Goal: Information Seeking & Learning: Check status

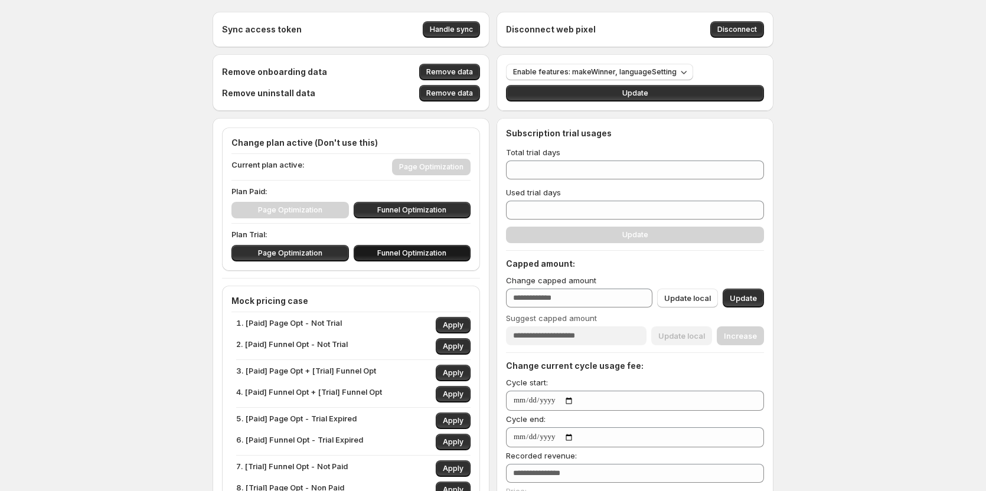
click at [407, 250] on span "Funnel Optimization" at bounding box center [411, 252] width 69 height 9
type input "**"
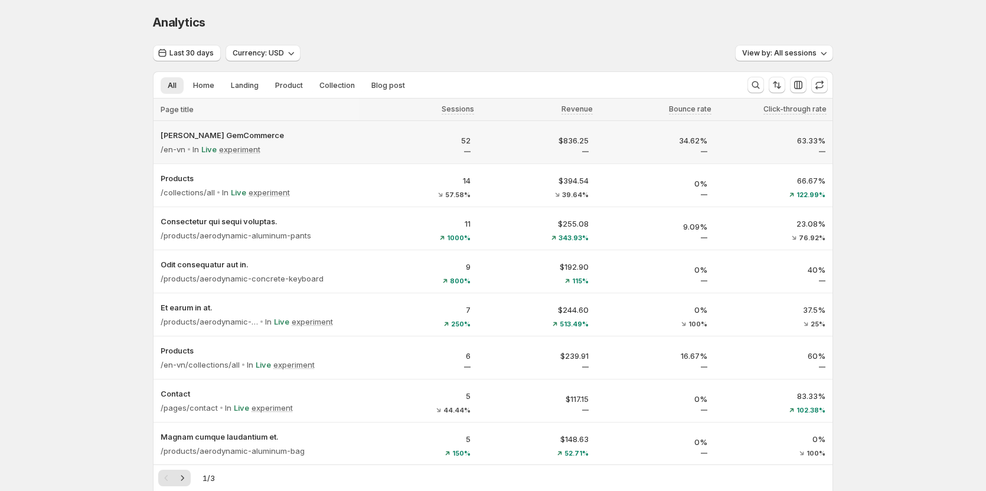
click at [359, 146] on div "Tanya GemCommerce /en-vn In Live experiment" at bounding box center [255, 142] width 205 height 42
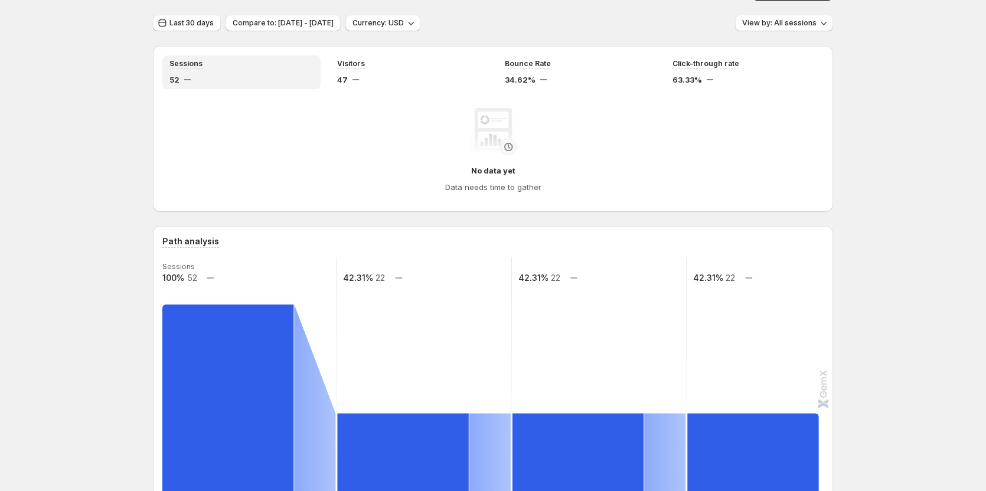
scroll to position [59, 0]
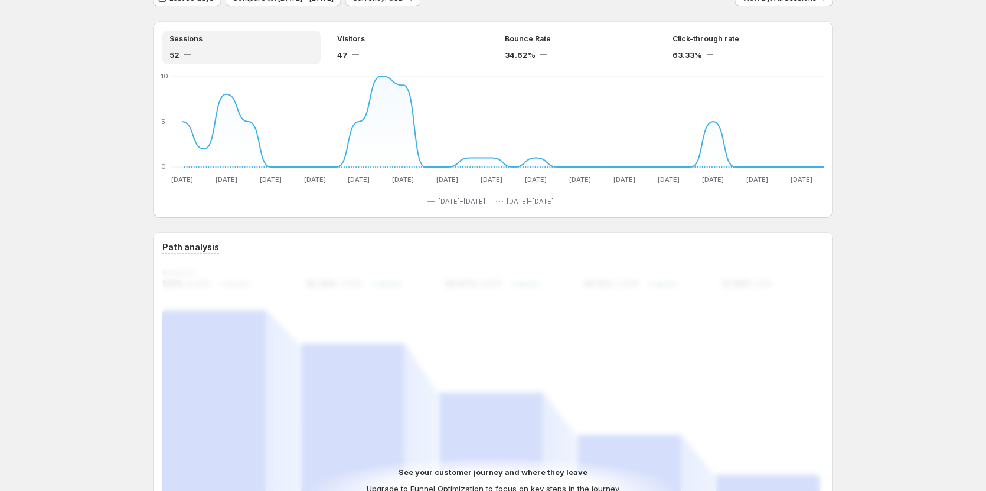
scroll to position [59, 0]
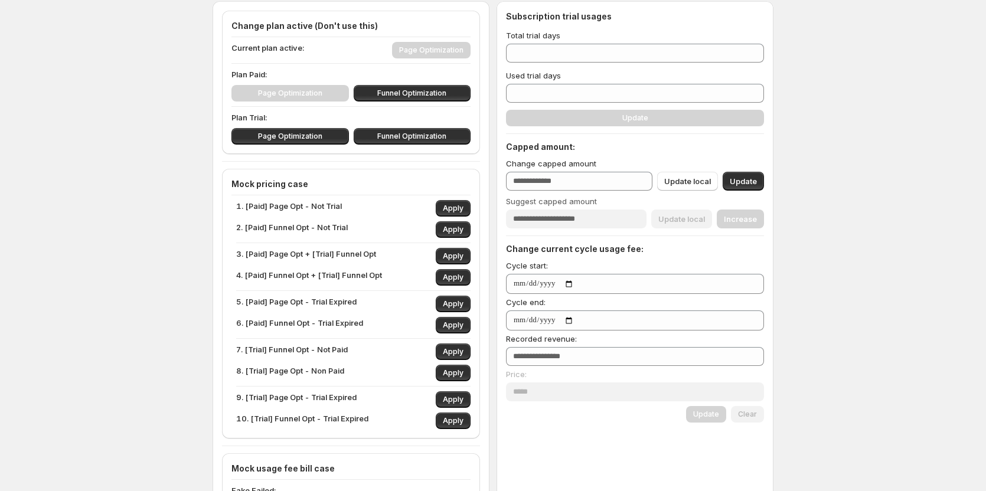
scroll to position [118, 0]
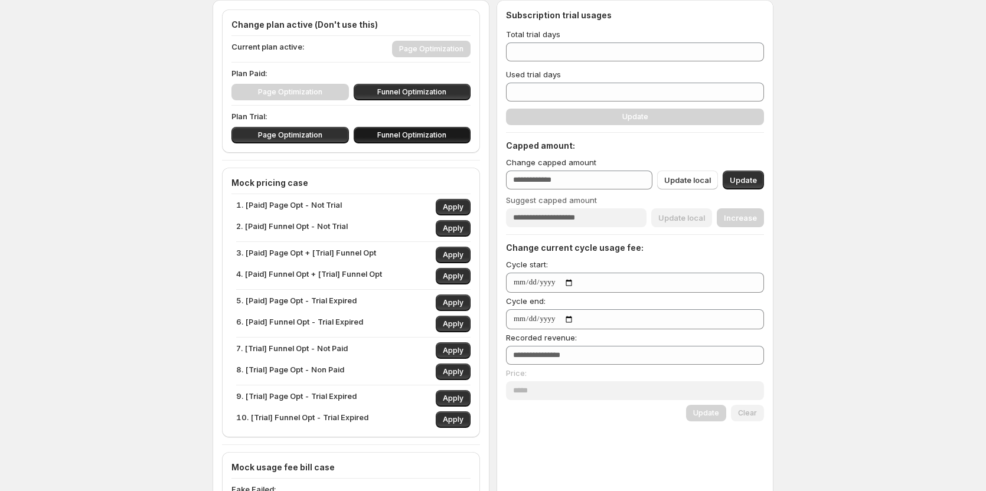
click at [431, 140] on button "Funnel Optimization" at bounding box center [412, 135] width 117 height 17
type input "**"
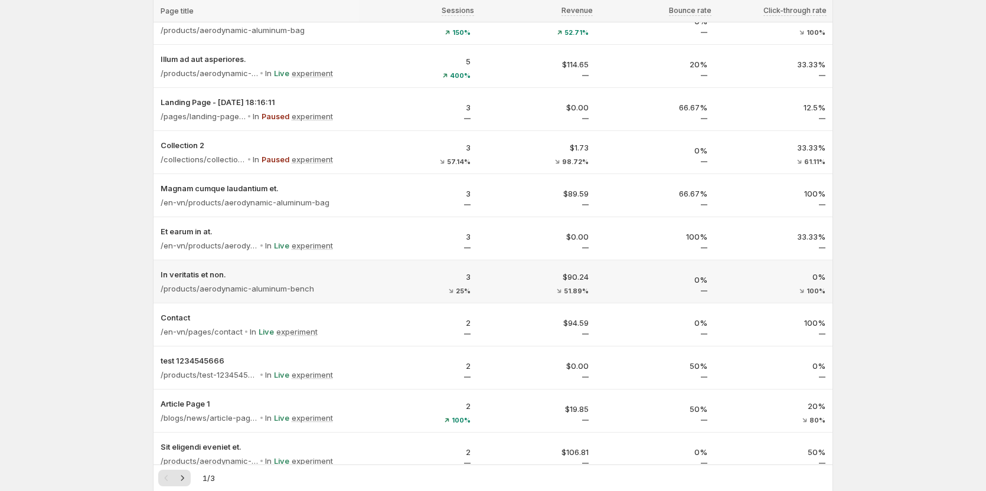
scroll to position [405, 0]
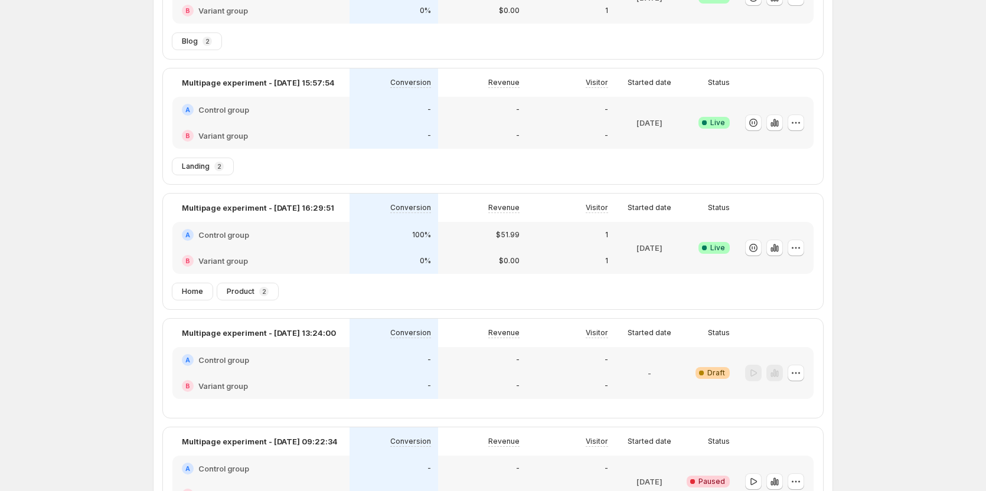
scroll to position [112, 0]
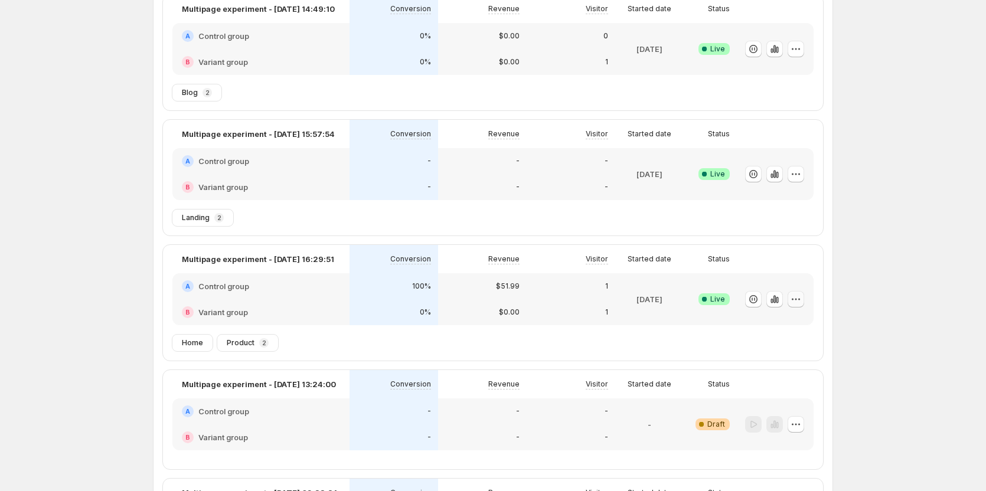
click at [794, 303] on icon "button" at bounding box center [796, 299] width 12 height 12
click at [743, 320] on icon "button" at bounding box center [738, 324] width 12 height 12
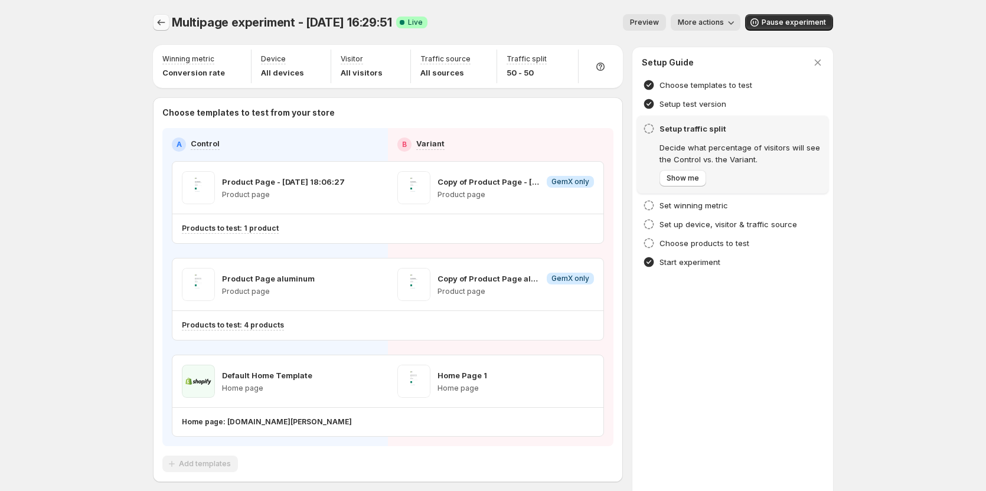
click at [167, 27] on icon "Experiments" at bounding box center [161, 23] width 12 height 12
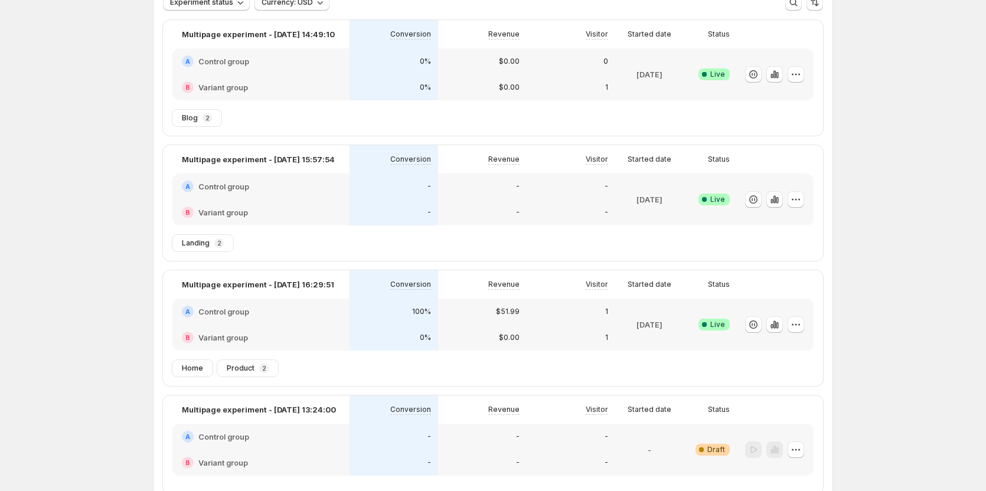
scroll to position [118, 0]
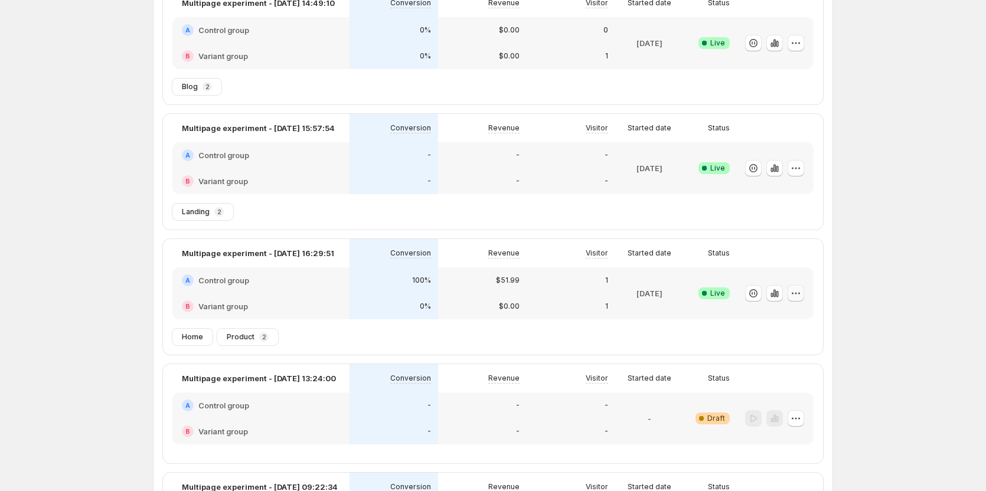
click at [797, 293] on icon "button" at bounding box center [796, 293] width 12 height 12
click at [776, 295] on icon "button" at bounding box center [774, 293] width 2 height 8
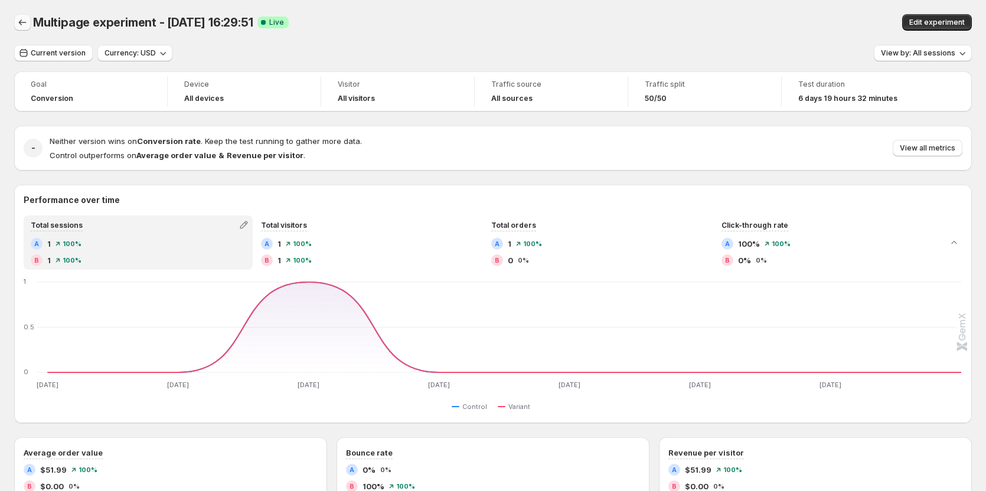
click at [21, 21] on icon "Back" at bounding box center [23, 23] width 12 height 12
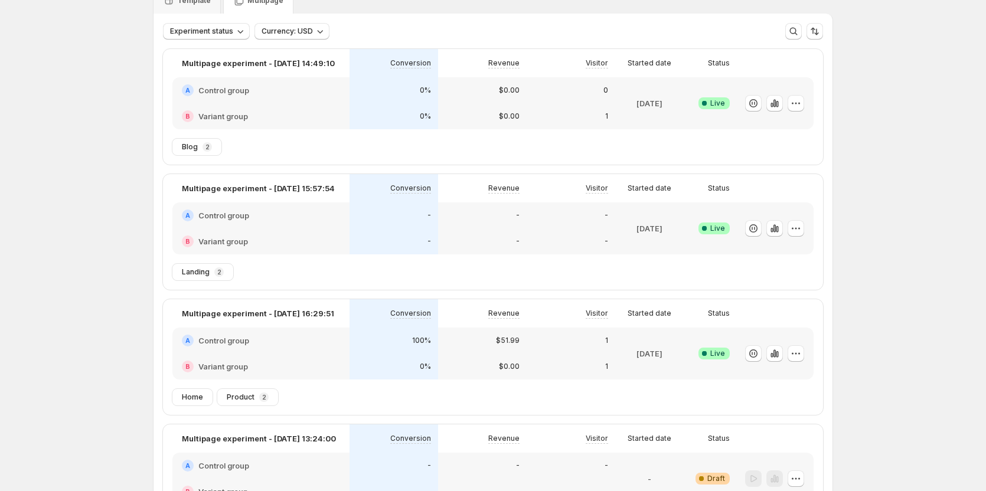
scroll to position [59, 0]
click at [795, 348] on icon "button" at bounding box center [796, 352] width 12 height 12
click at [755, 377] on span "Edit" at bounding box center [754, 376] width 13 height 9
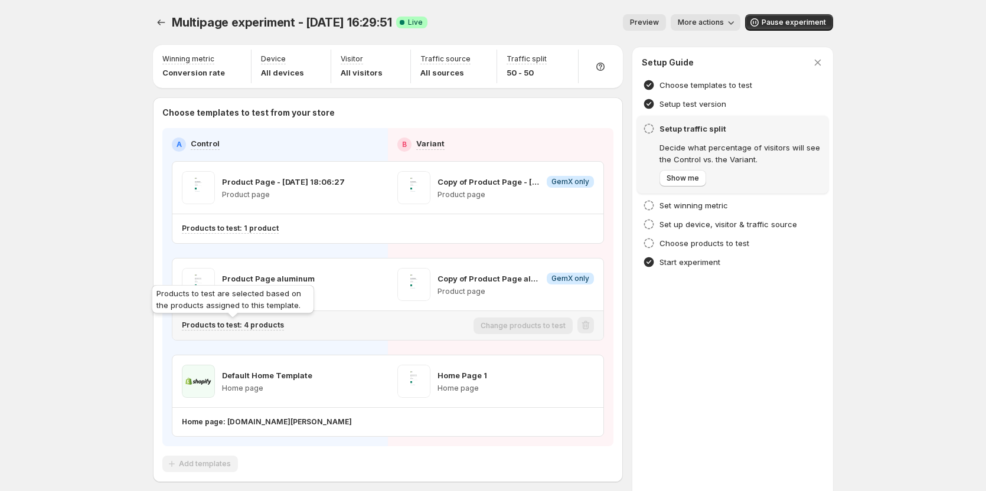
click at [268, 324] on p "Products to test: 4 products" at bounding box center [233, 324] width 102 height 9
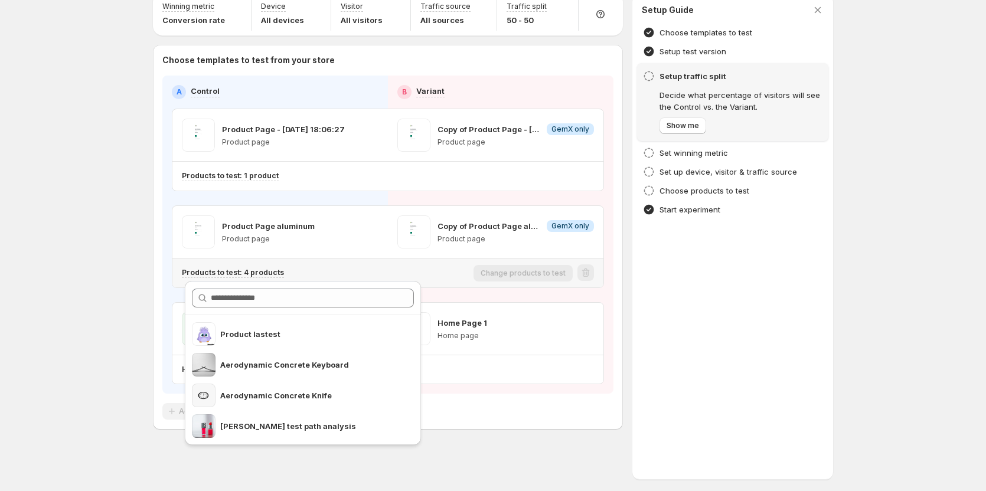
scroll to position [55, 0]
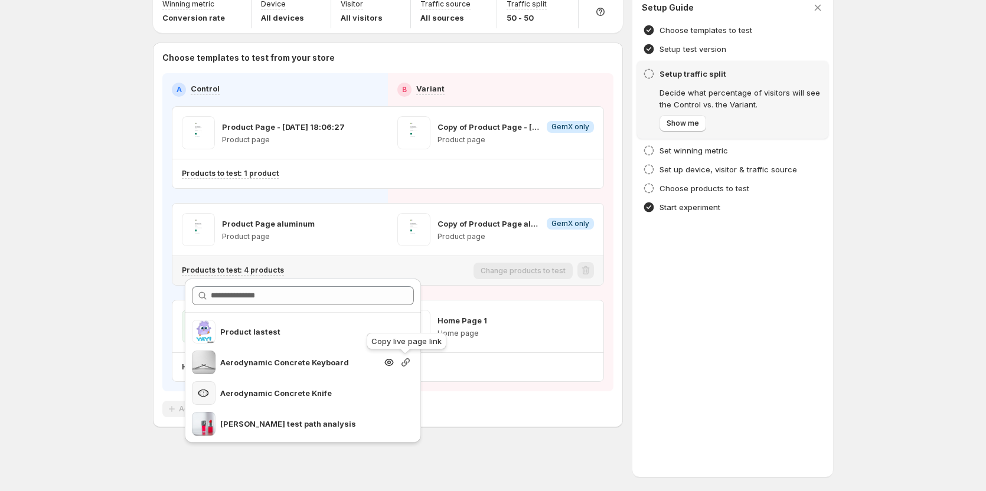
click at [400, 364] on icon "button" at bounding box center [406, 362] width 12 height 12
click at [405, 367] on icon "button" at bounding box center [406, 362] width 12 height 12
click at [406, 361] on icon "button" at bounding box center [406, 362] width 12 height 12
click at [156, 318] on div "Choose templates to test from your store A Control B Variant Product Page - Sep…" at bounding box center [388, 234] width 470 height 385
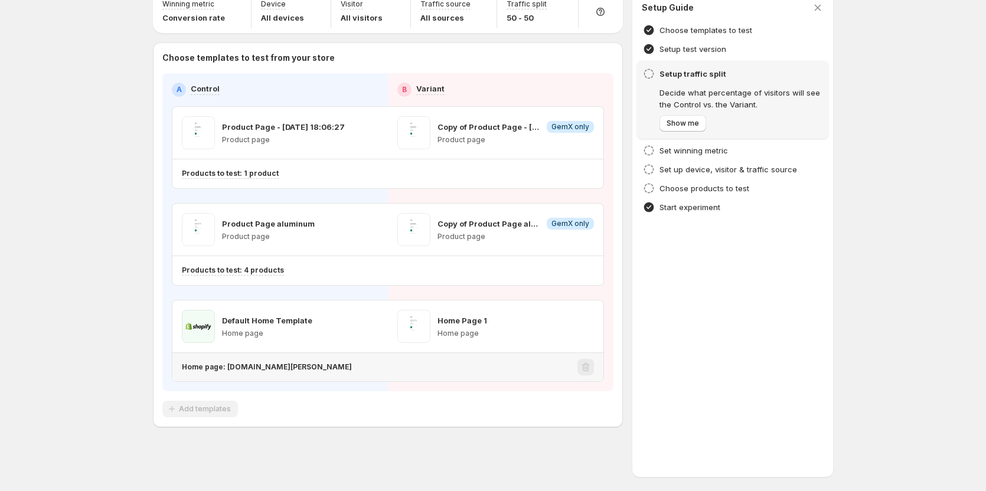
click at [307, 365] on p "Home page: [DOMAIN_NAME][PERSON_NAME]" at bounding box center [267, 366] width 170 height 9
drag, startPoint x: 228, startPoint y: 368, endPoint x: 372, endPoint y: 378, distance: 144.4
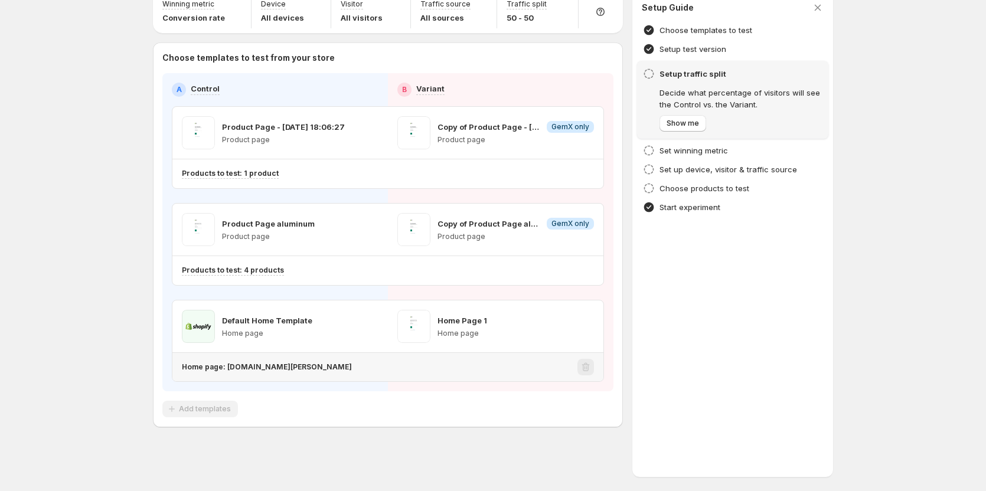
click at [372, 378] on div "Home page: [DOMAIN_NAME][PERSON_NAME]" at bounding box center [387, 367] width 431 height 28
copy p "gemcommerce-dev-tanya.myshopify.com"
click at [146, 334] on div "Multipage experiment - Sep 5, 16:29:51. This page is ready Multipage experiment…" at bounding box center [493, 218] width 708 height 546
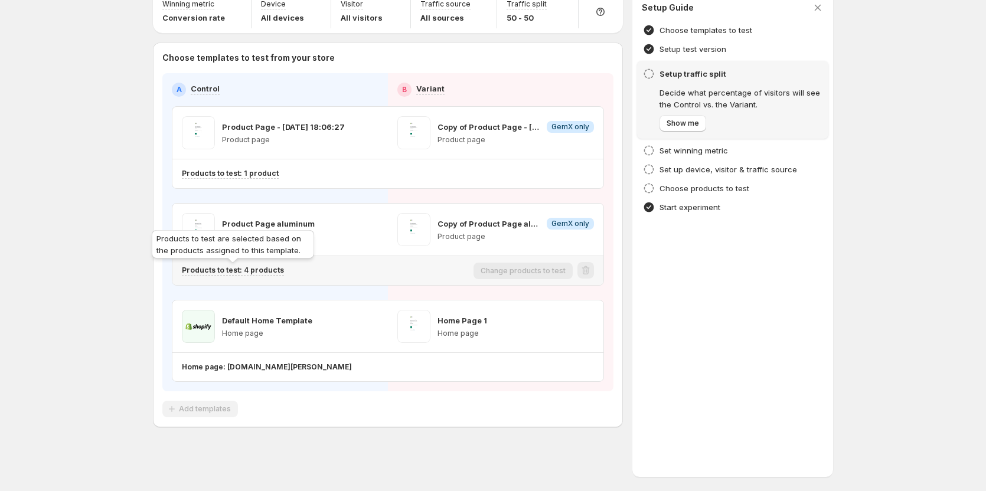
click at [275, 269] on p "Products to test: 4 products" at bounding box center [233, 270] width 102 height 9
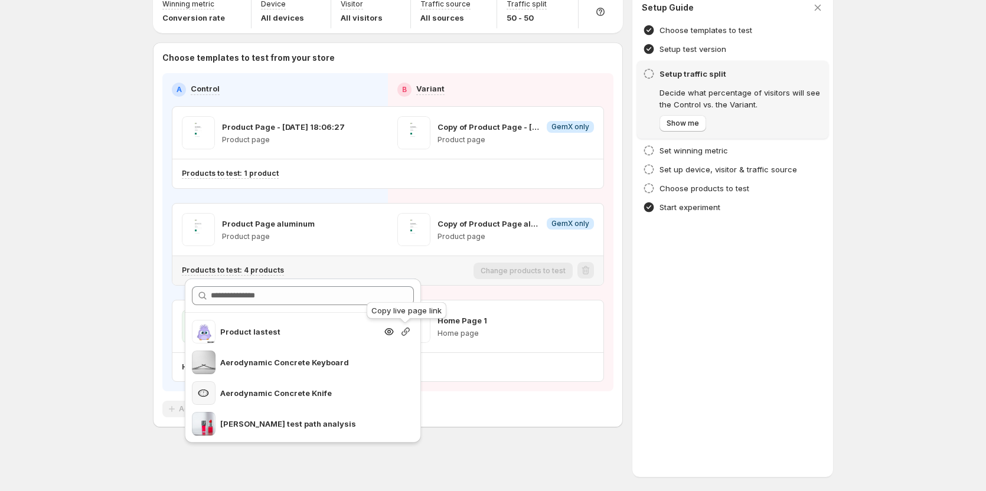
click at [407, 331] on icon "button" at bounding box center [406, 332] width 12 height 12
click at [562, 420] on div "Choose templates to test from your store A Control B Variant Product Page - Sep…" at bounding box center [388, 234] width 470 height 385
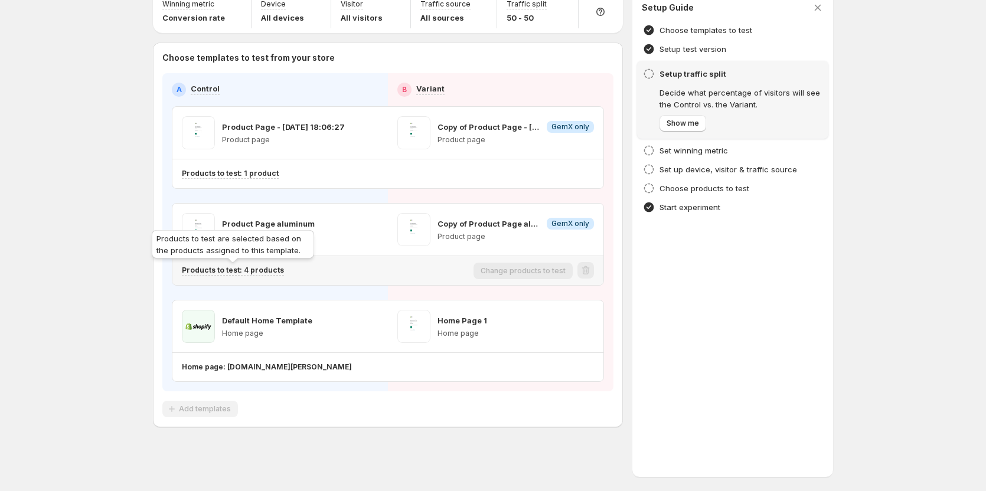
click at [240, 266] on p "Products to test: 4 products" at bounding box center [233, 270] width 102 height 9
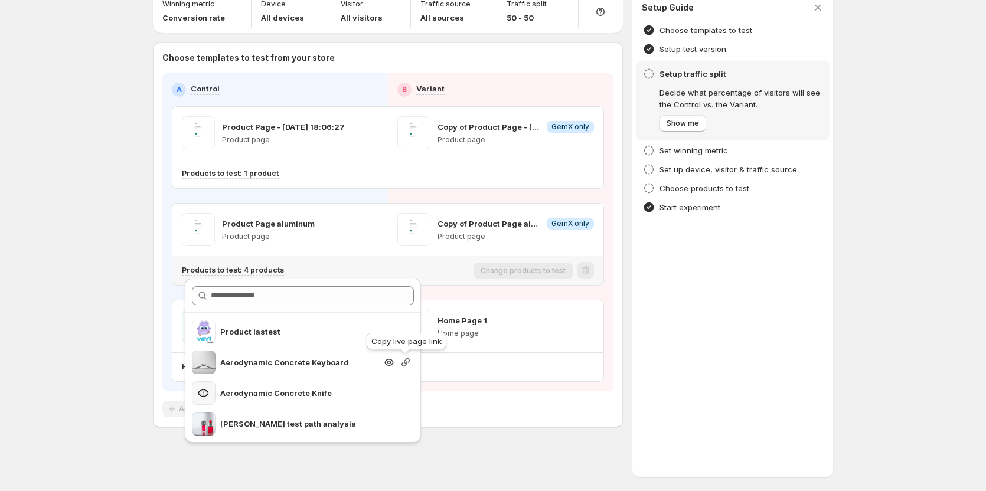
click at [408, 359] on icon "button" at bounding box center [405, 362] width 8 height 8
click at [752, 364] on div "Setup Guide Choose templates to test Setup test version Setup traffic split Dec…" at bounding box center [732, 234] width 201 height 485
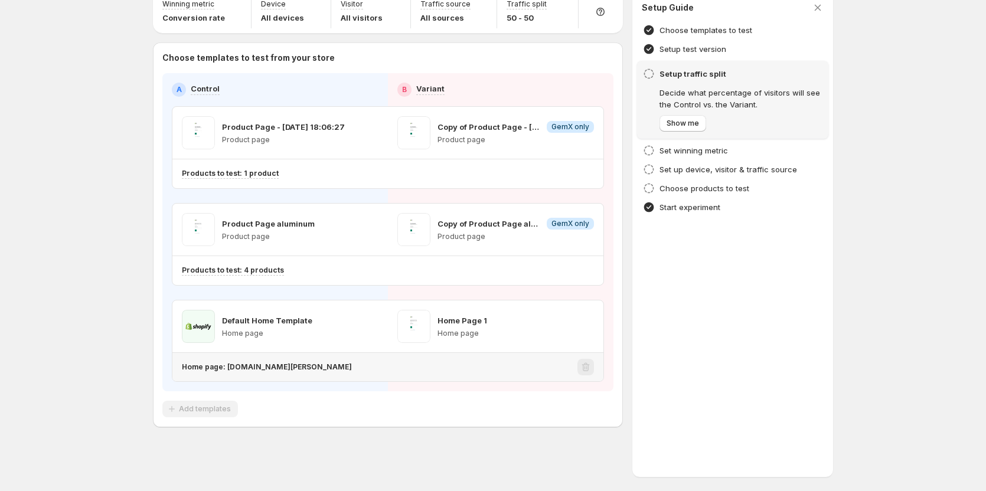
click at [342, 366] on p "Home page: [DOMAIN_NAME][PERSON_NAME]" at bounding box center [267, 366] width 170 height 9
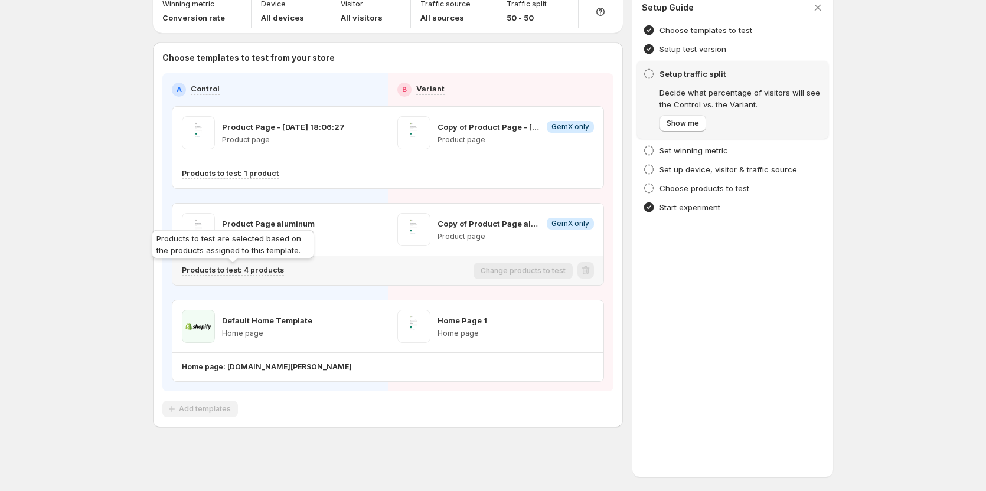
click at [267, 271] on p "Products to test: 4 products" at bounding box center [233, 270] width 102 height 9
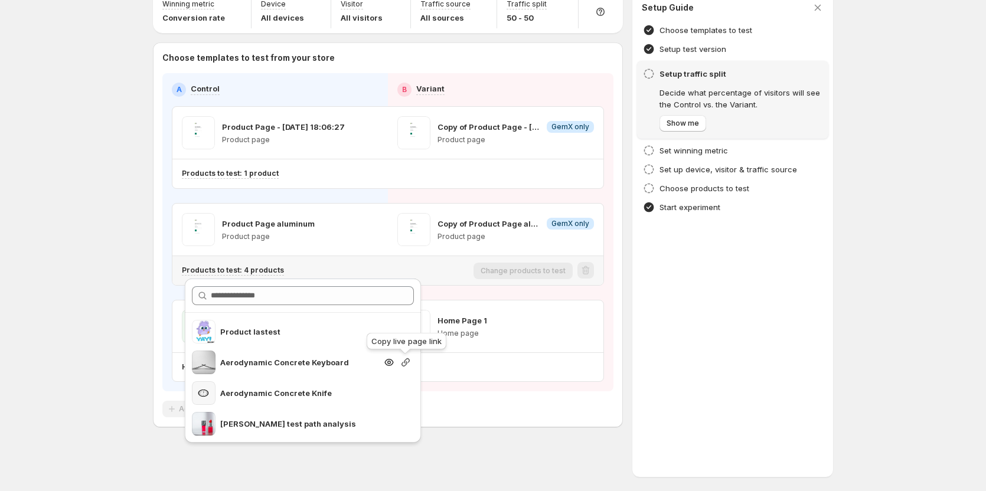
click at [410, 361] on icon "button" at bounding box center [406, 362] width 12 height 12
click at [549, 464] on div "Multipage experiment - Sep 5, 16:29:51. This page is ready Multipage experiment…" at bounding box center [493, 218] width 708 height 546
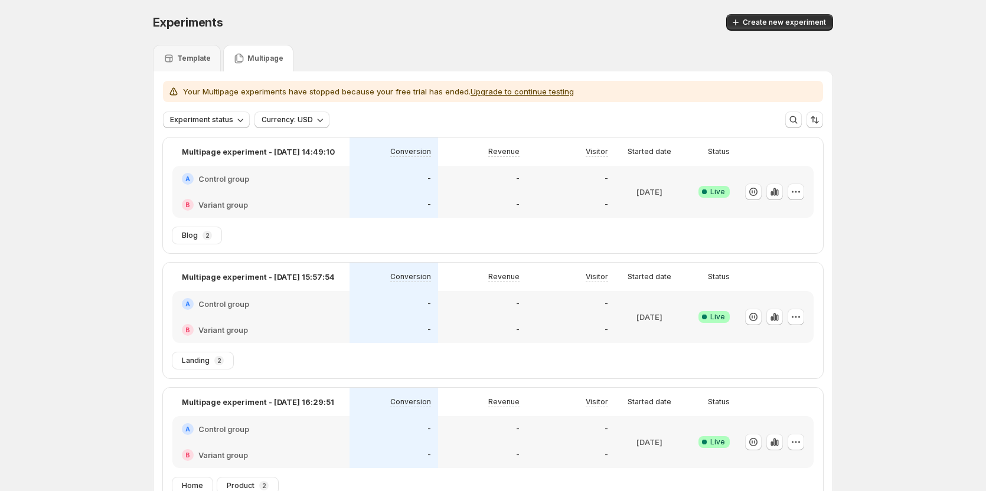
click at [263, 57] on p "Multipage" at bounding box center [265, 58] width 36 height 9
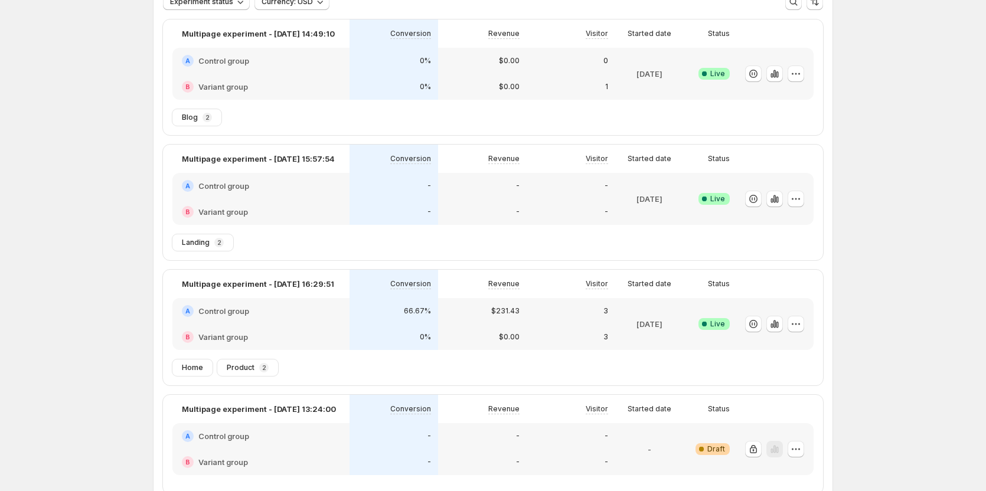
scroll to position [177, 0]
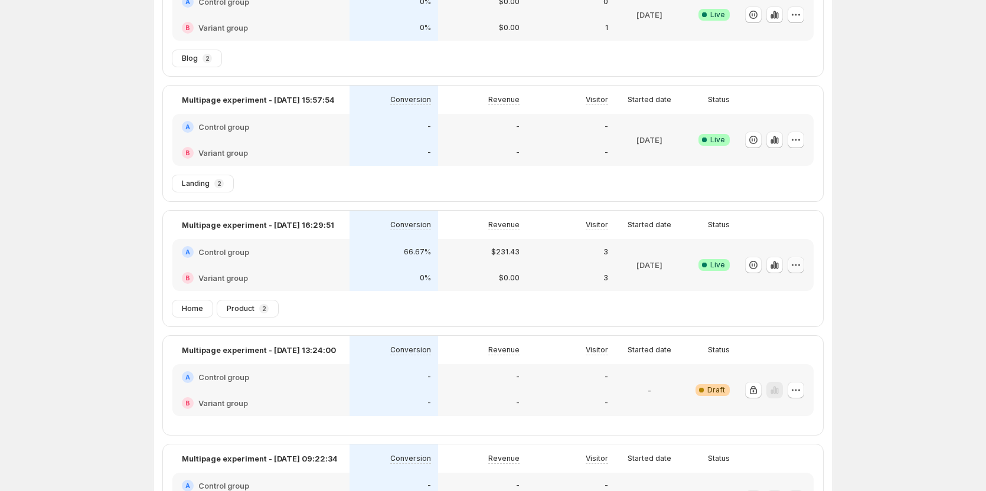
click at [796, 270] on icon "button" at bounding box center [796, 265] width 12 height 12
click at [778, 268] on icon "button" at bounding box center [777, 266] width 2 height 6
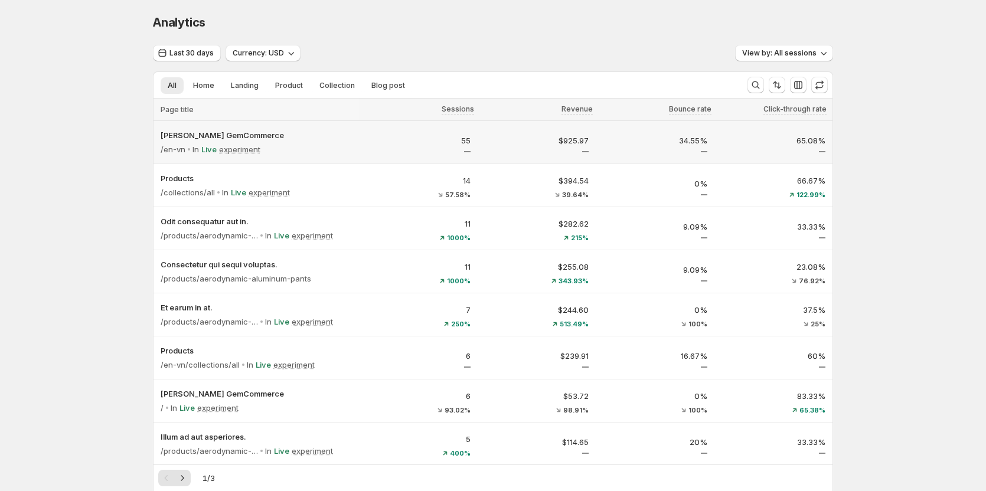
click at [340, 142] on div "/en-vn In Live experiment" at bounding box center [256, 149] width 191 height 17
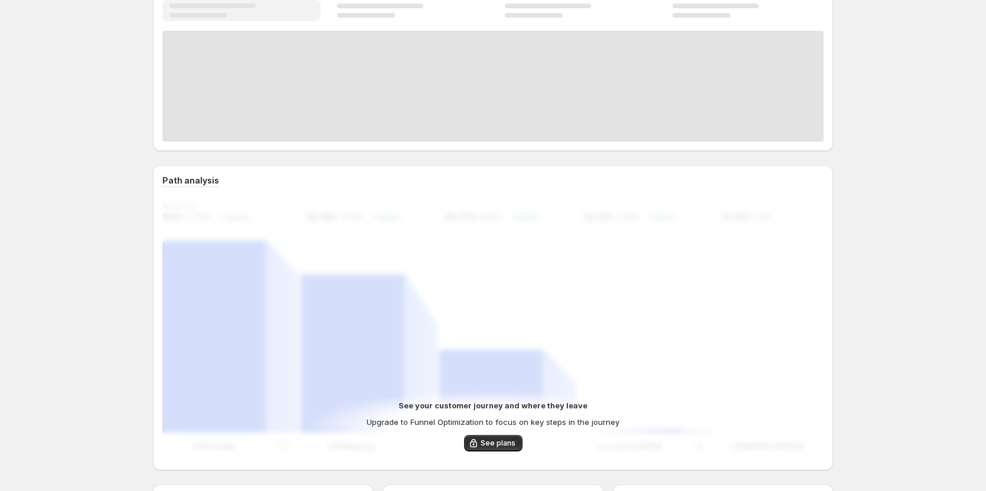
scroll to position [118, 0]
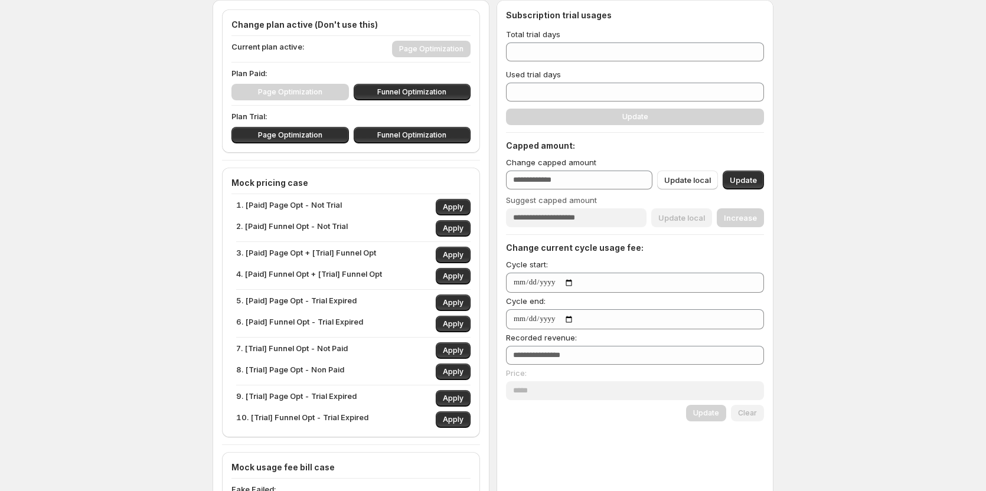
click at [416, 126] on div "Plan Trial: Page Optimization Funnel Optimization" at bounding box center [350, 126] width 239 height 33
click at [415, 138] on span "Funnel Optimization" at bounding box center [411, 134] width 69 height 9
type input "**"
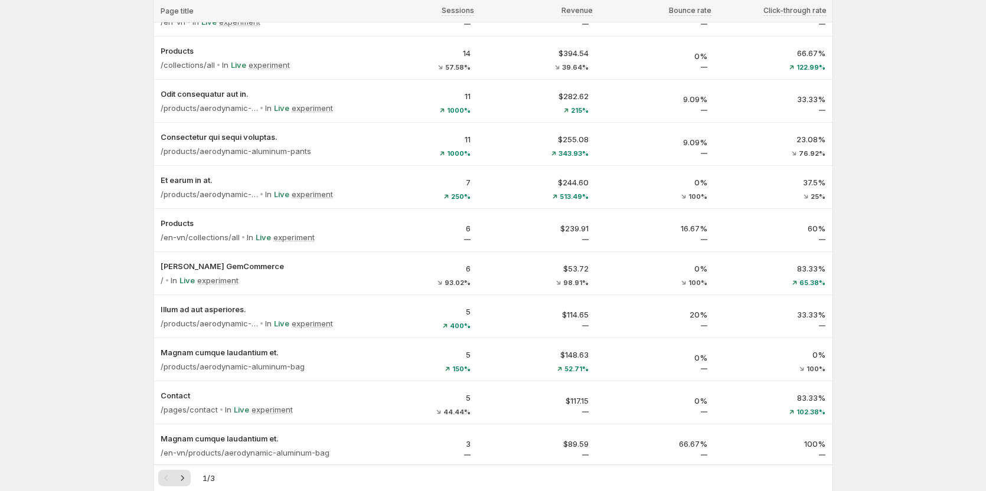
scroll to position [118, 0]
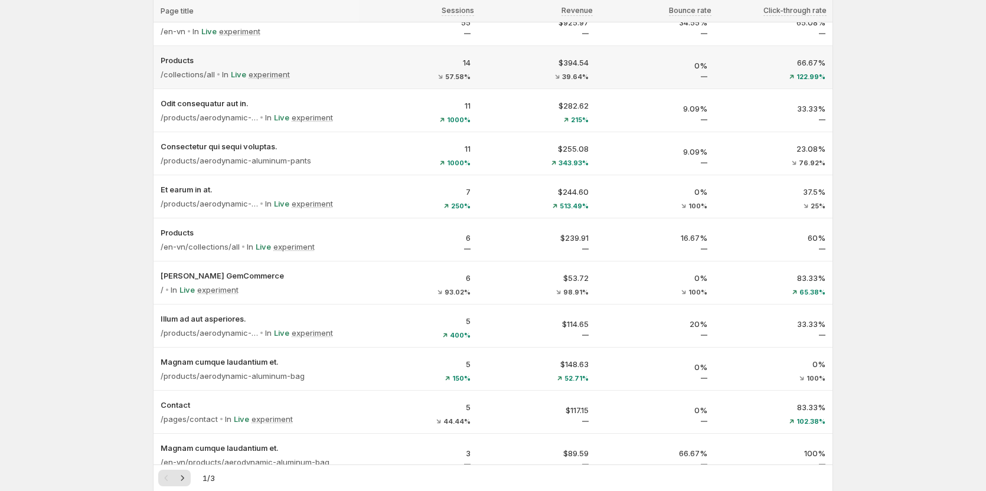
click at [343, 70] on div "/collections/all In Live experiment" at bounding box center [256, 74] width 191 height 17
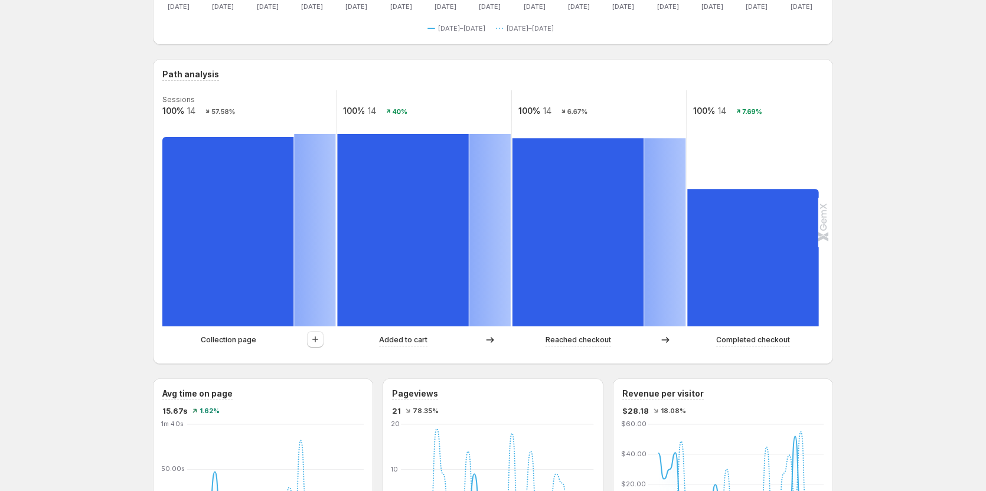
scroll to position [295, 0]
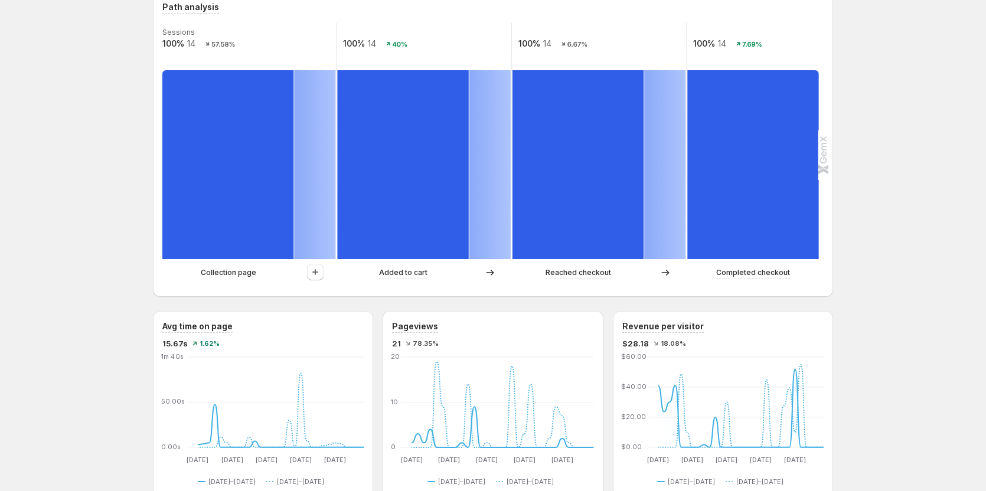
click at [240, 268] on p "Collection page" at bounding box center [228, 273] width 55 height 12
click at [221, 273] on p "Collection page" at bounding box center [228, 273] width 55 height 12
click at [240, 273] on p "Collection page" at bounding box center [228, 273] width 55 height 12
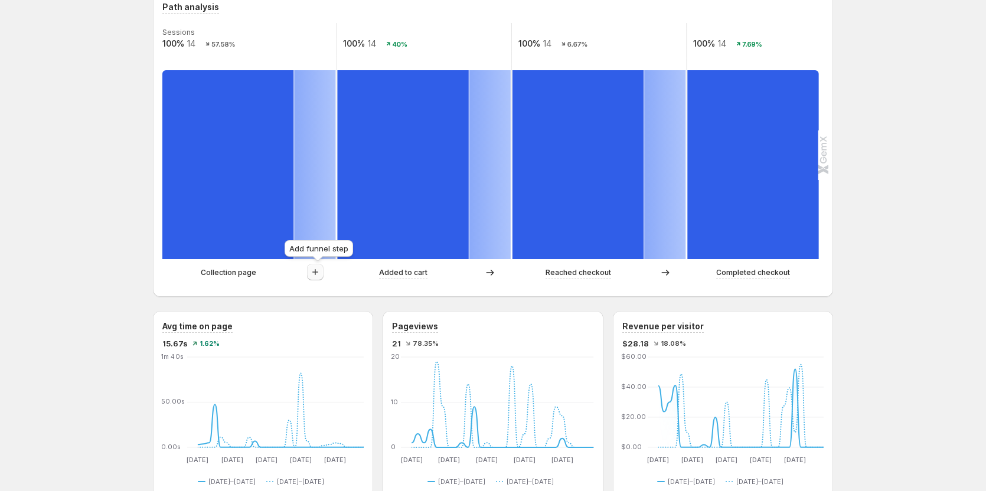
click at [320, 276] on icon "button" at bounding box center [315, 272] width 12 height 12
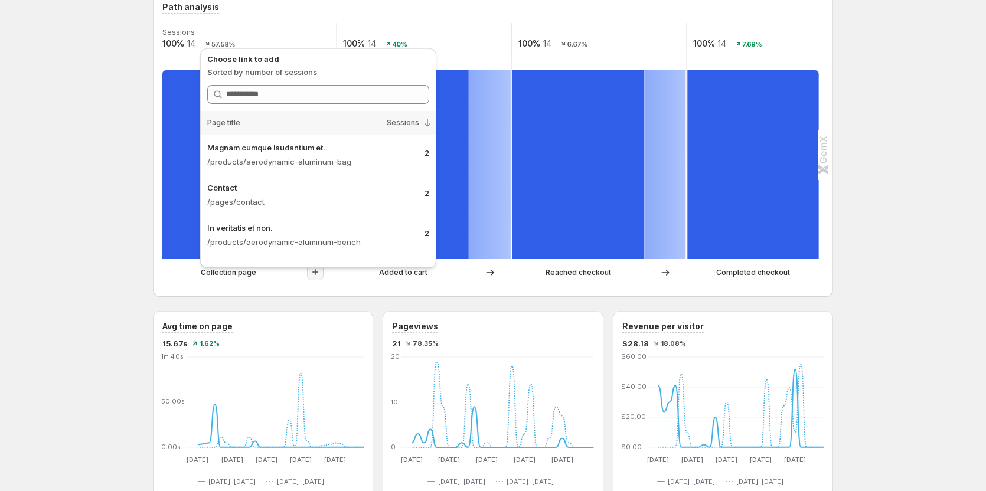
click at [113, 278] on div "Products. This page is ready Products Create experiment Last 30 days Compare to…" at bounding box center [493, 451] width 986 height 1493
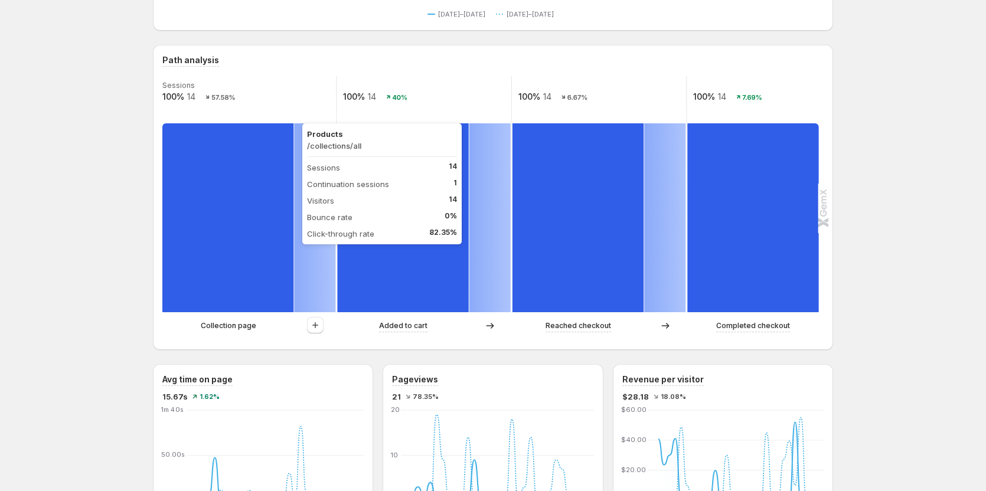
scroll to position [236, 0]
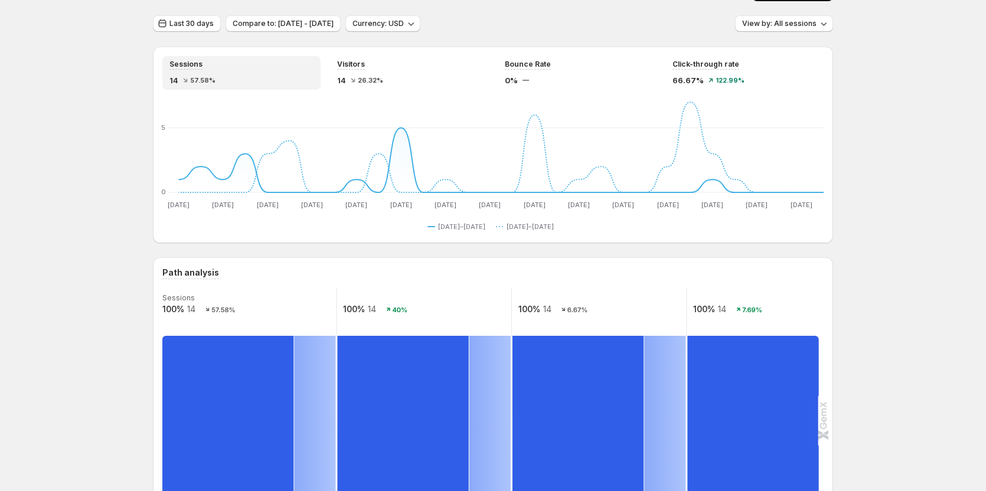
scroll to position [0, 0]
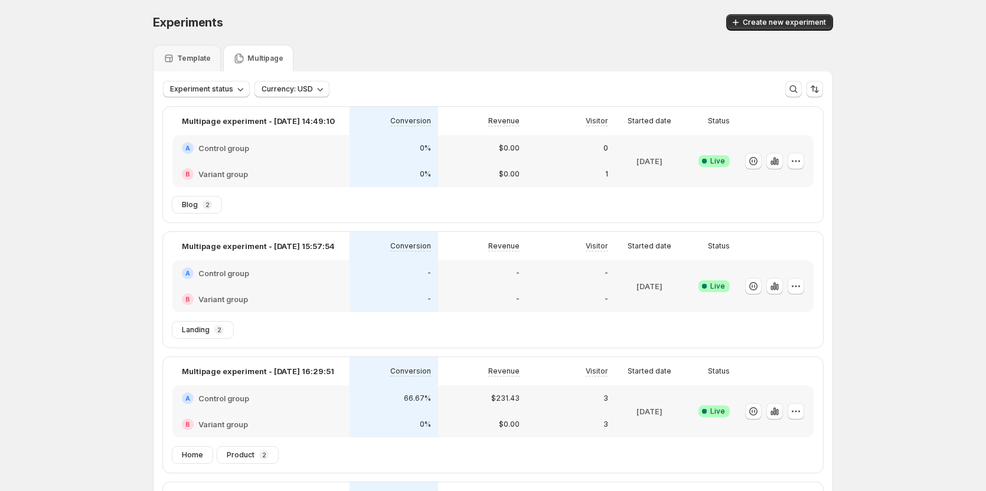
click at [270, 60] on p "Multipage" at bounding box center [265, 58] width 36 height 9
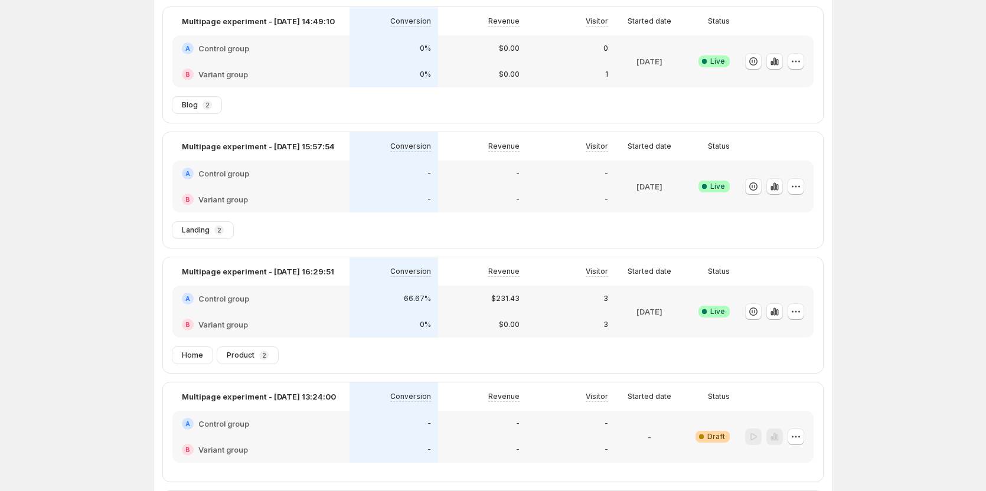
scroll to position [118, 0]
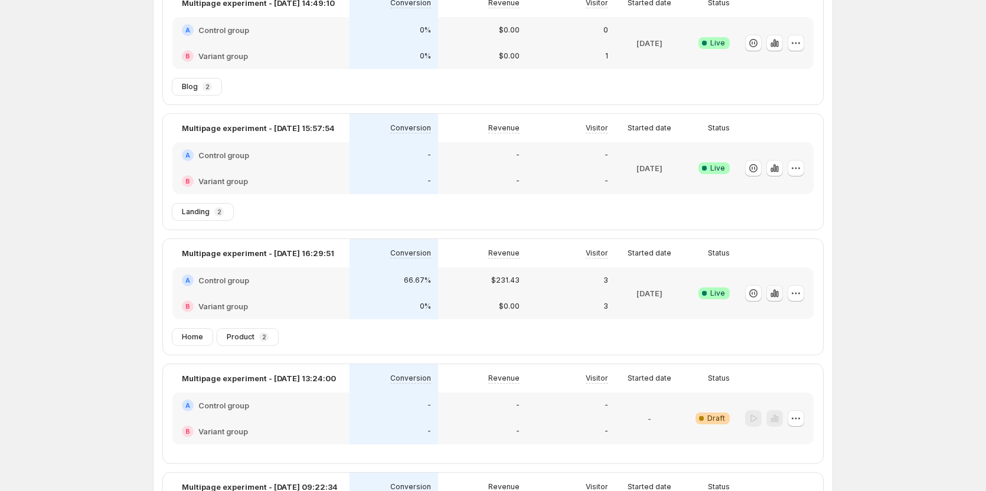
click at [780, 294] on icon "button" at bounding box center [774, 293] width 12 height 12
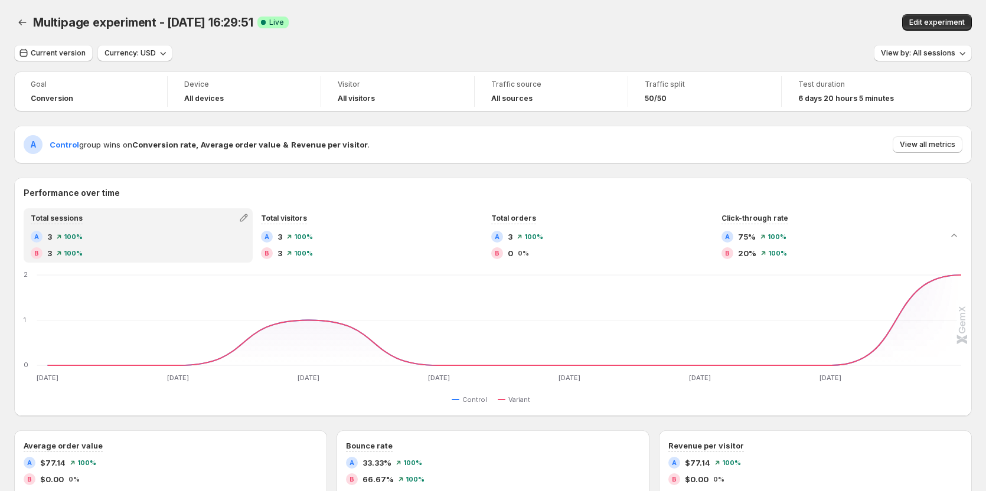
click at [577, 37] on div "Multipage experiment - Sep 5, 16:29:51. This page is ready Multipage experiment…" at bounding box center [492, 22] width 957 height 45
click at [579, 154] on div "A Control group wins on Conversion rate , Average order value & Revenue per vis…" at bounding box center [492, 145] width 957 height 38
click at [538, 48] on div "Current version Currency: USD View by: All sessions" at bounding box center [492, 53] width 957 height 17
drag, startPoint x: 464, startPoint y: 47, endPoint x: 436, endPoint y: 12, distance: 44.9
click at [436, 12] on div "Multipage experiment - Sep 5, 16:29:51. This page is ready Multipage experiment…" at bounding box center [492, 22] width 957 height 45
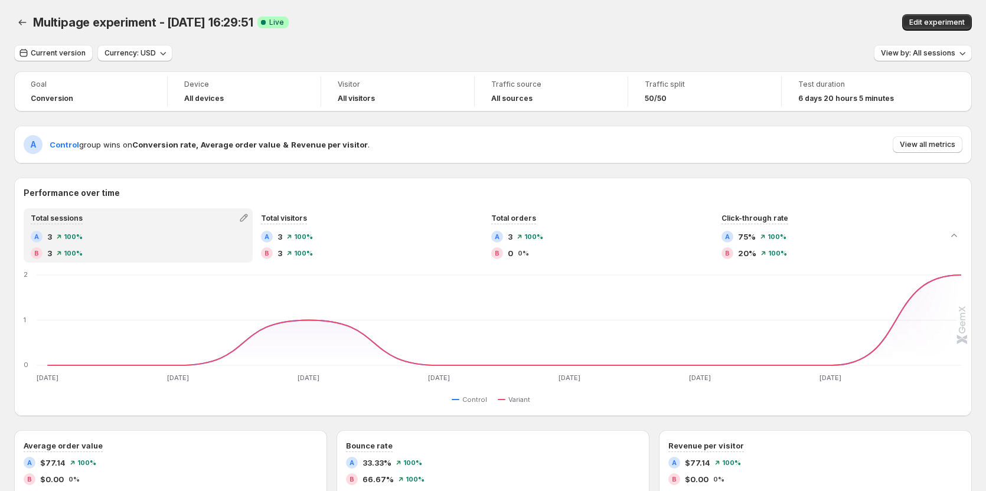
click at [61, 44] on div "Multipage experiment - Sep 5, 16:29:51. This page is ready Multipage experiment…" at bounding box center [492, 22] width 957 height 45
click at [62, 60] on button "Current version" at bounding box center [53, 53] width 78 height 17
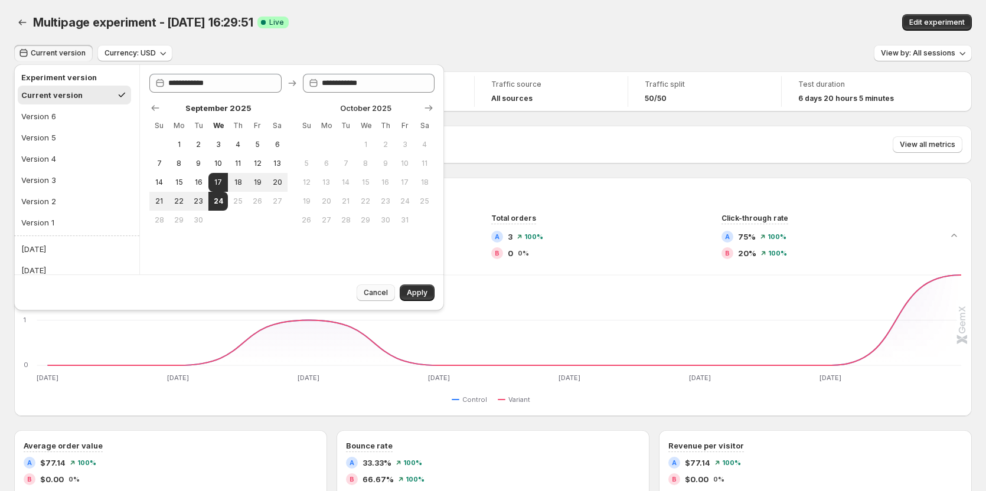
click at [382, 296] on span "Cancel" at bounding box center [376, 292] width 24 height 9
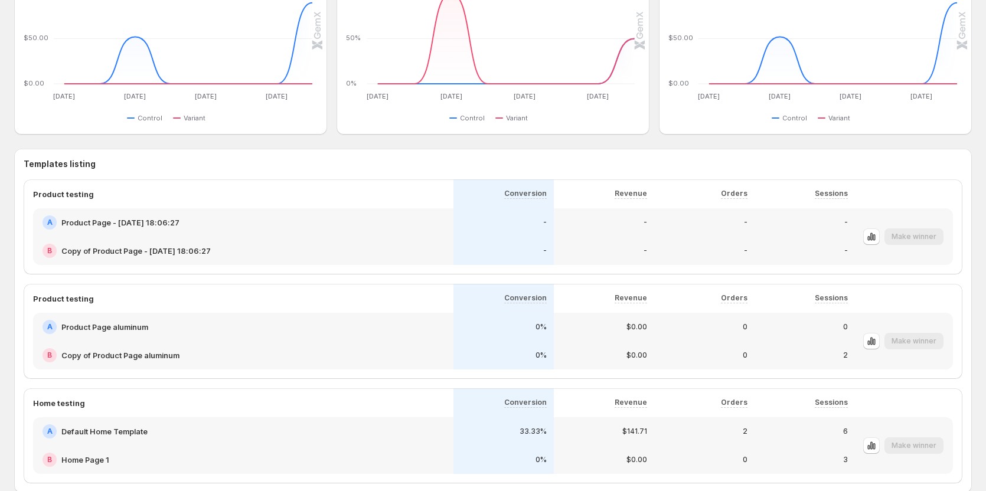
scroll to position [511, 0]
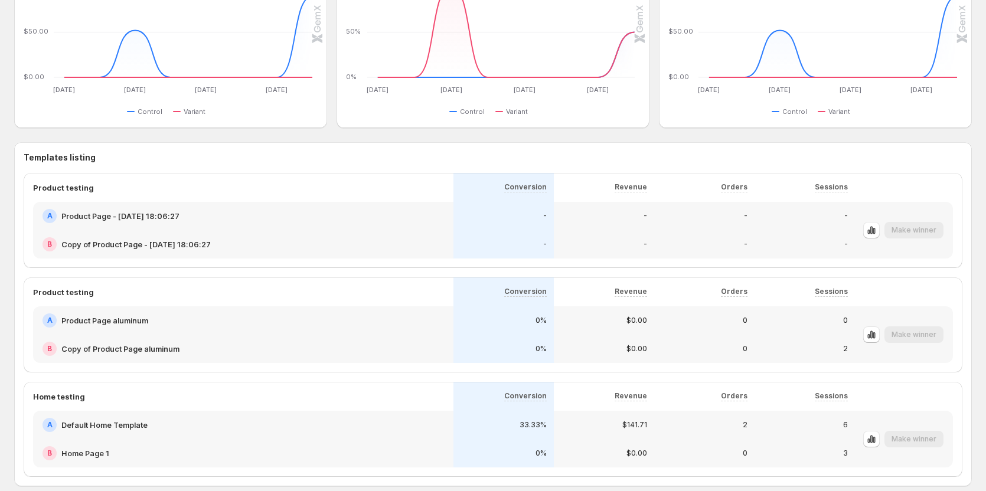
click at [474, 338] on div "0%" at bounding box center [503, 349] width 100 height 28
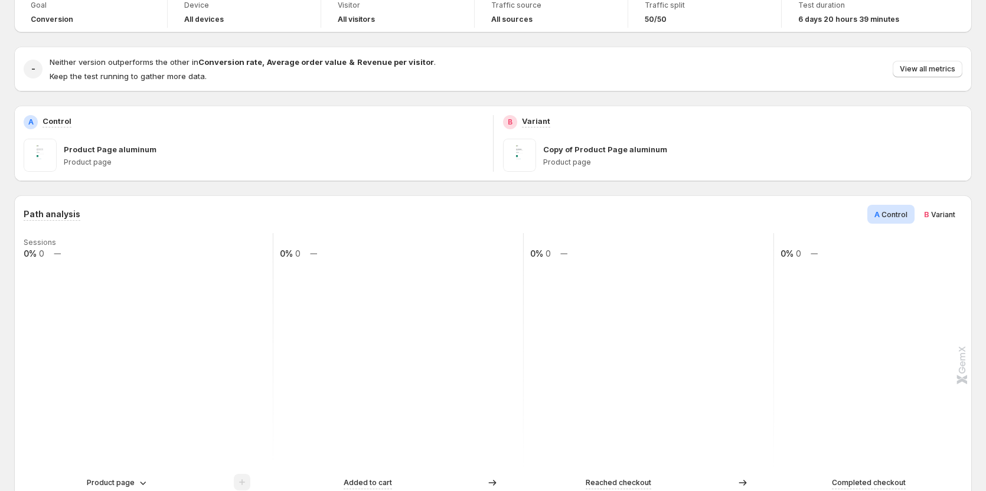
scroll to position [118, 0]
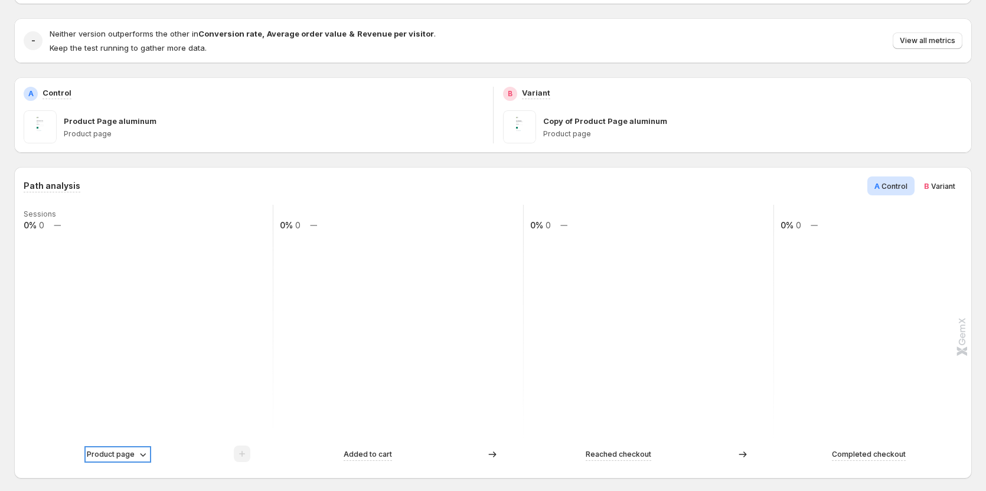
click at [140, 457] on icon at bounding box center [143, 455] width 12 height 12
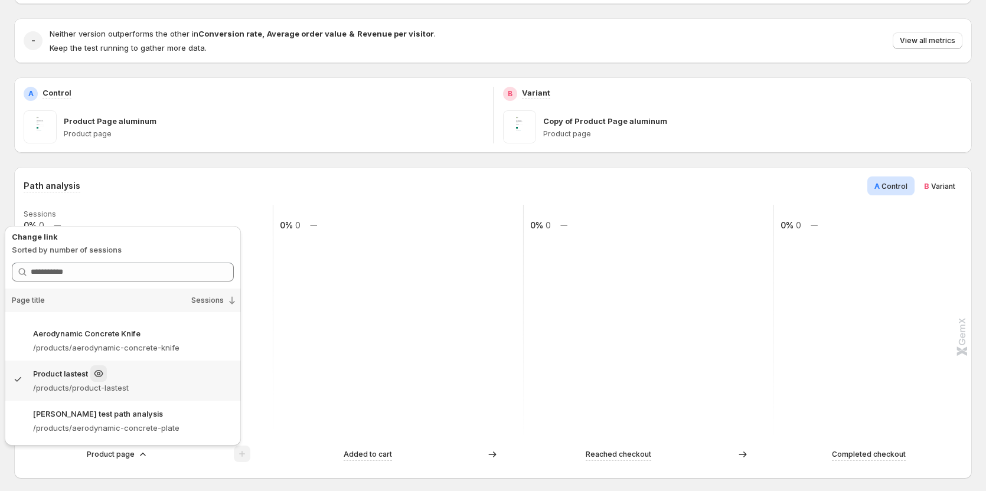
scroll to position [0, 0]
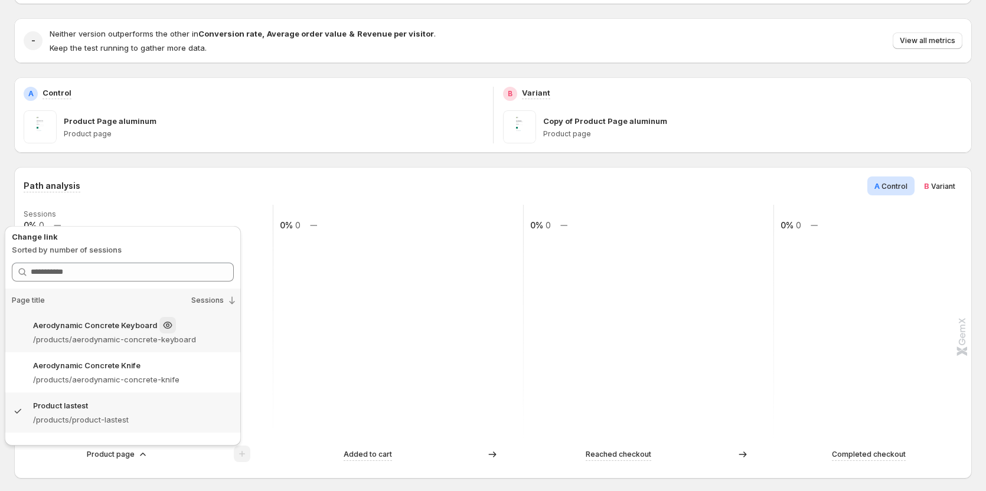
click at [184, 334] on p "/products/aerodynamic-concrete-keyboard" at bounding box center [133, 339] width 201 height 12
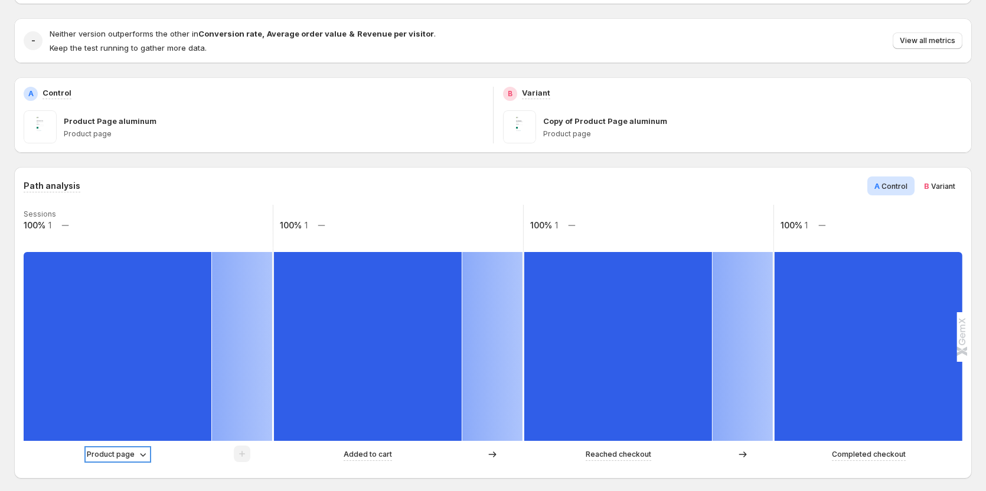
click at [138, 450] on icon at bounding box center [143, 455] width 12 height 12
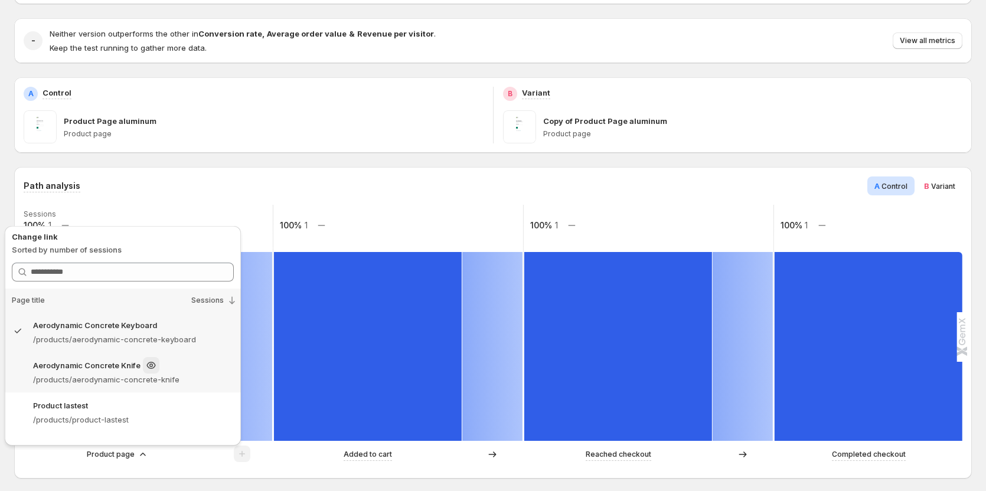
click at [194, 368] on div "Aerodynamic Concrete Knife" at bounding box center [133, 365] width 201 height 17
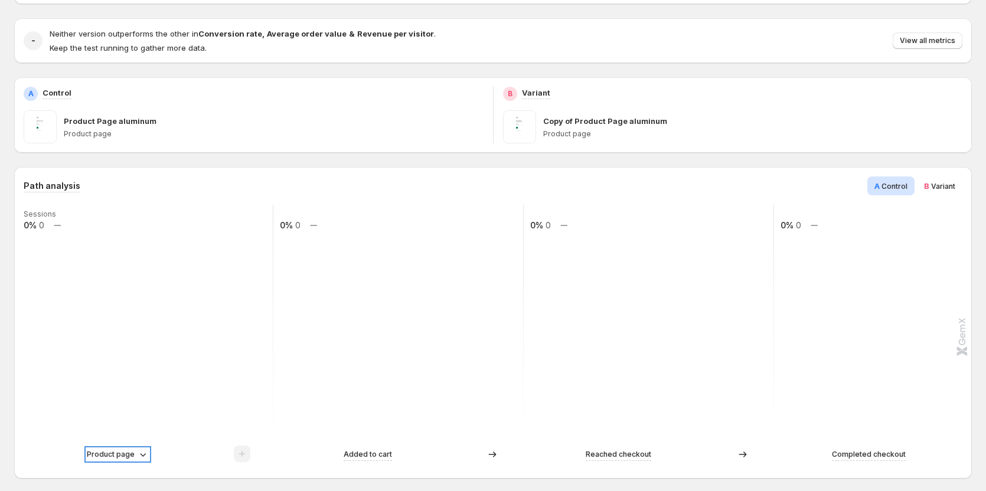
click at [132, 456] on p "Product page" at bounding box center [111, 455] width 48 height 12
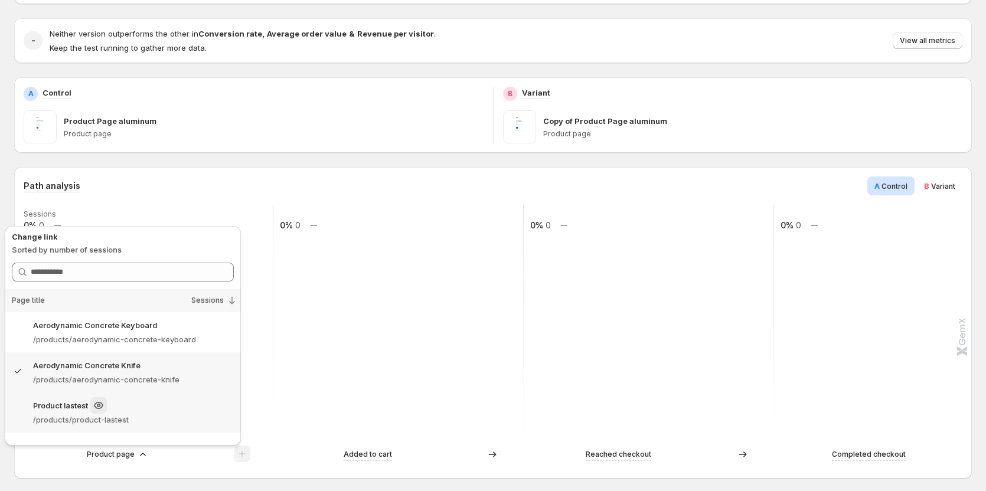
click at [192, 405] on div "Product lastest" at bounding box center [133, 405] width 201 height 17
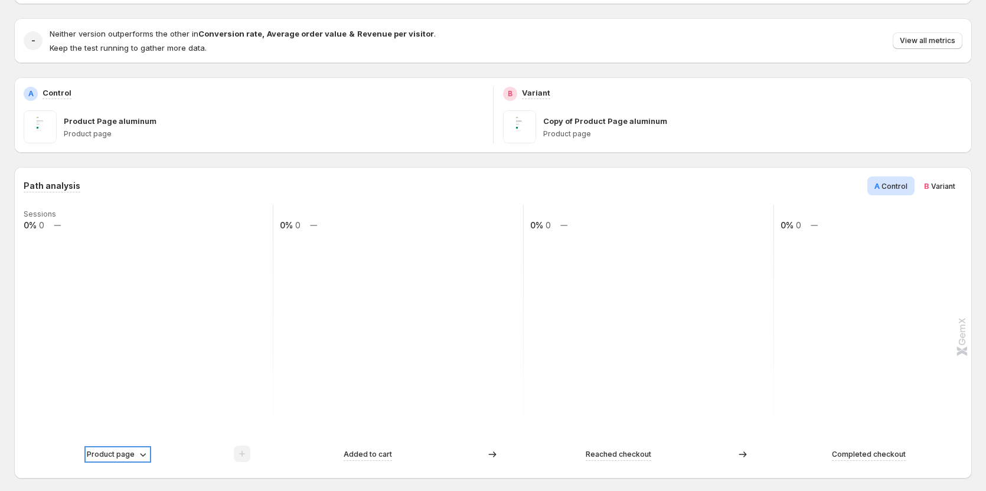
click at [134, 457] on div "Product page" at bounding box center [118, 455] width 62 height 12
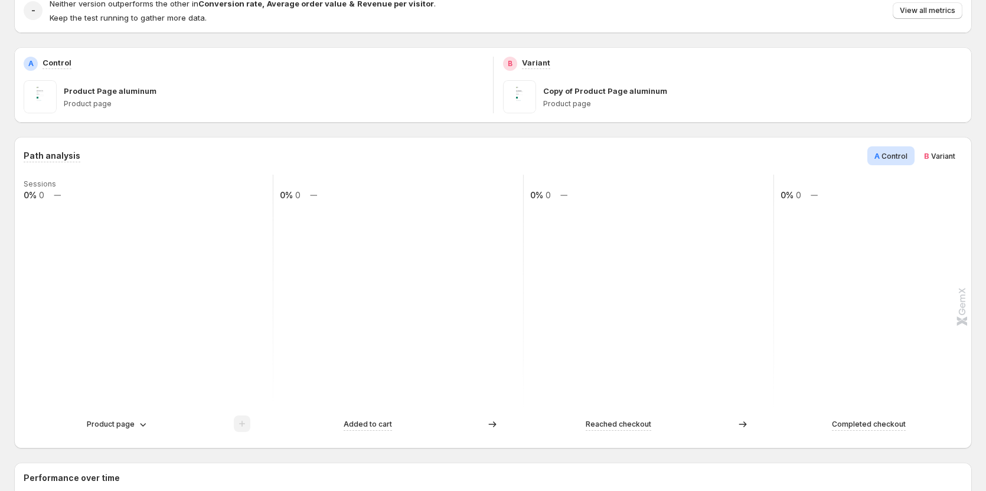
scroll to position [236, 0]
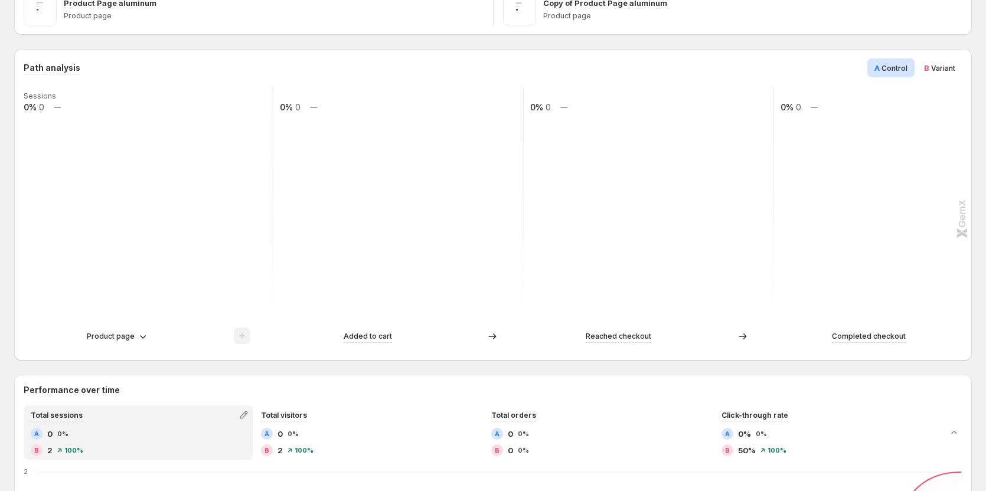
click at [140, 326] on div "Sessions 0% 0 0% 0 0% 0 0% 0 Product page Added to cart Reached checkout Comple…" at bounding box center [492, 219] width 936 height 264
click at [140, 333] on icon at bounding box center [143, 337] width 12 height 12
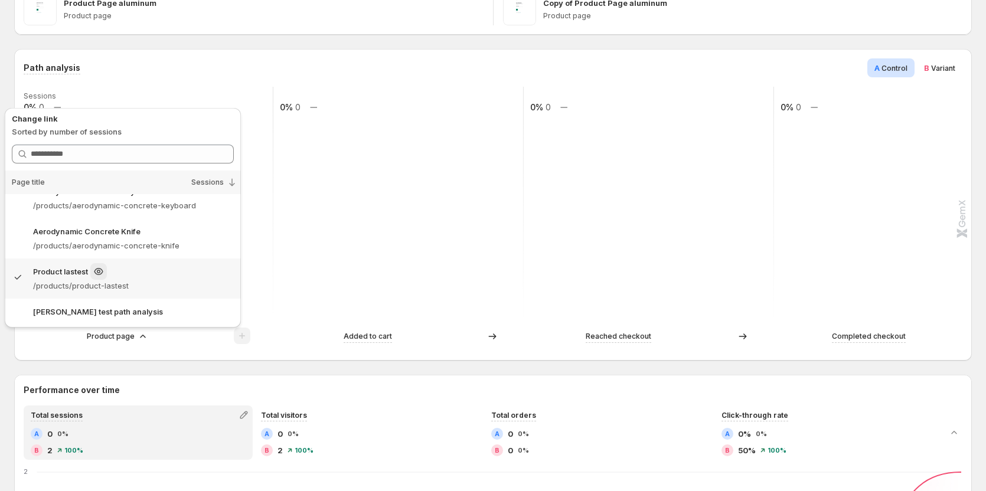
scroll to position [32, 0]
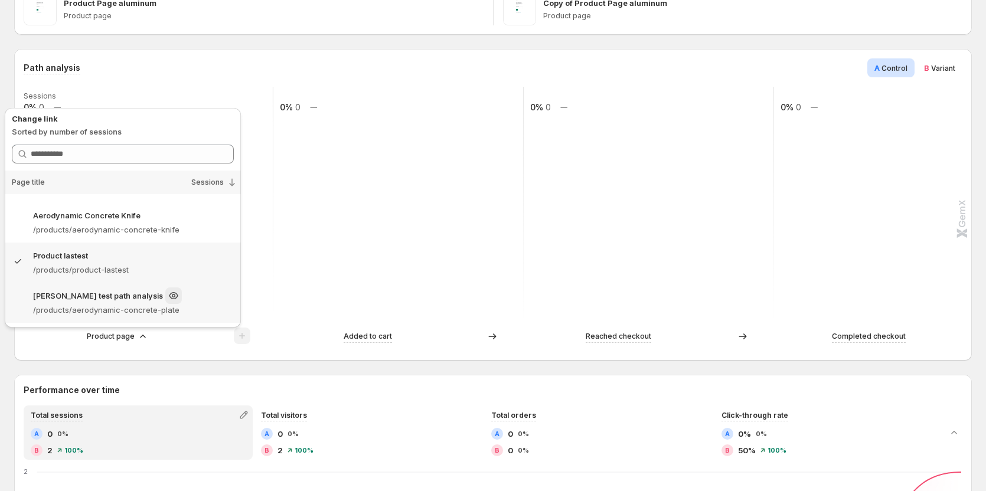
click at [195, 302] on div "[PERSON_NAME] test path analysis" at bounding box center [133, 295] width 201 height 17
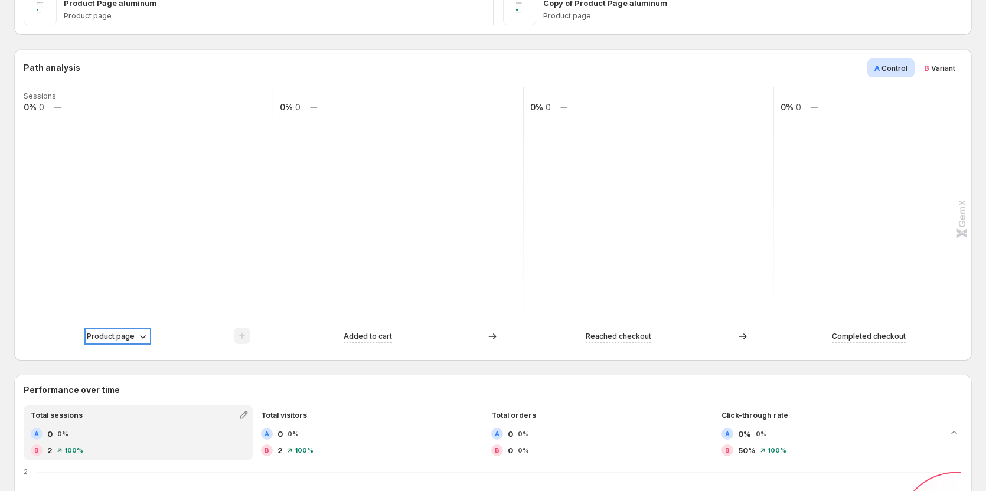
click at [138, 336] on icon at bounding box center [143, 337] width 12 height 12
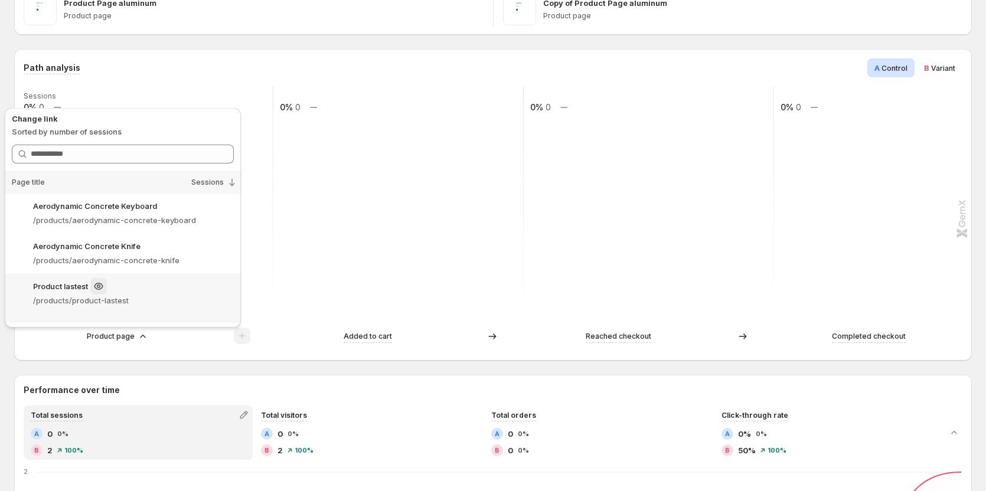
scroll to position [0, 0]
click at [197, 222] on p "/products/aerodynamic-concrete-keyboard" at bounding box center [133, 221] width 201 height 12
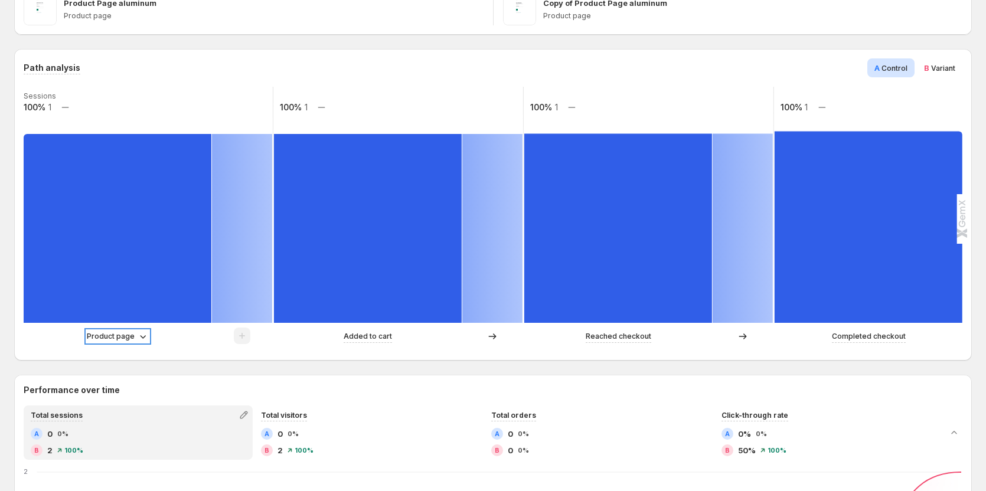
click at [142, 334] on icon at bounding box center [143, 337] width 12 height 12
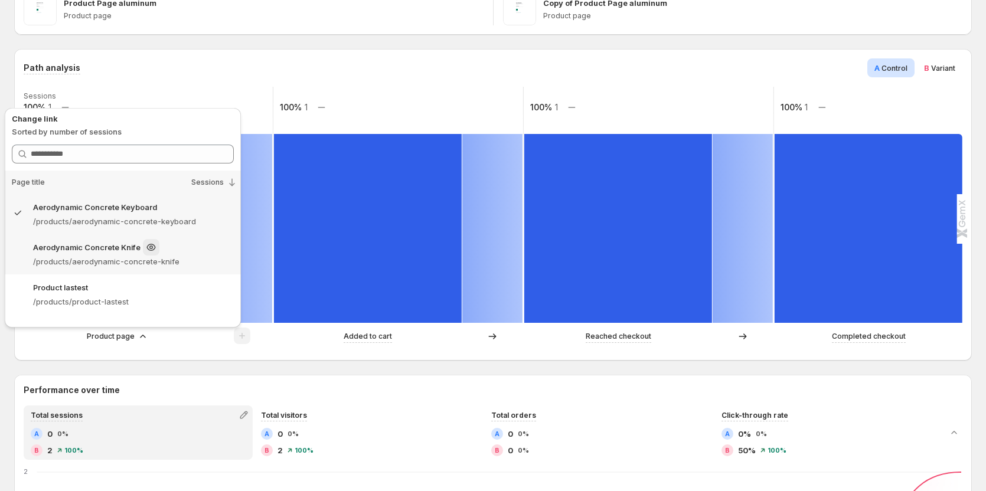
click at [195, 256] on p "/products/aerodynamic-concrete-knife" at bounding box center [133, 262] width 201 height 12
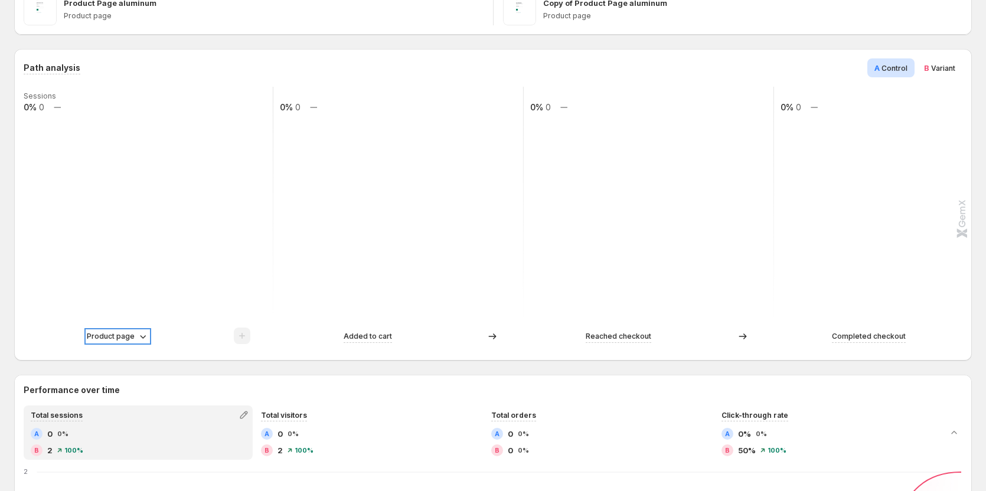
click at [139, 336] on icon at bounding box center [143, 337] width 12 height 12
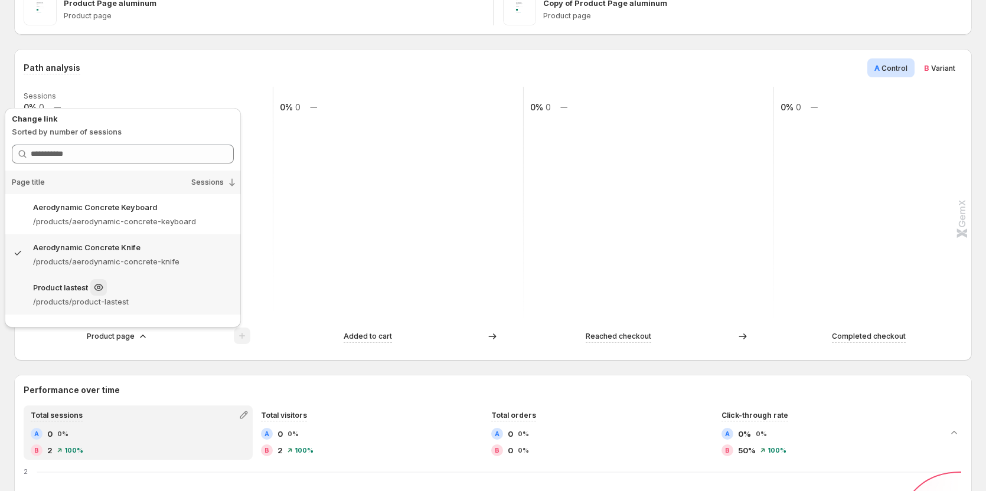
click at [184, 296] on p "/products/product-lastest" at bounding box center [133, 302] width 201 height 12
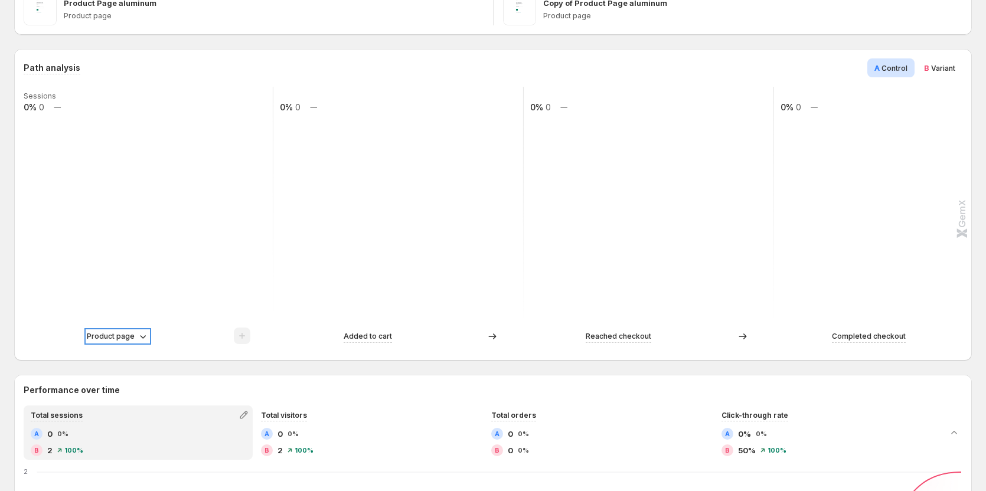
click at [138, 335] on icon at bounding box center [143, 337] width 12 height 12
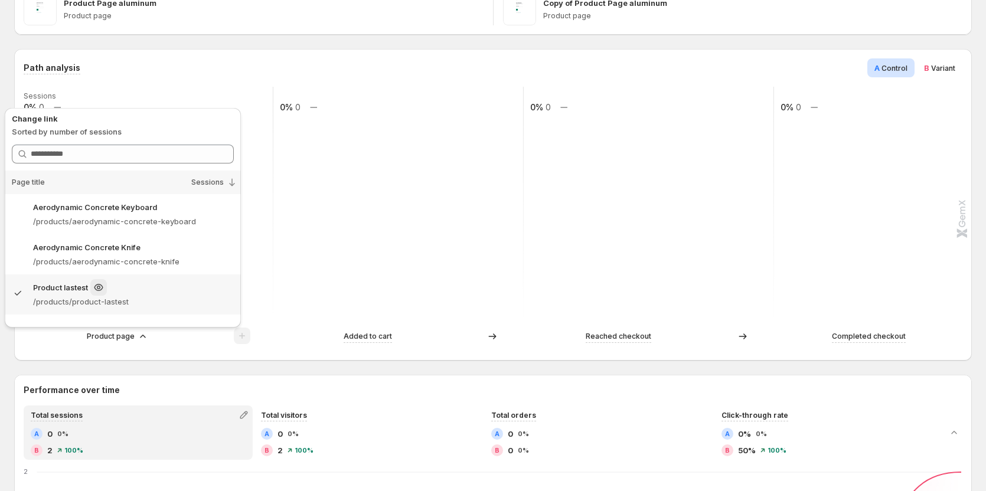
scroll to position [32, 0]
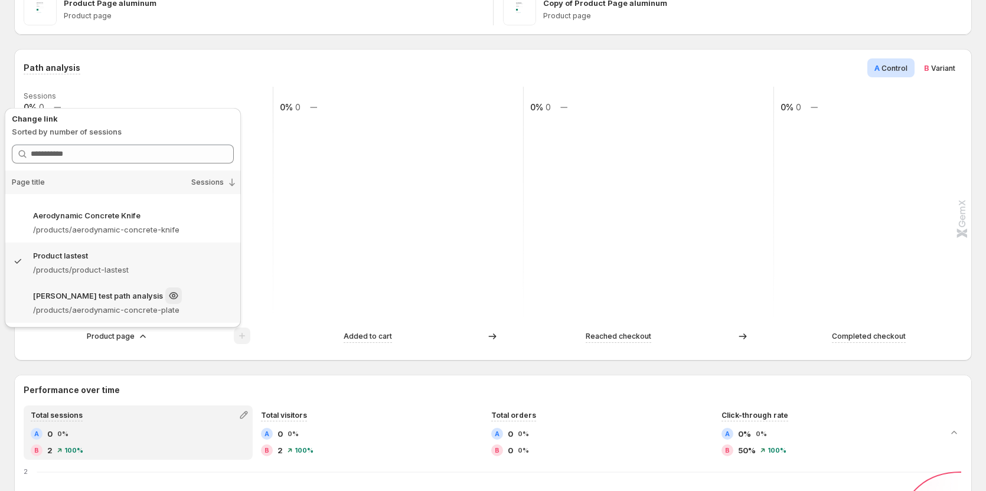
click at [182, 307] on p "/products/aerodynamic-concrete-plate" at bounding box center [133, 310] width 201 height 12
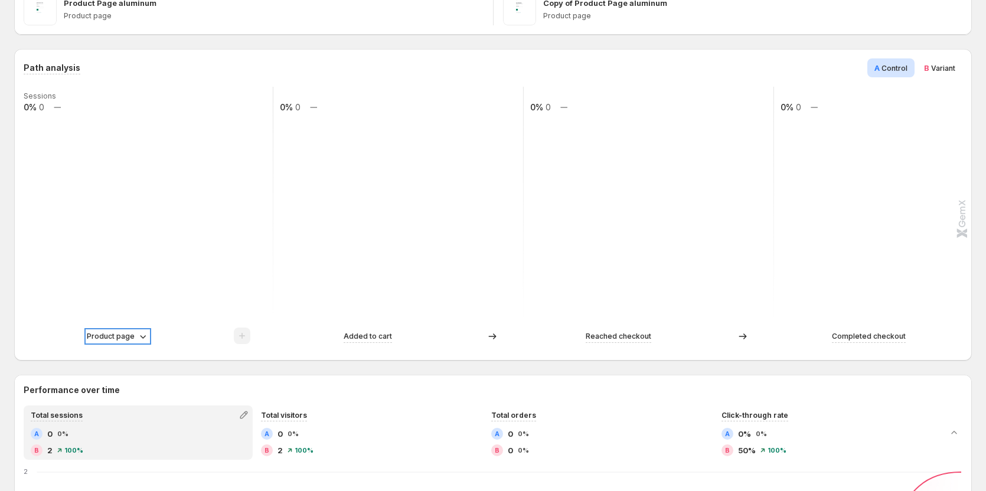
click at [126, 336] on p "Product page" at bounding box center [111, 337] width 48 height 12
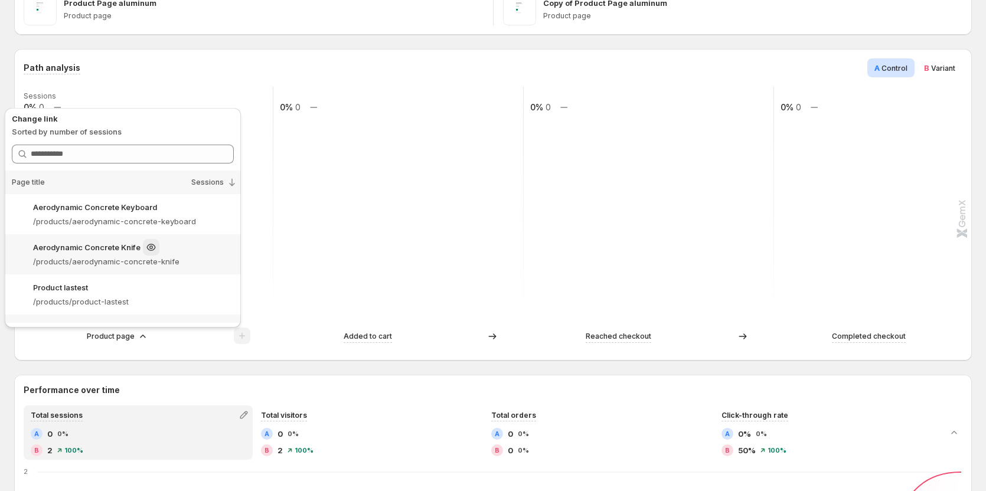
click at [201, 244] on div "Aerodynamic Concrete Knife" at bounding box center [133, 247] width 201 height 17
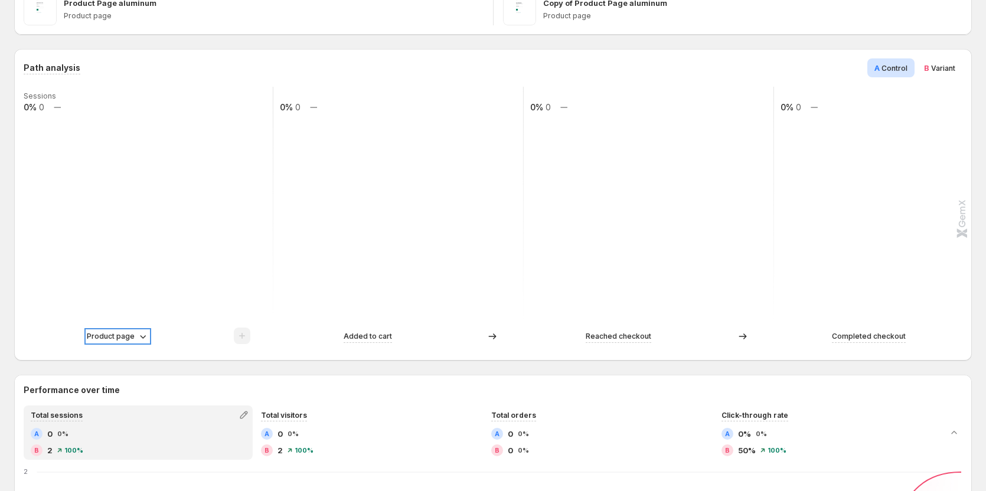
click at [128, 337] on p "Product page" at bounding box center [111, 337] width 48 height 12
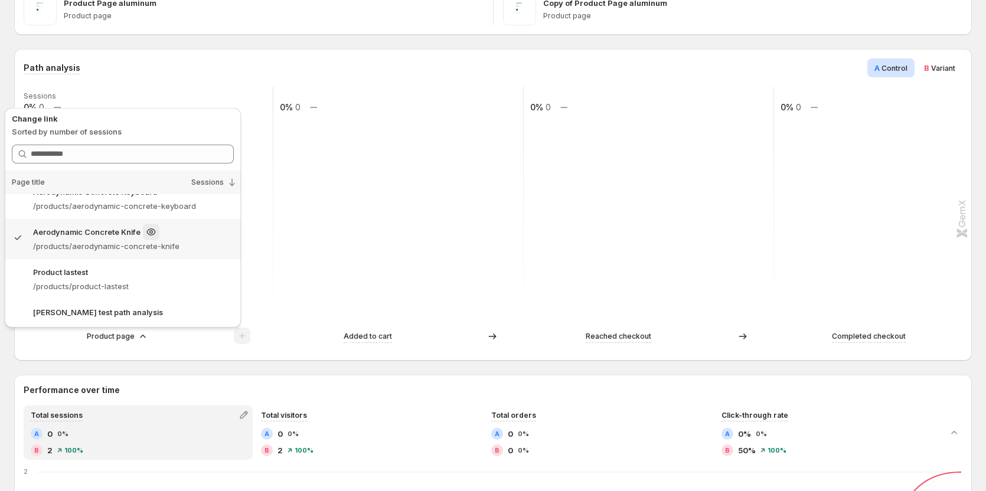
scroll to position [0, 0]
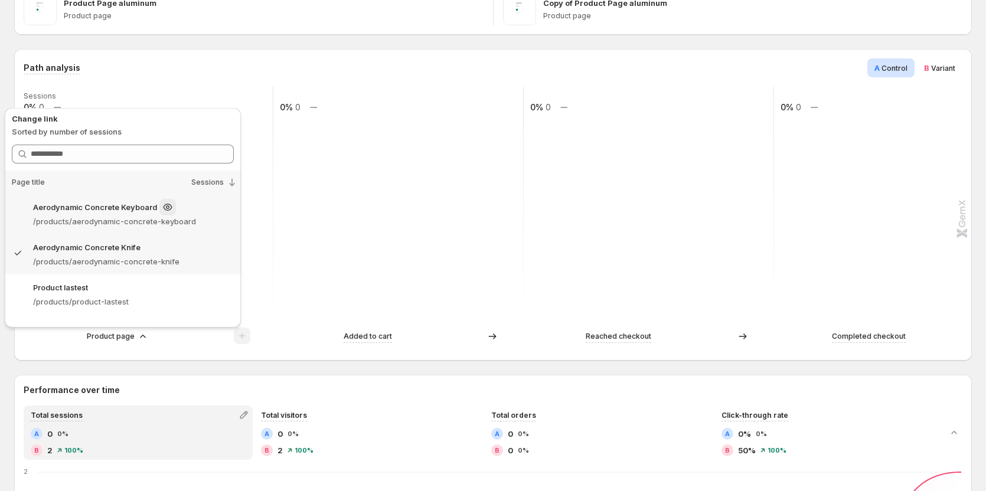
click at [197, 212] on div "Aerodynamic Concrete Keyboard" at bounding box center [133, 207] width 201 height 17
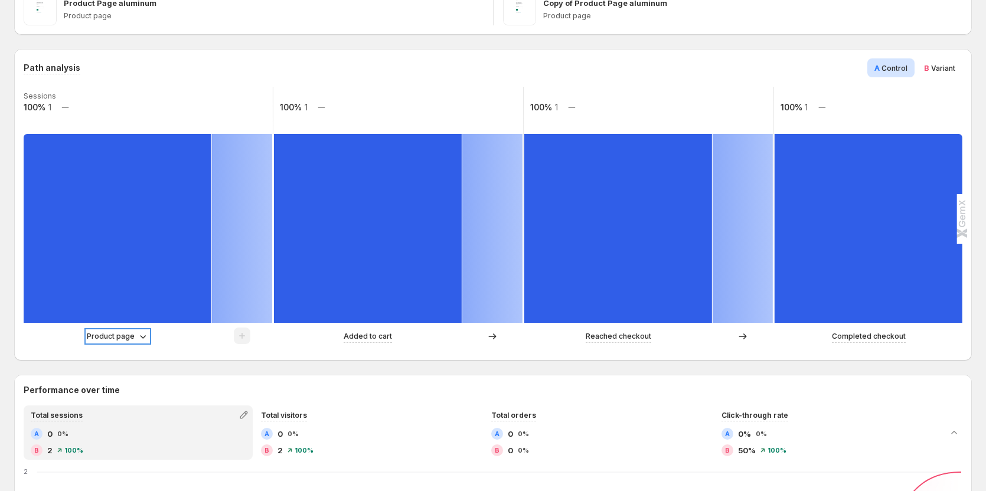
click at [142, 335] on icon at bounding box center [143, 337] width 12 height 12
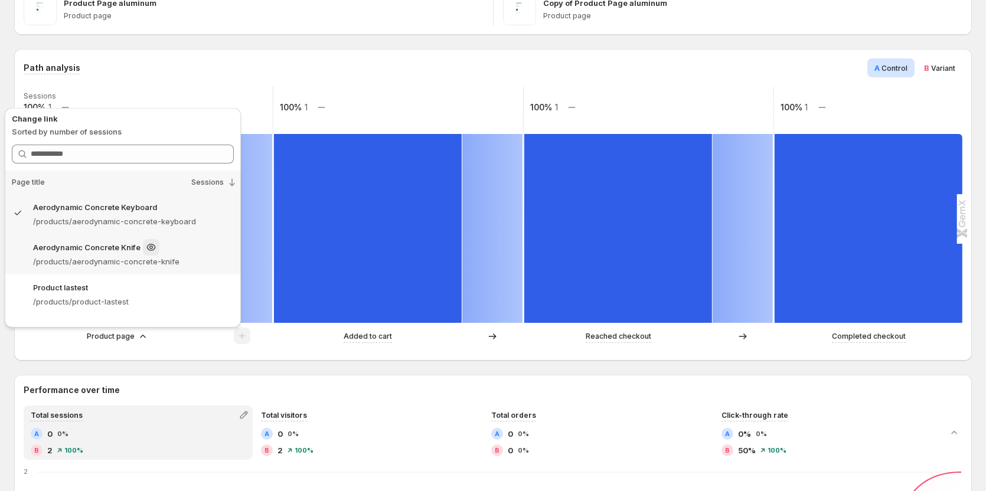
click at [197, 260] on p "/products/aerodynamic-concrete-knife" at bounding box center [133, 262] width 201 height 12
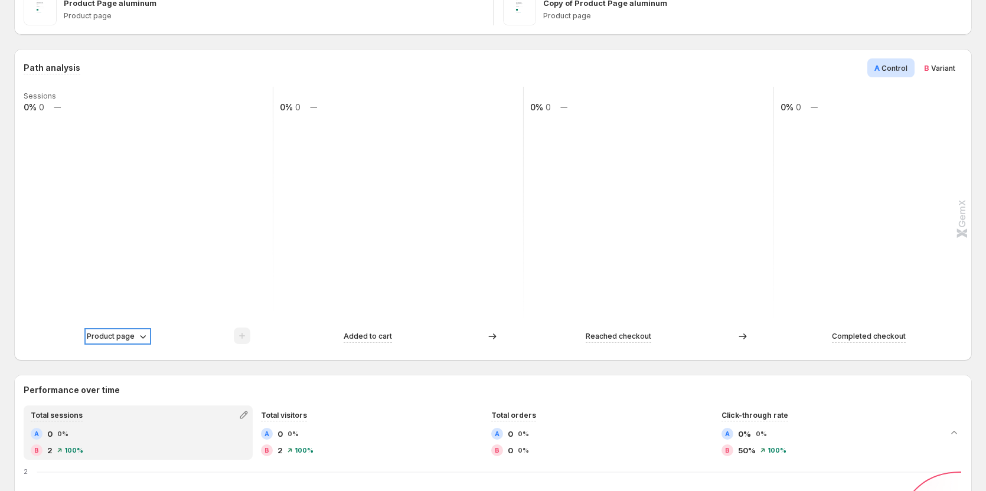
click at [129, 342] on p "Product page" at bounding box center [111, 337] width 48 height 12
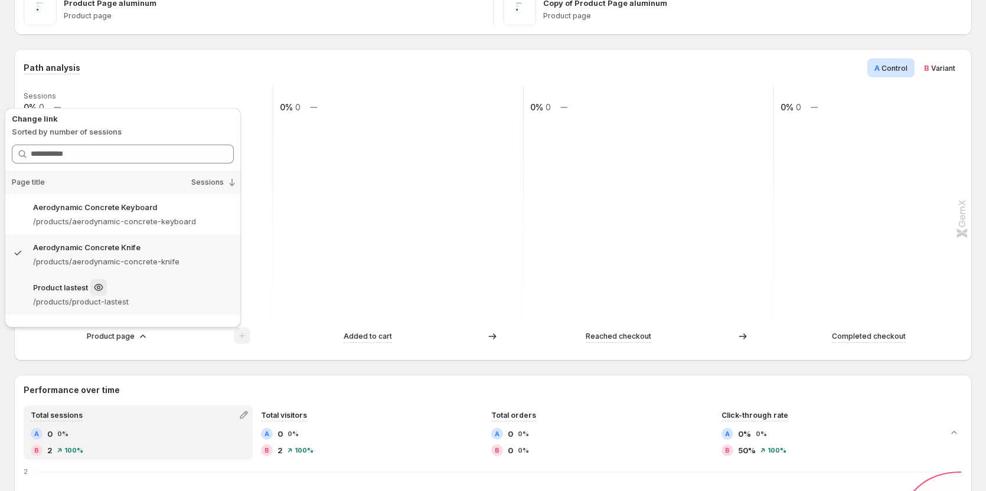
click at [199, 285] on div "Product lastest" at bounding box center [133, 287] width 201 height 17
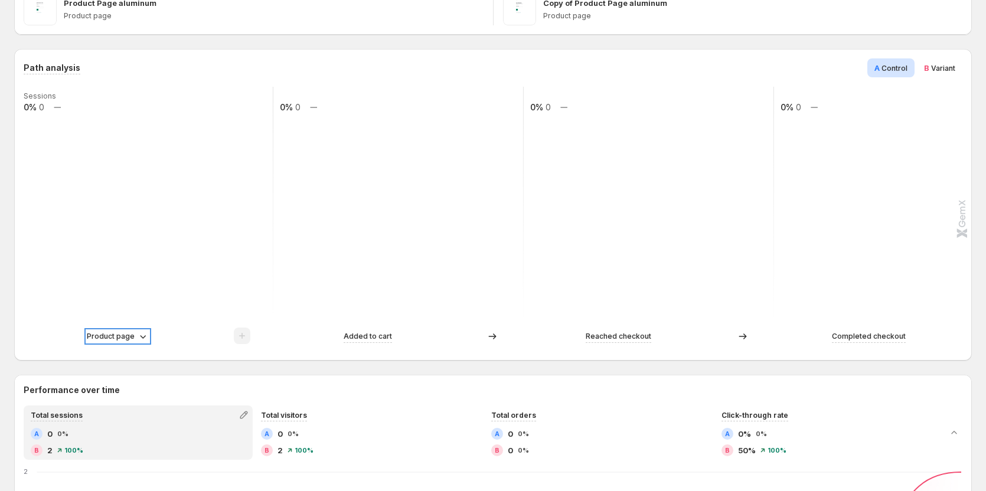
click at [137, 333] on icon at bounding box center [143, 337] width 12 height 12
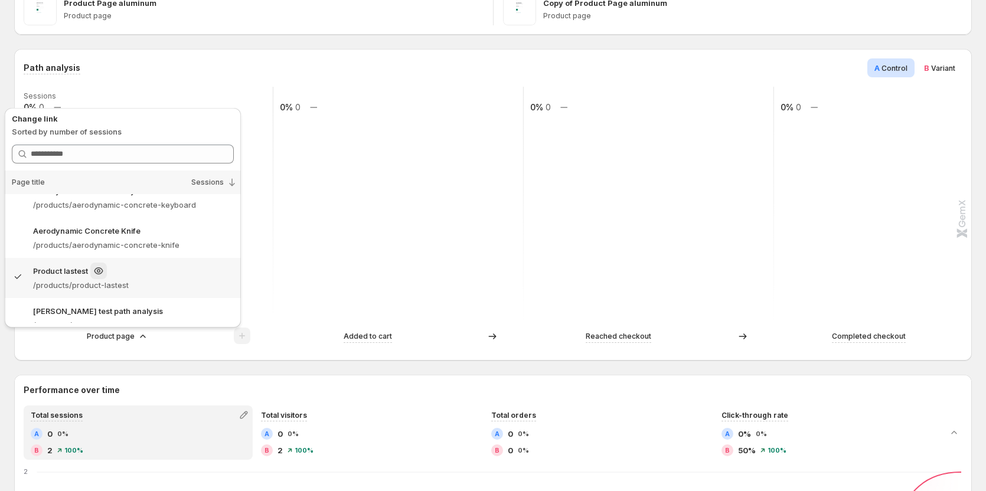
scroll to position [32, 0]
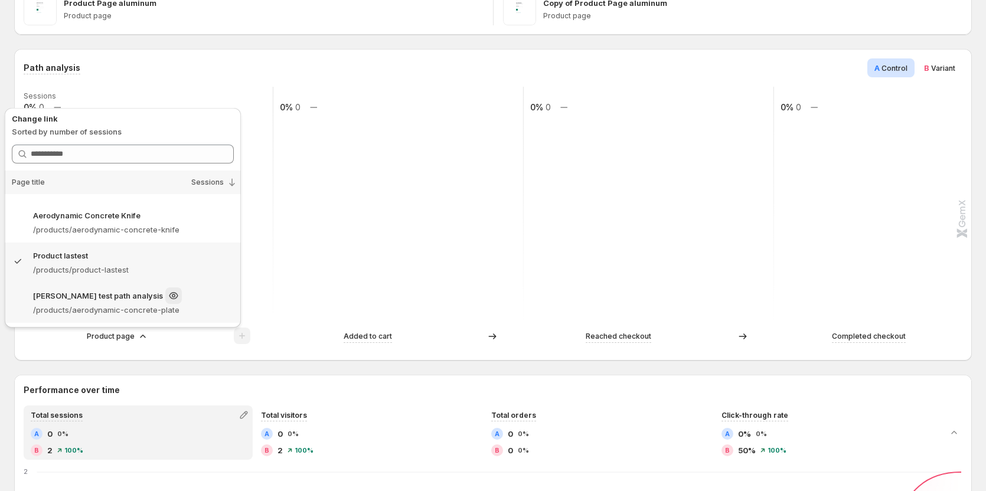
click at [174, 298] on div "[PERSON_NAME] test path analysis" at bounding box center [133, 295] width 201 height 17
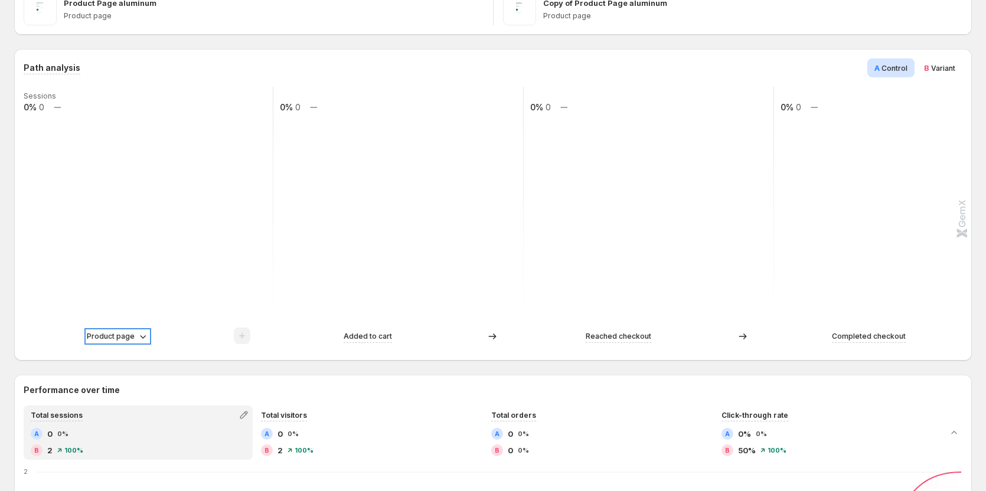
click at [141, 335] on icon at bounding box center [143, 337] width 12 height 12
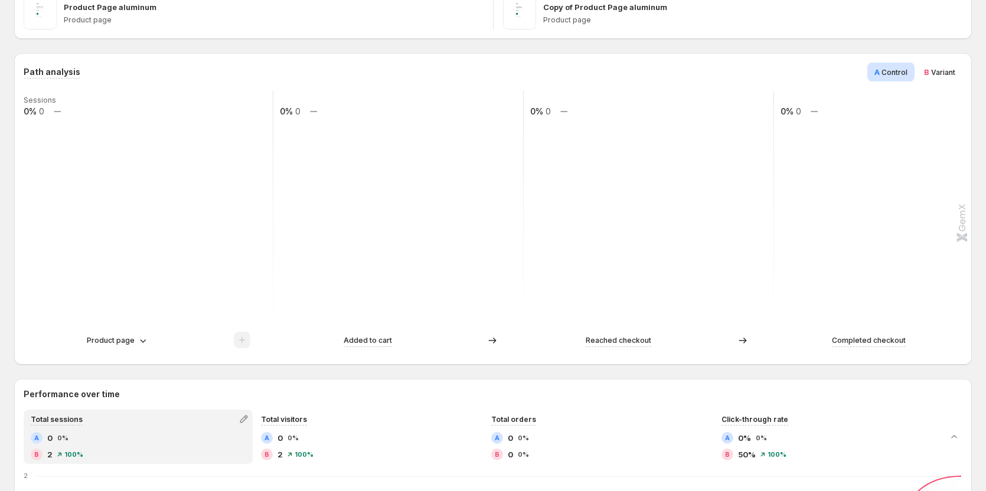
scroll to position [236, 0]
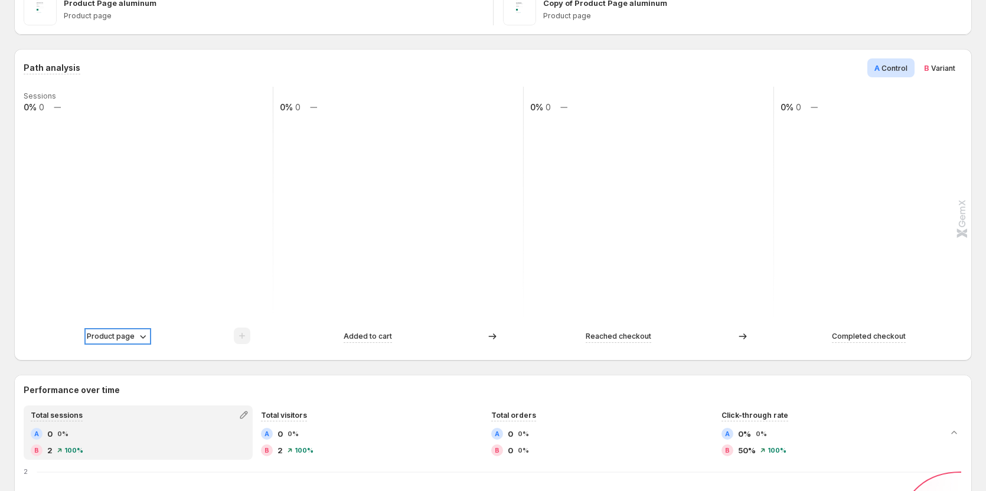
click at [133, 331] on p "Product page" at bounding box center [111, 337] width 48 height 12
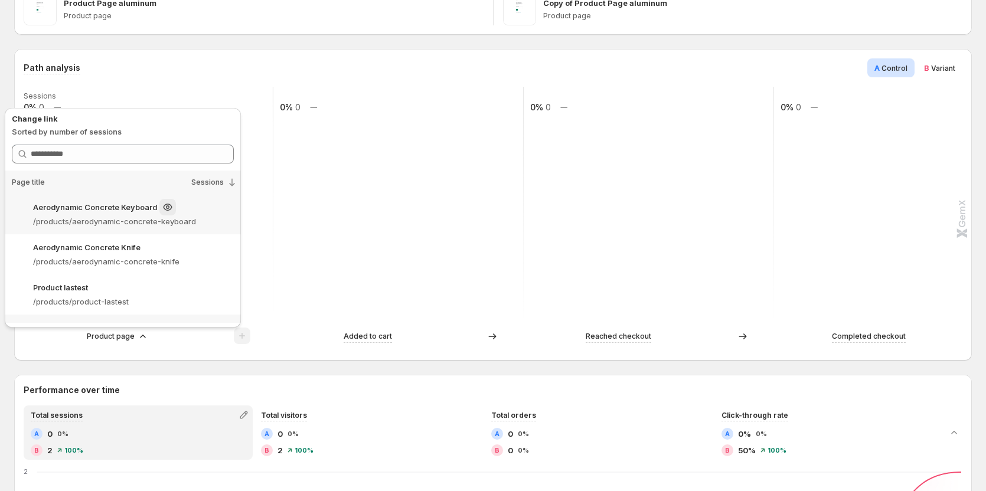
click at [204, 218] on p "/products/aerodynamic-concrete-keyboard" at bounding box center [133, 221] width 201 height 12
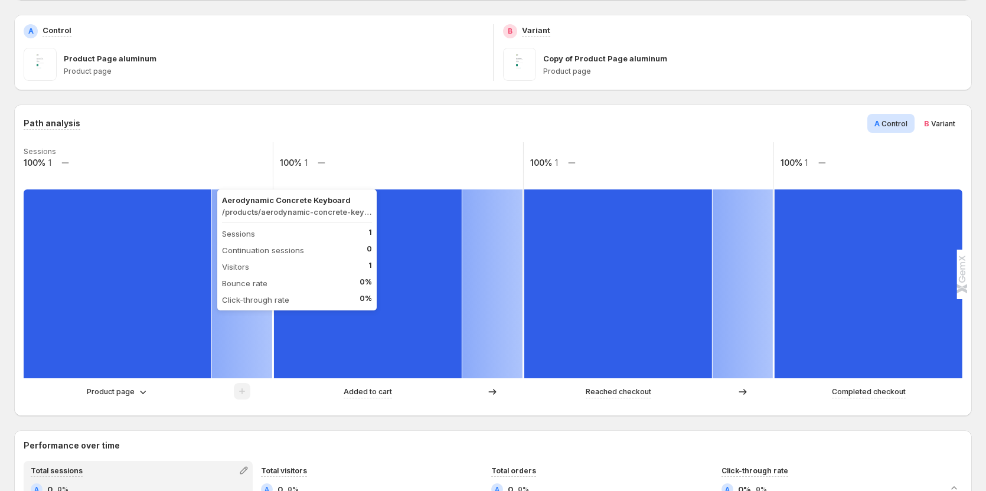
scroll to position [177, 0]
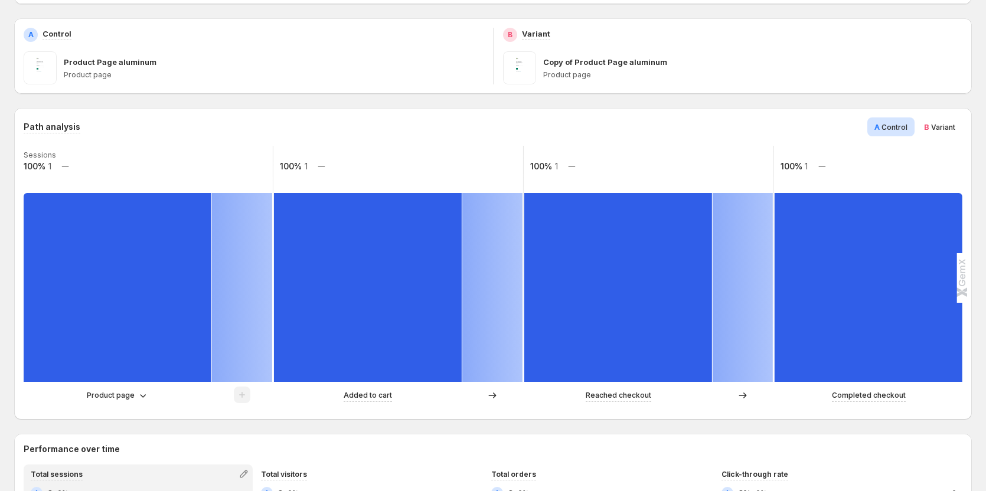
click at [943, 127] on span "Variant" at bounding box center [943, 127] width 24 height 9
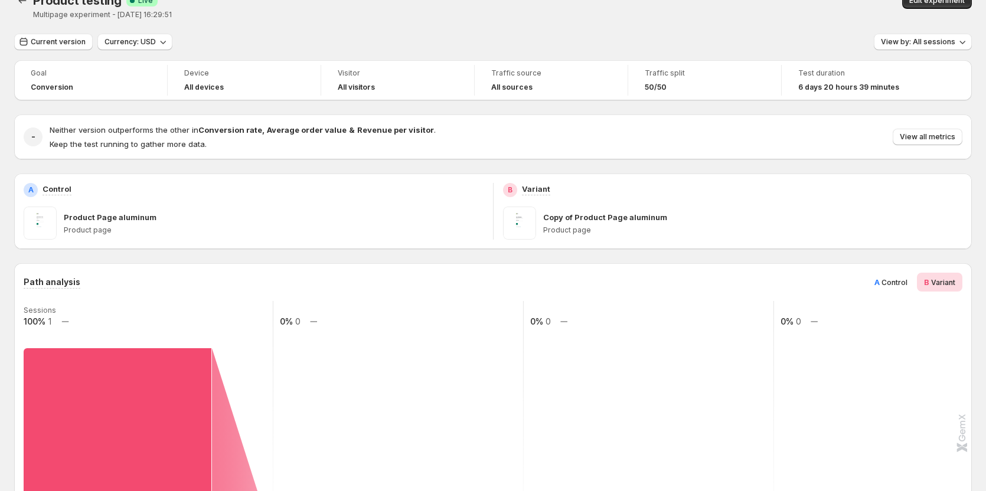
scroll to position [0, 0]
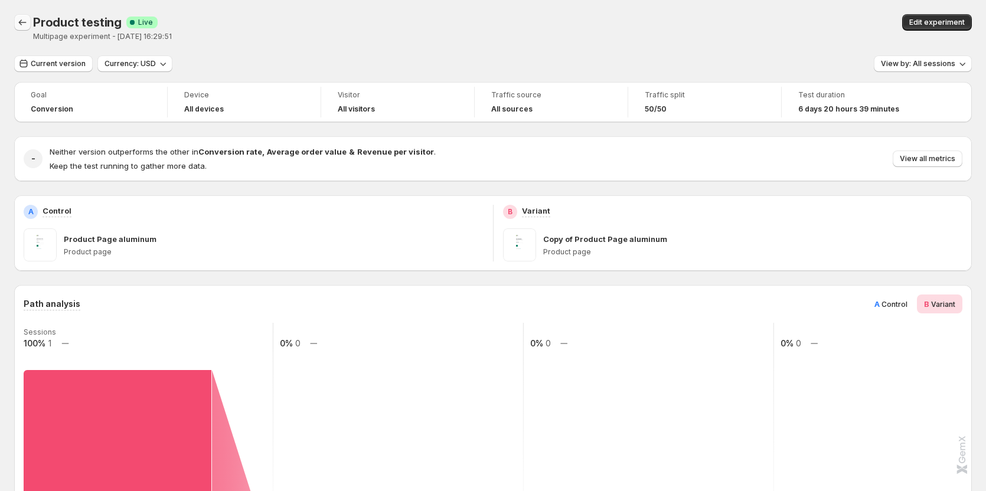
click at [24, 17] on icon "Back" at bounding box center [23, 23] width 12 height 12
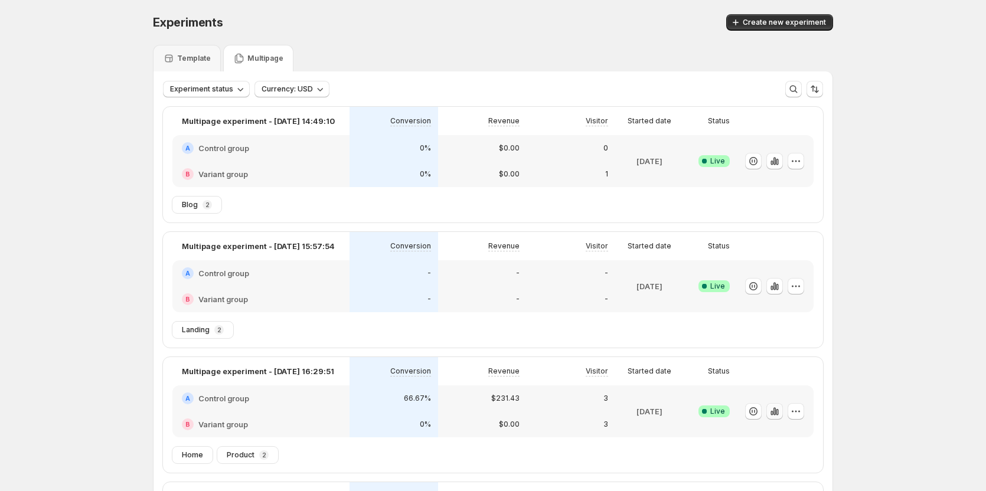
click at [776, 413] on icon "button" at bounding box center [774, 411] width 2 height 8
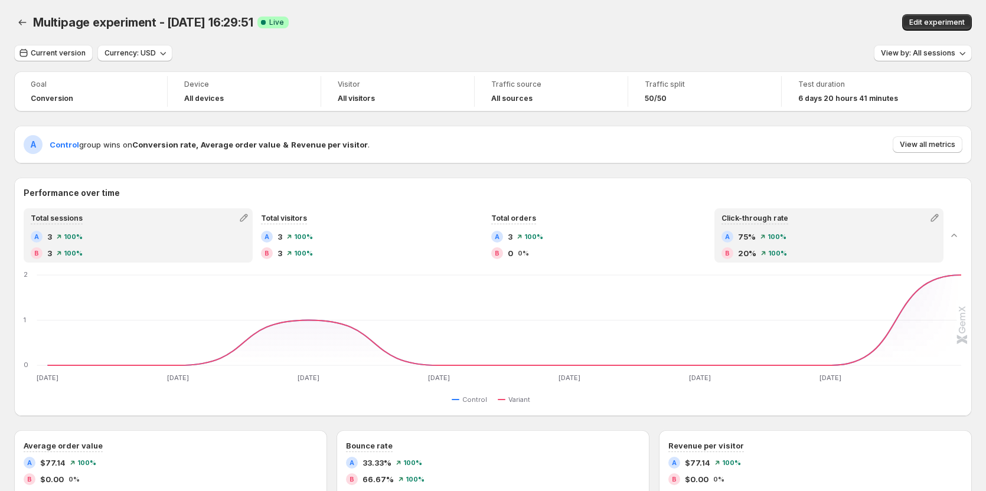
click at [862, 245] on div "A 75% 100% B 20% 100%" at bounding box center [828, 245] width 215 height 28
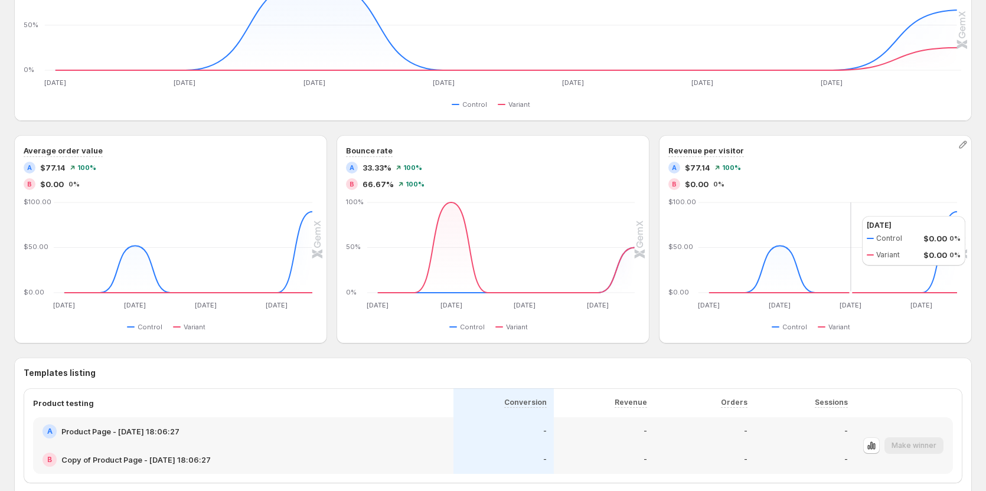
scroll to position [570, 0]
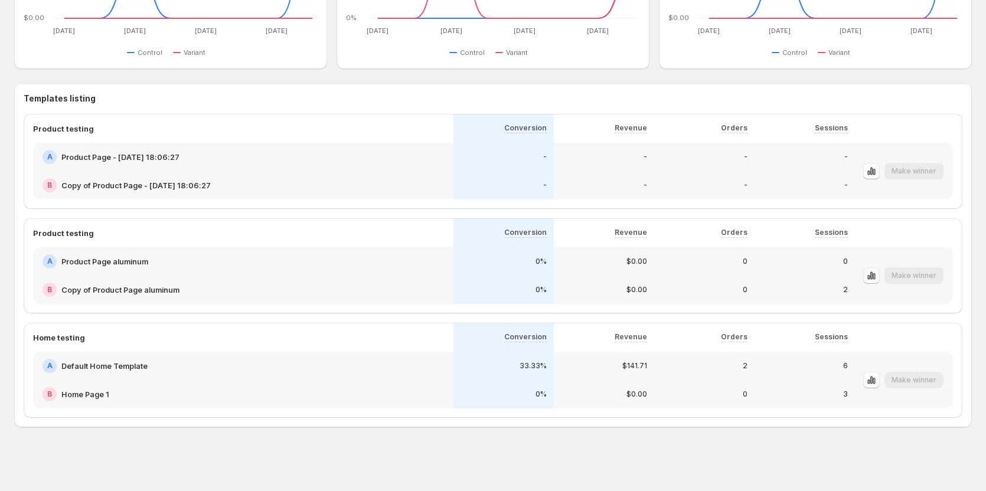
click at [877, 280] on icon "button" at bounding box center [871, 276] width 12 height 12
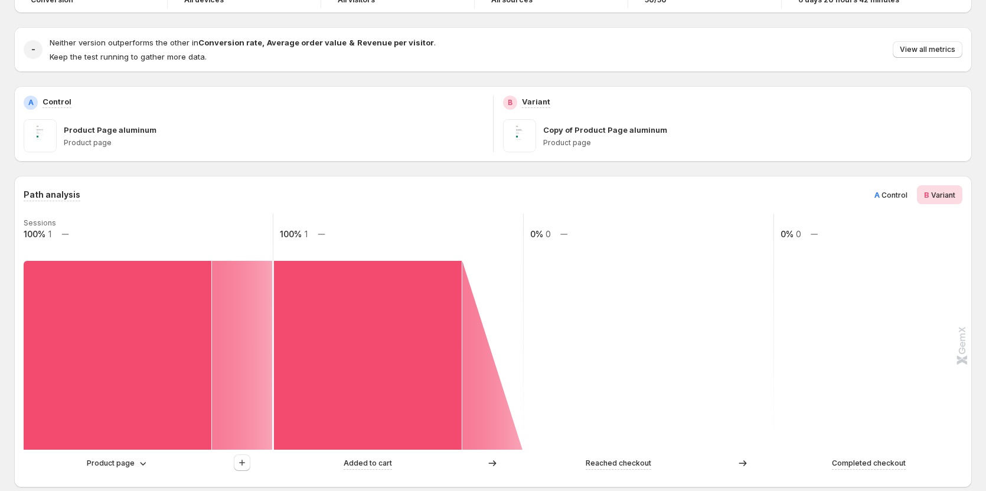
scroll to position [118, 0]
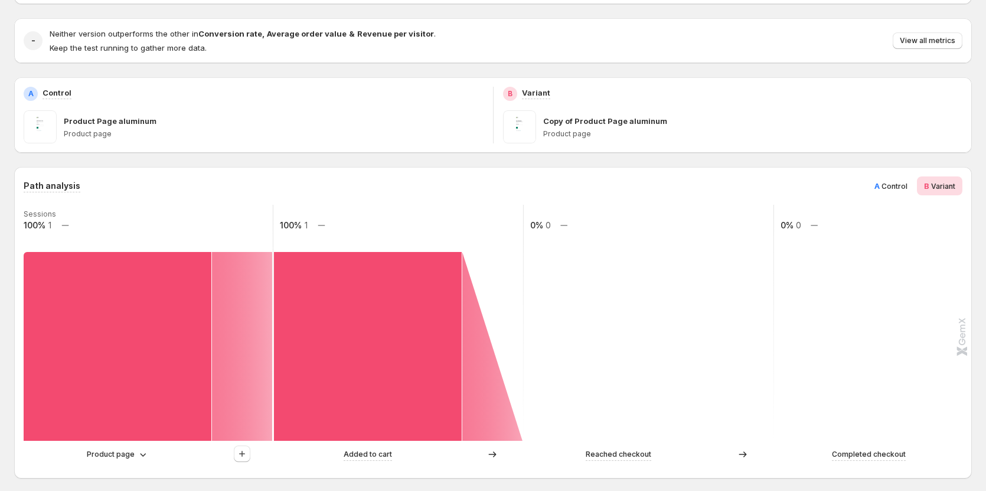
click at [902, 185] on span "Control" at bounding box center [894, 186] width 26 height 9
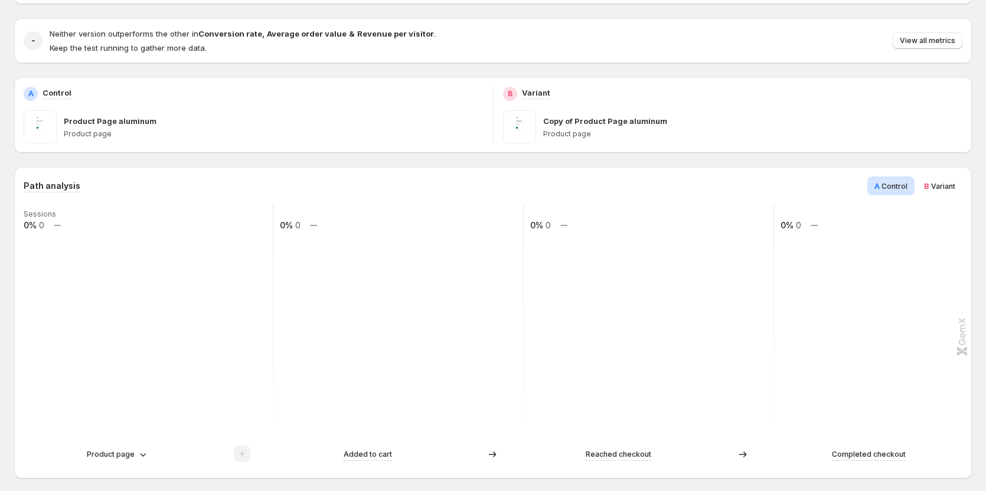
scroll to position [177, 0]
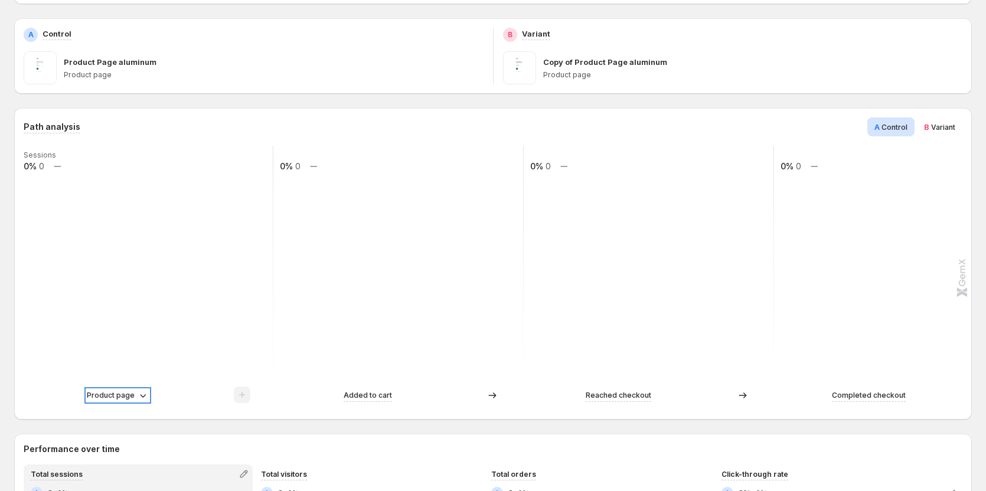
click at [132, 395] on p "Product page" at bounding box center [111, 396] width 48 height 12
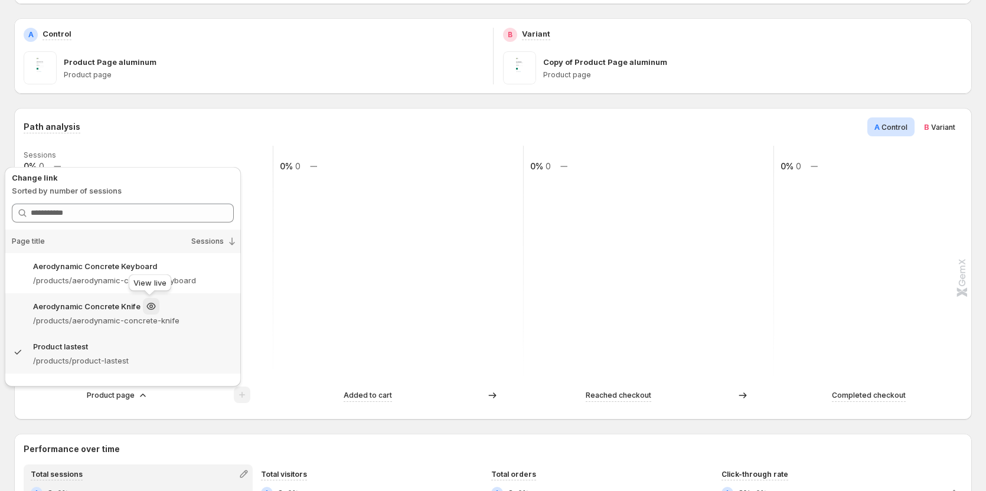
click at [147, 277] on div "View live" at bounding box center [149, 285] width 47 height 26
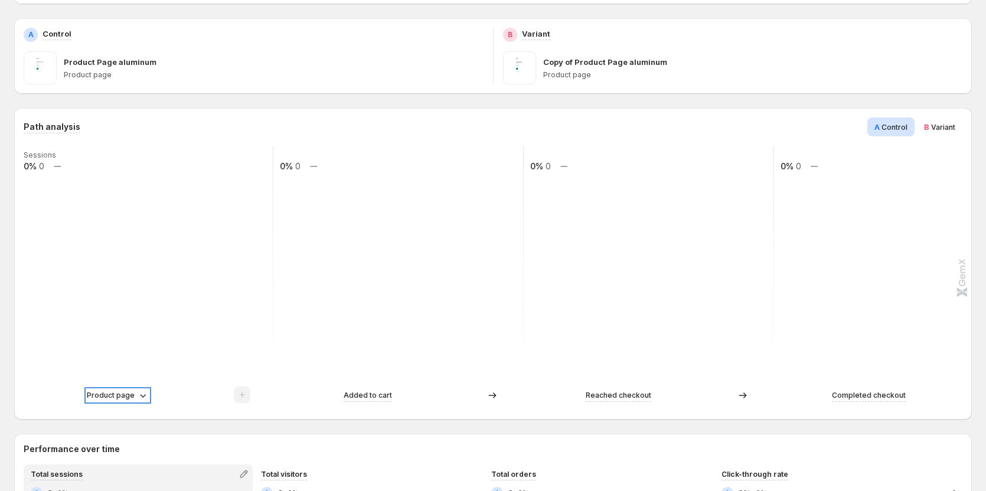
click at [119, 392] on p "Product page" at bounding box center [111, 396] width 48 height 12
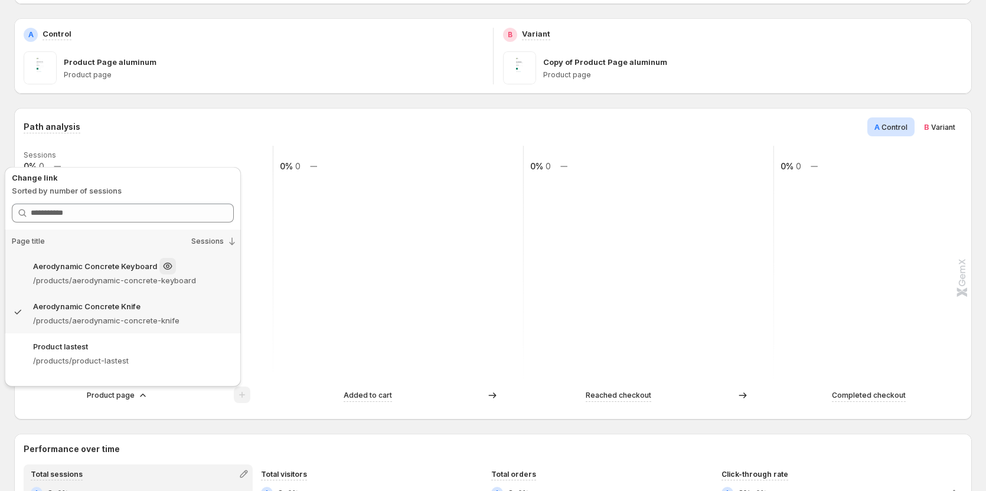
click at [204, 277] on p "/products/aerodynamic-concrete-keyboard" at bounding box center [133, 280] width 201 height 12
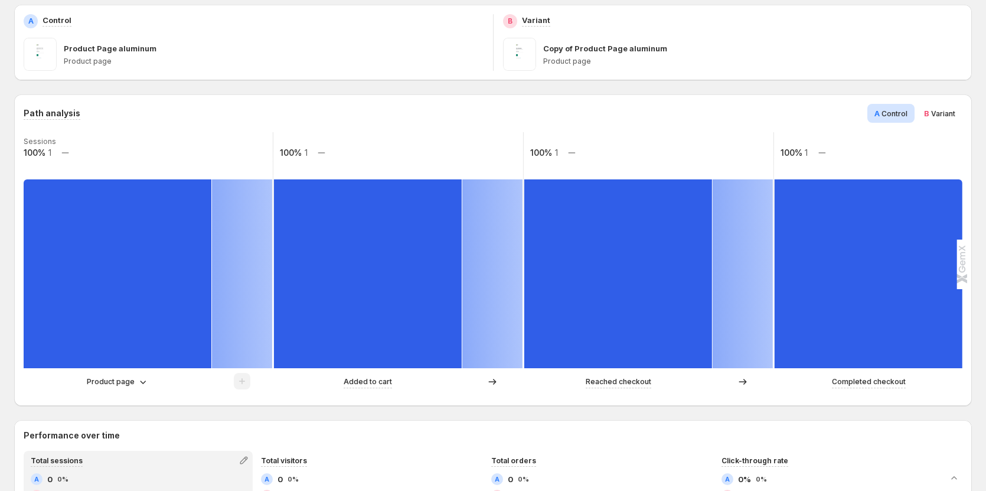
scroll to position [236, 0]
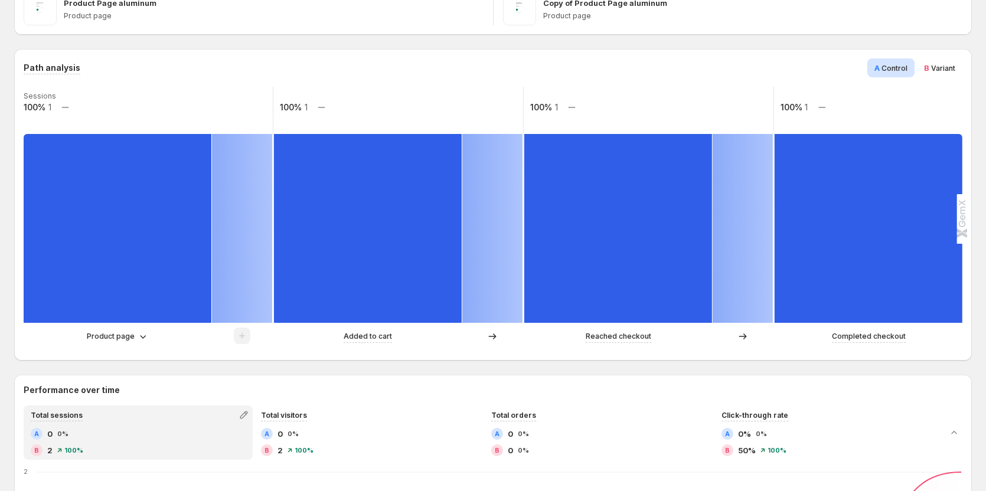
click at [941, 68] on span "Variant" at bounding box center [943, 68] width 24 height 9
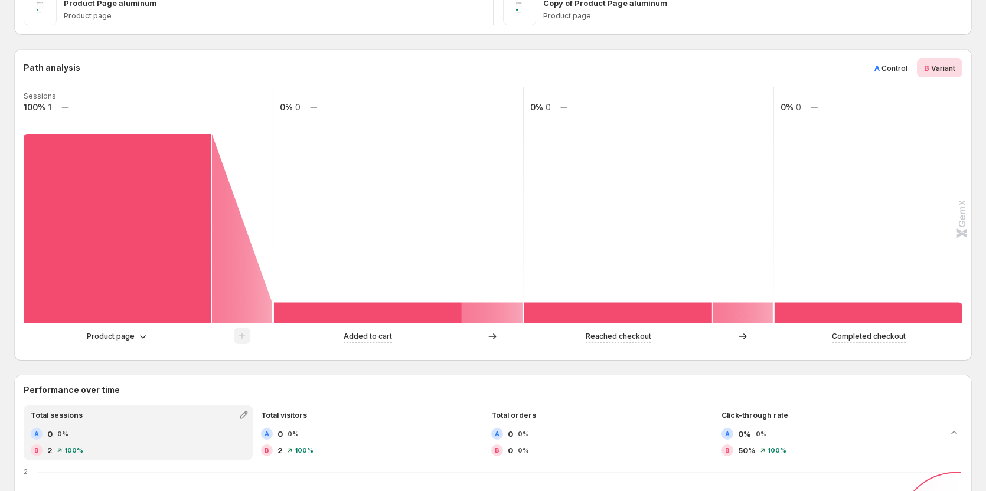
click at [879, 68] on span "A" at bounding box center [876, 67] width 5 height 9
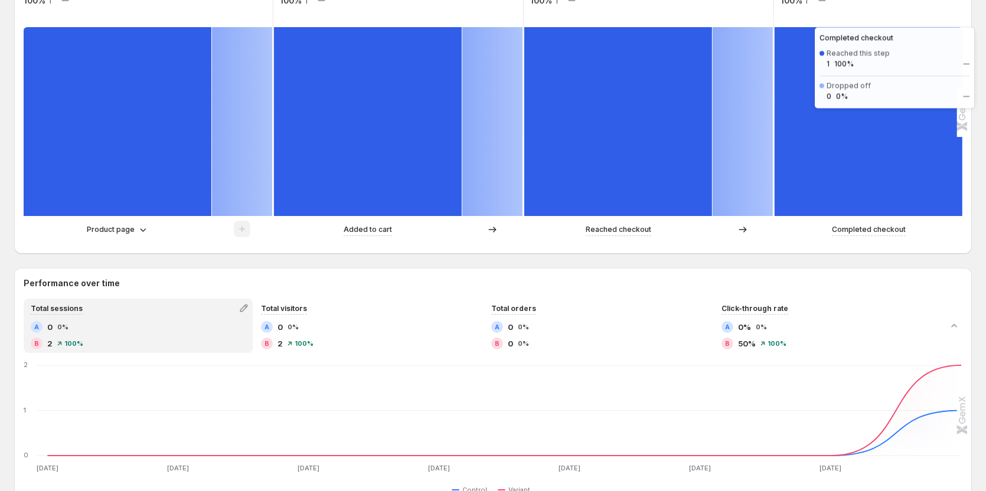
scroll to position [354, 0]
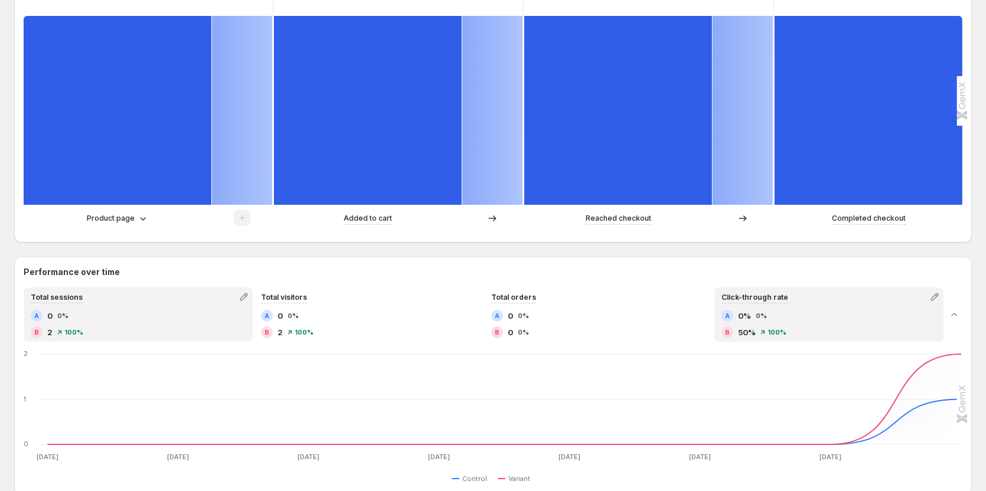
click at [827, 315] on div "A 0% 0%" at bounding box center [828, 316] width 215 height 12
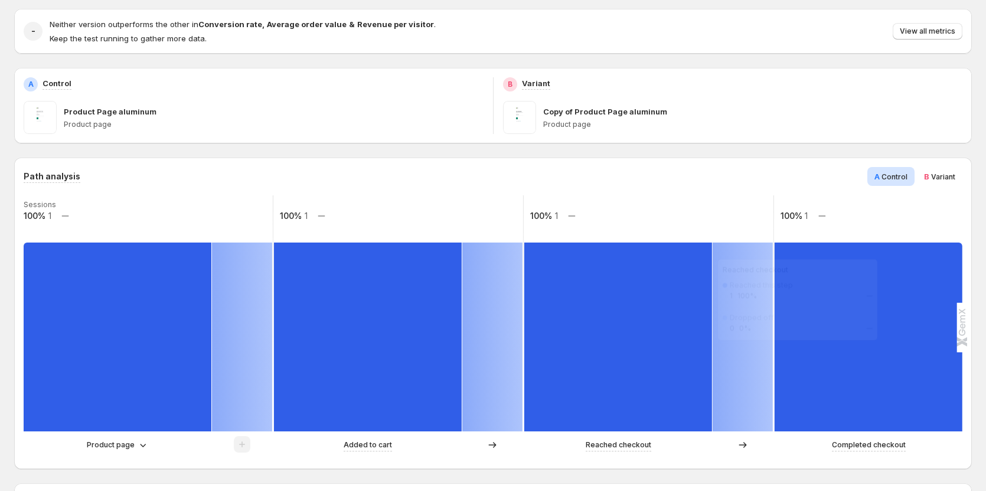
scroll to position [118, 0]
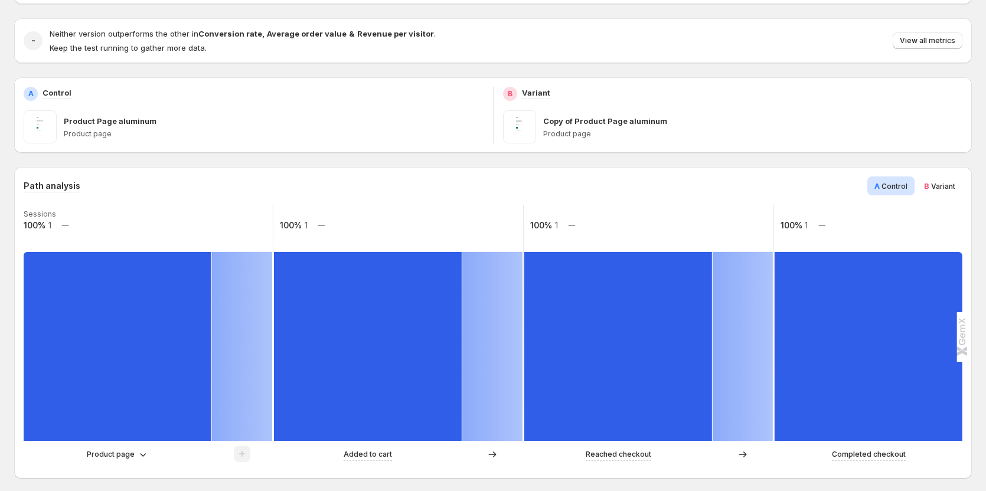
click at [939, 190] on span "Variant" at bounding box center [943, 186] width 24 height 9
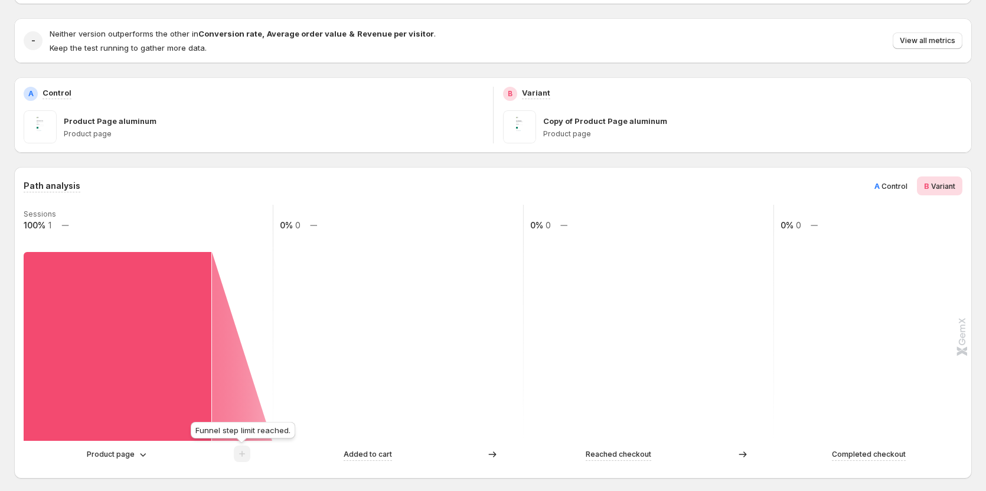
click at [241, 456] on span at bounding box center [242, 457] width 17 height 9
click at [242, 456] on span at bounding box center [242, 457] width 17 height 9
click at [130, 459] on p "Product page" at bounding box center [111, 455] width 48 height 12
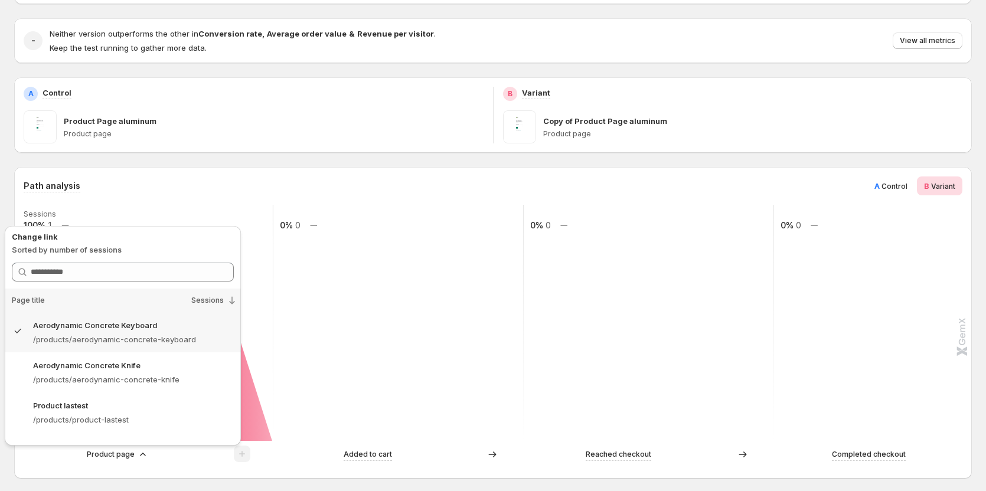
click at [322, 300] on rect at bounding box center [398, 323] width 251 height 236
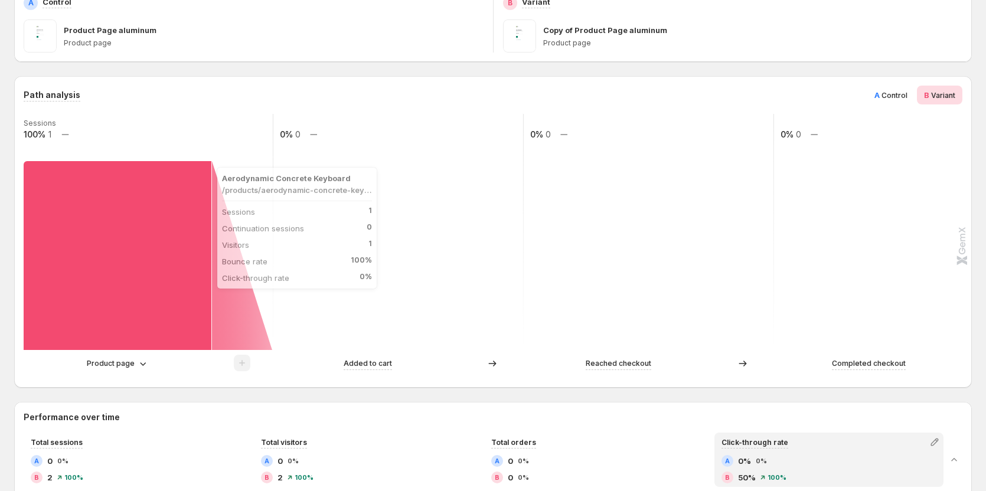
scroll to position [177, 0]
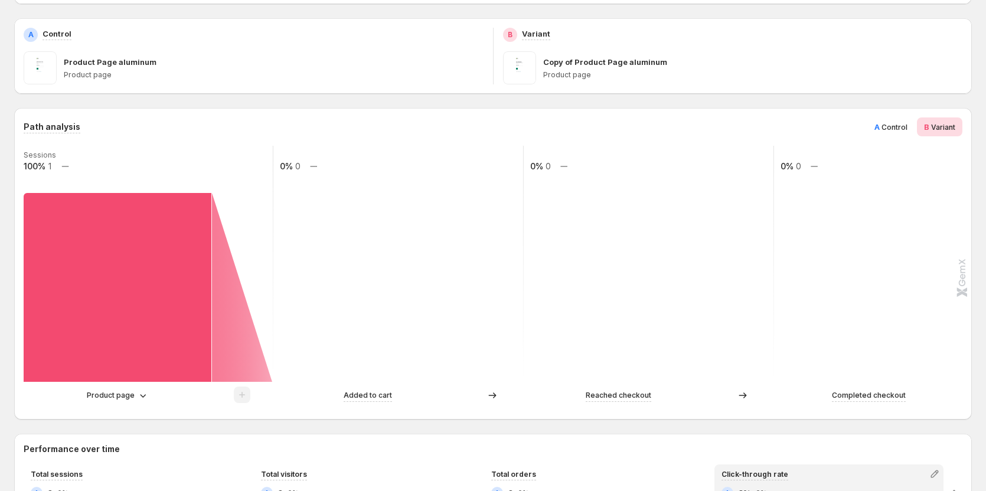
click at [901, 122] on span "A Control" at bounding box center [890, 127] width 33 height 12
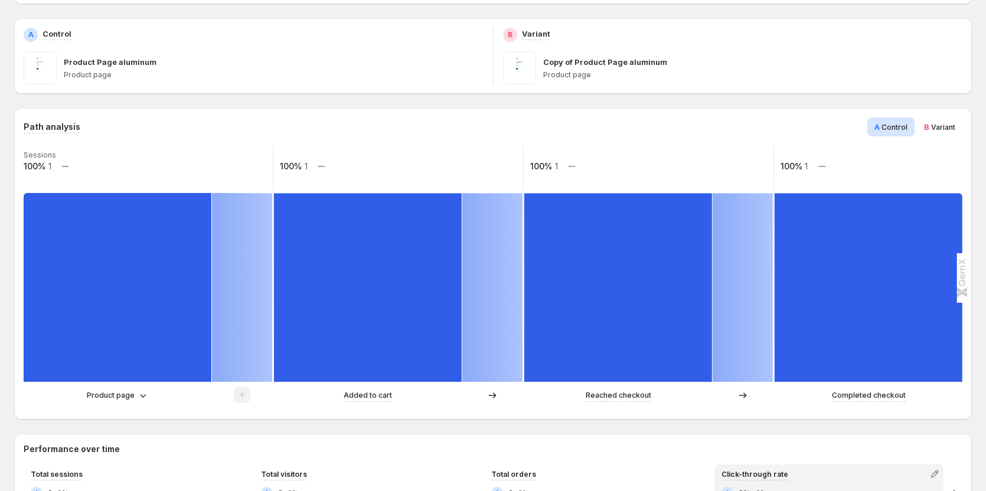
click at [949, 130] on span "Variant" at bounding box center [943, 127] width 24 height 9
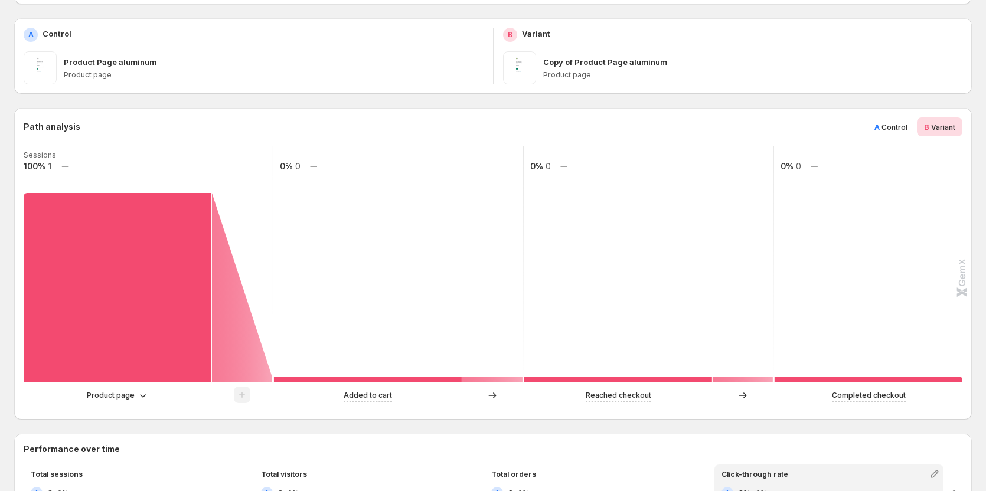
click at [892, 127] on span "Control" at bounding box center [894, 127] width 26 height 9
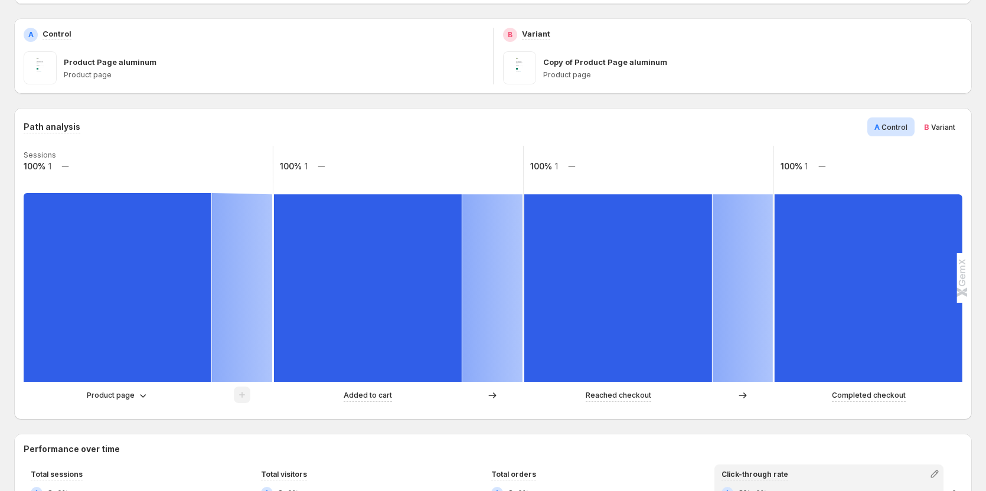
click at [929, 126] on span "B" at bounding box center [926, 126] width 5 height 9
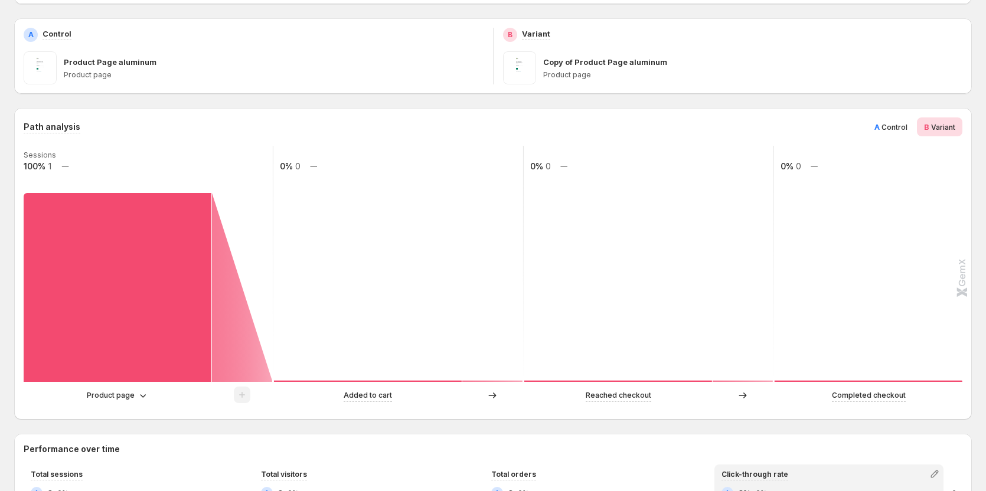
click at [895, 132] on span "A Control" at bounding box center [890, 127] width 33 height 12
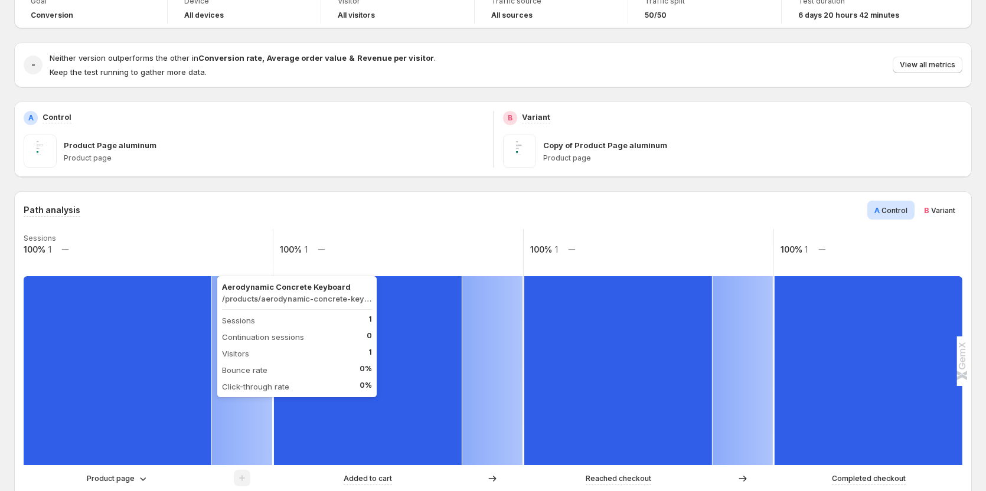
scroll to position [0, 0]
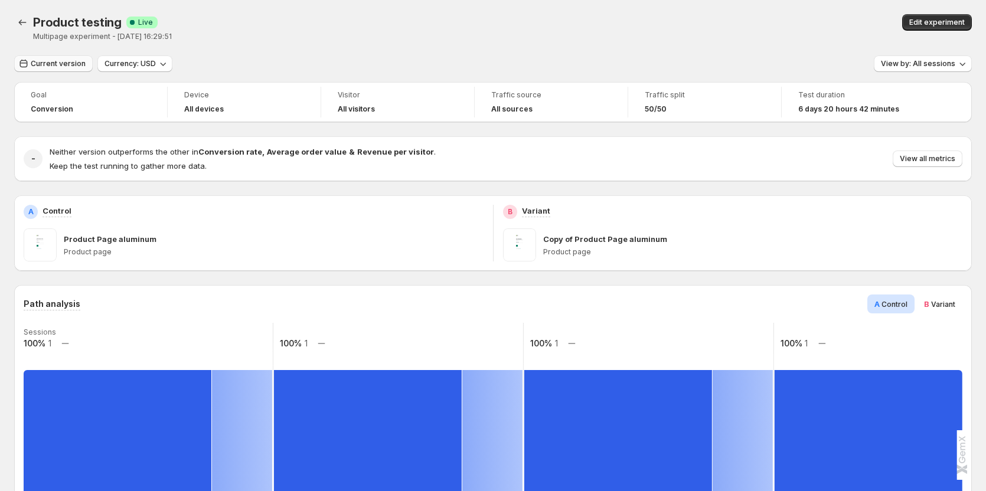
click at [69, 57] on button "Current version" at bounding box center [53, 63] width 78 height 17
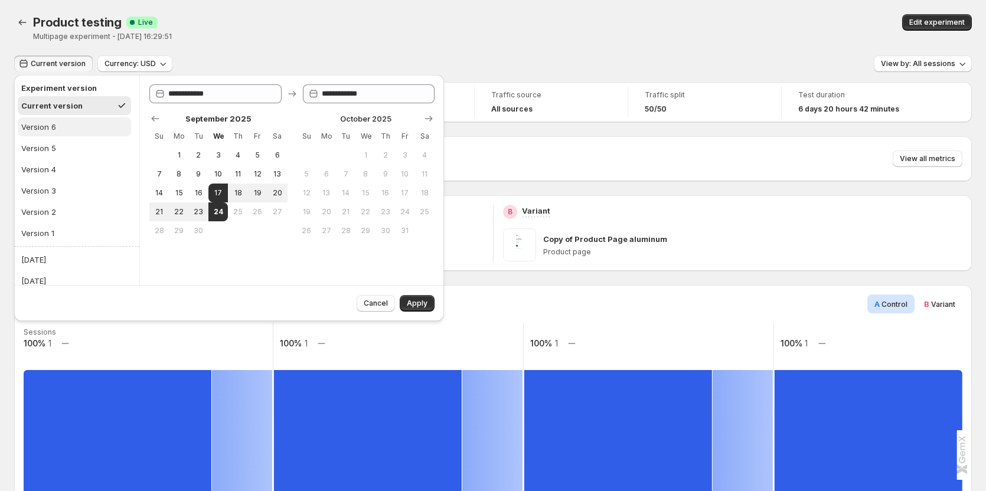
click at [47, 127] on div "Version 6" at bounding box center [38, 127] width 35 height 12
type input "**********"
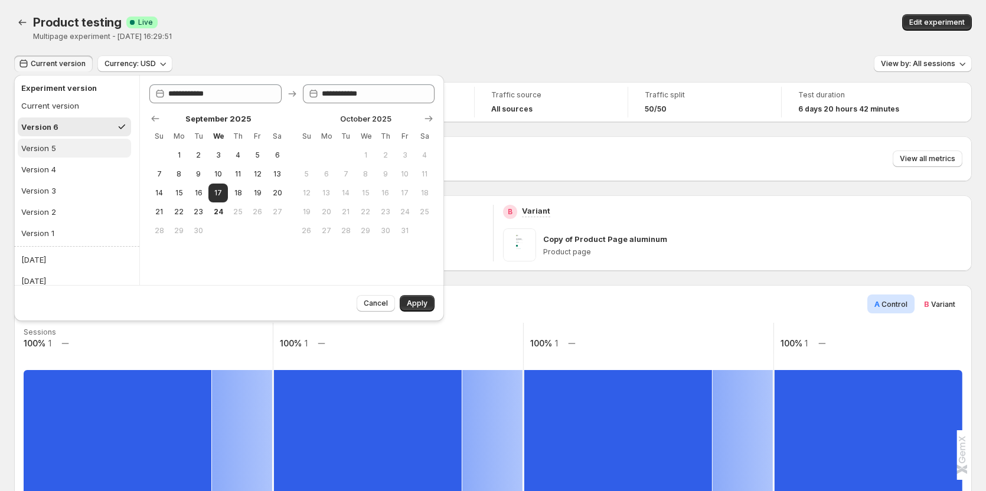
click at [61, 145] on button "Version 5" at bounding box center [74, 148] width 113 height 19
click at [64, 160] on button "Version 4" at bounding box center [74, 169] width 113 height 19
type input "**********"
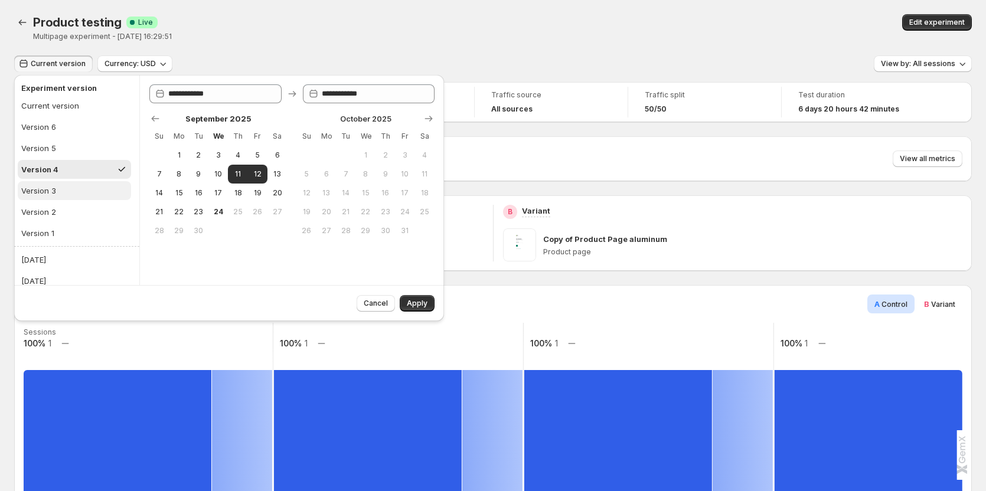
click at [67, 184] on button "Version 3" at bounding box center [74, 190] width 113 height 19
type input "**********"
click at [69, 197] on button "Version 3" at bounding box center [74, 190] width 113 height 19
click at [68, 210] on button "Version 2" at bounding box center [74, 211] width 113 height 19
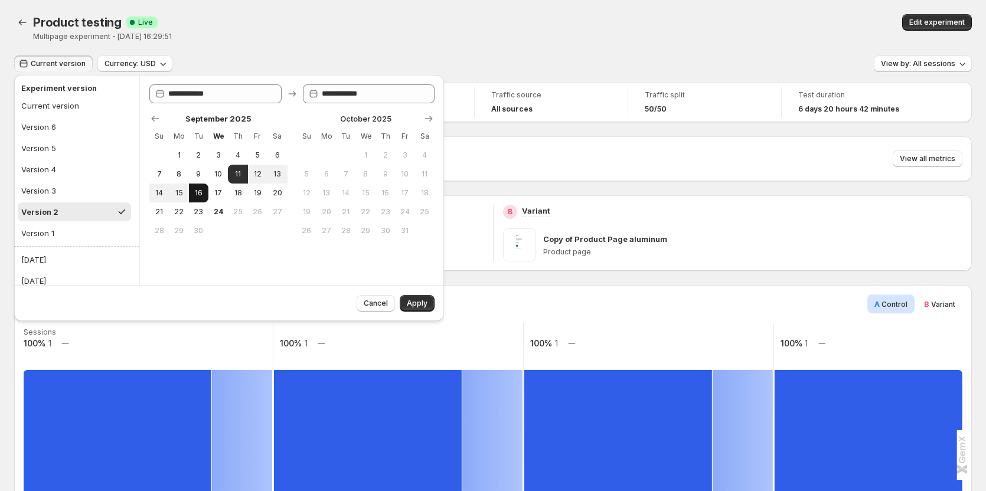
click at [201, 195] on span "16" at bounding box center [199, 192] width 10 height 9
type input "**********"
click at [214, 211] on span "24" at bounding box center [218, 211] width 10 height 9
type input "**********"
click at [417, 303] on span "Apply" at bounding box center [417, 303] width 21 height 9
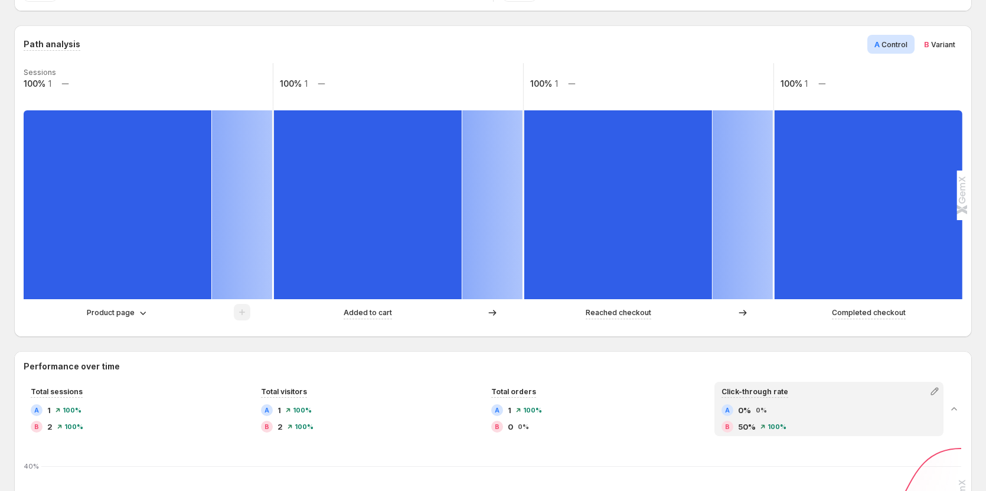
scroll to position [177, 0]
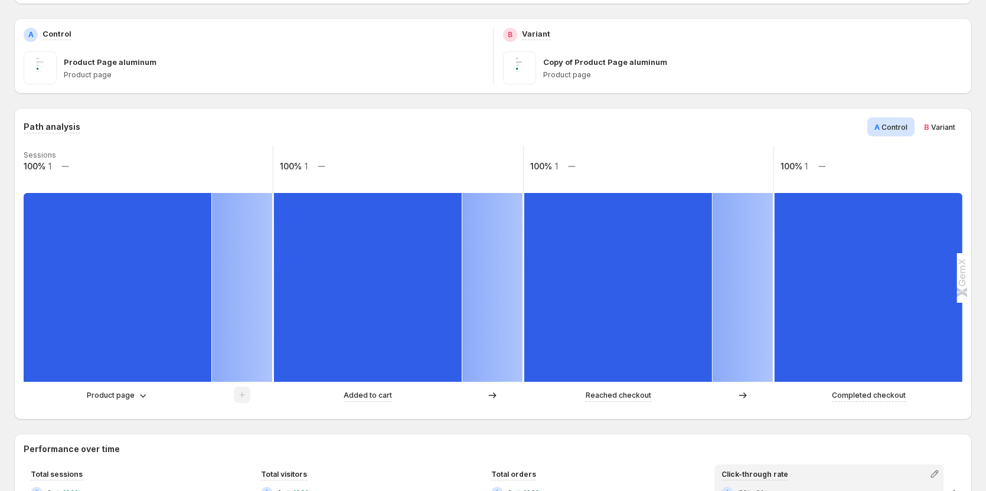
click at [946, 129] on span "Variant" at bounding box center [943, 127] width 24 height 9
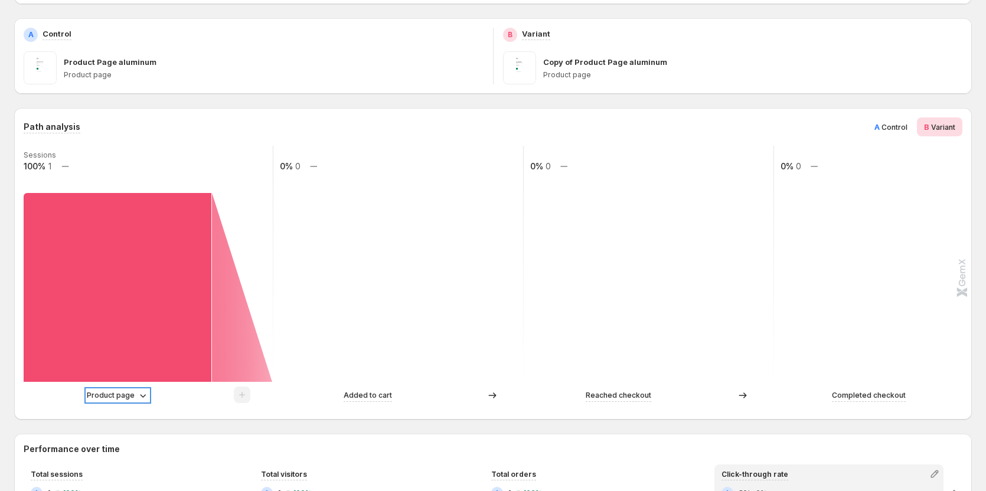
click at [125, 397] on p "Product page" at bounding box center [111, 396] width 48 height 12
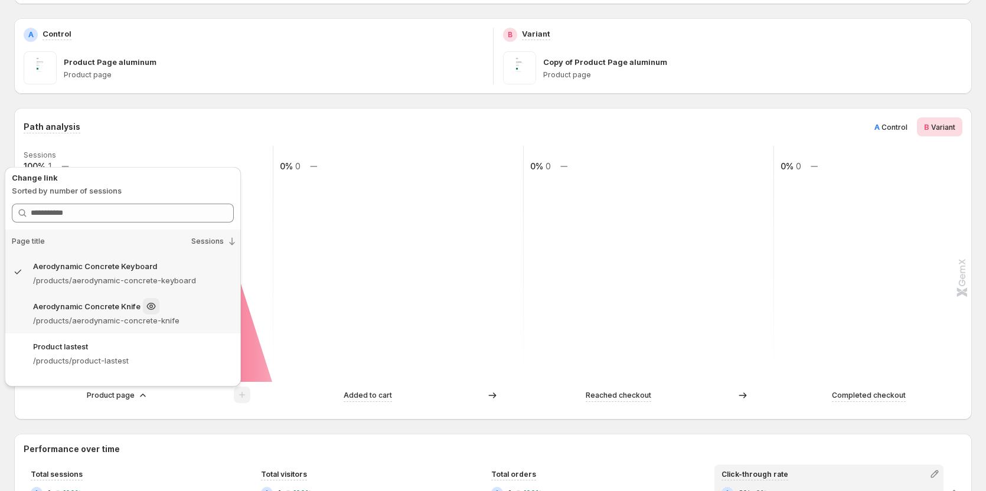
click at [179, 313] on div "Aerodynamic Concrete Knife" at bounding box center [133, 306] width 201 height 17
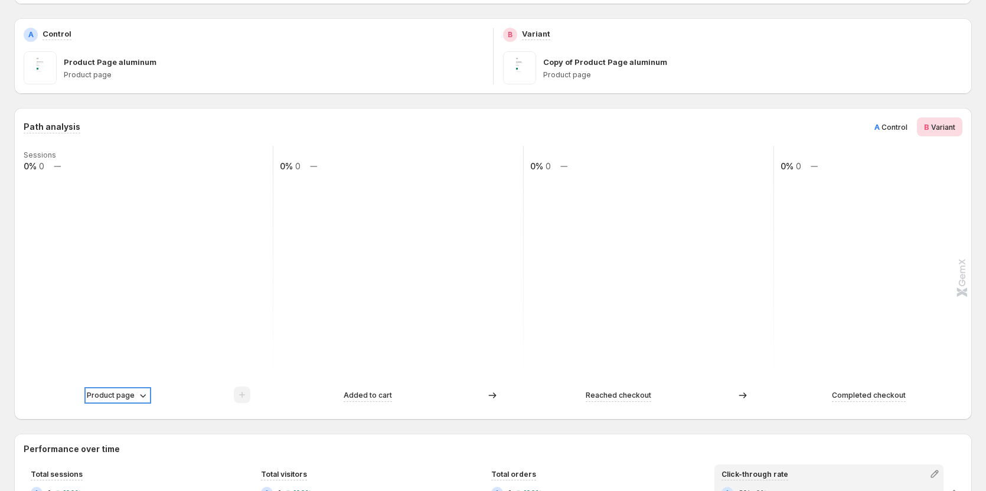
click at [126, 393] on p "Product page" at bounding box center [111, 396] width 48 height 12
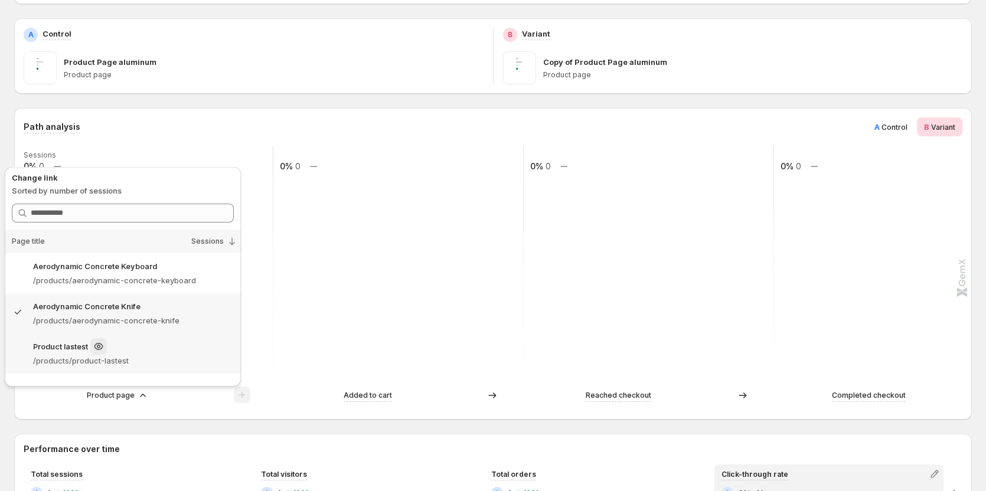
click at [179, 355] on p "/products/product-lastest" at bounding box center [133, 361] width 201 height 12
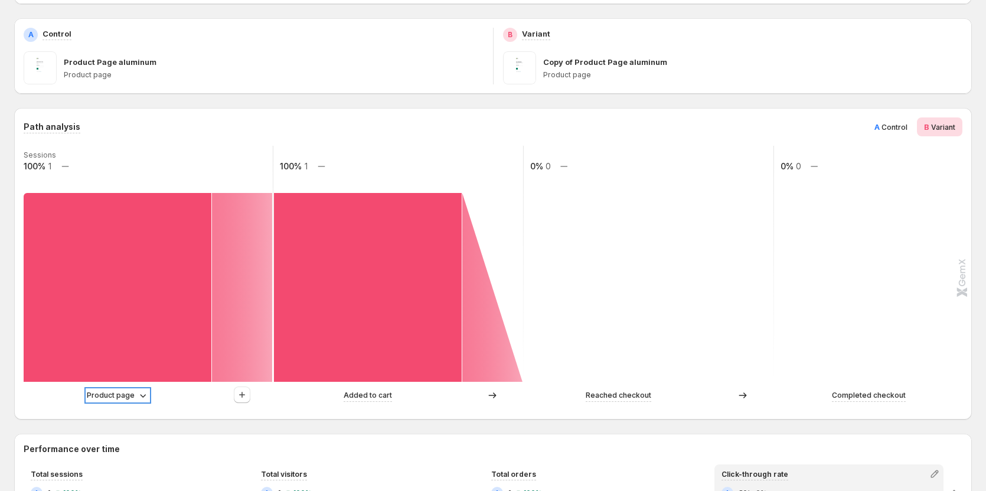
click at [135, 391] on div "Product page" at bounding box center [118, 396] width 62 height 12
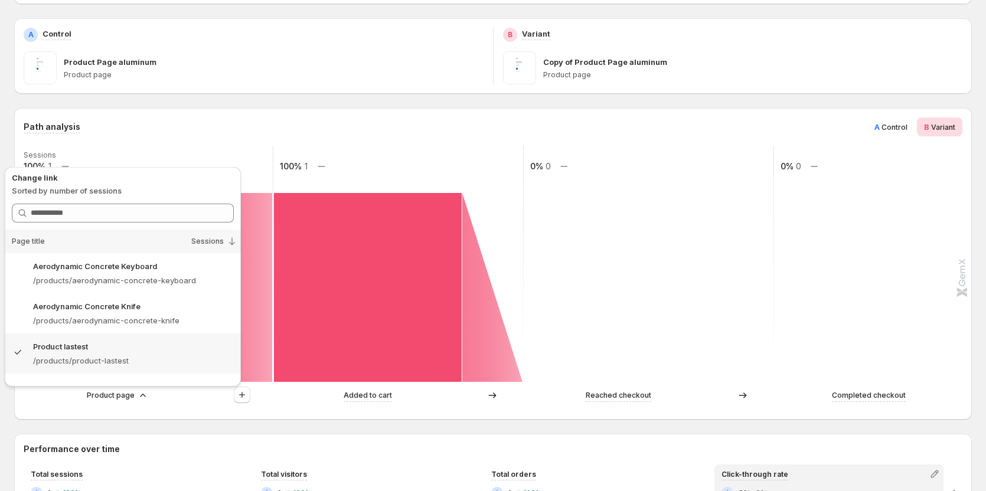
click at [901, 127] on span "Control" at bounding box center [894, 127] width 26 height 9
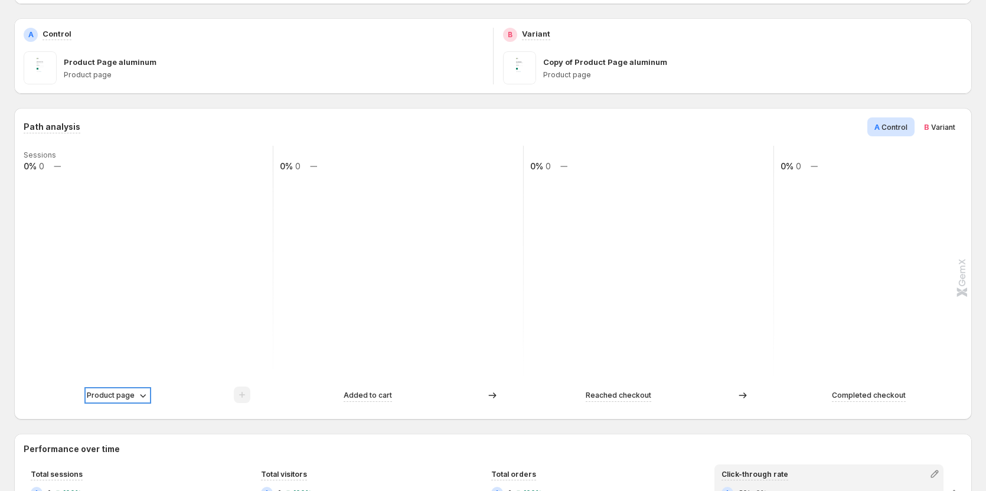
click at [139, 394] on icon at bounding box center [143, 396] width 12 height 12
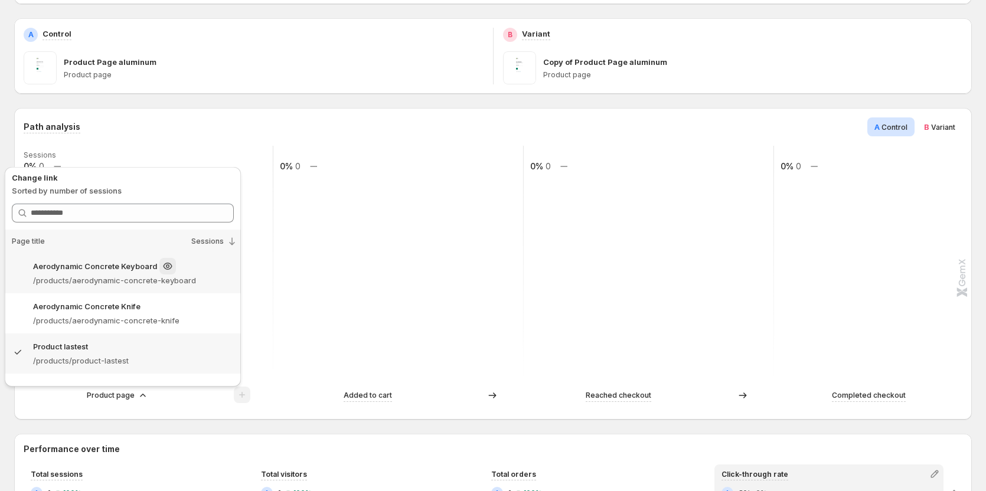
click at [208, 286] on div "Aerodynamic Concrete Keyboard /products/aerodynamic-concrete-keyboard" at bounding box center [123, 273] width 236 height 40
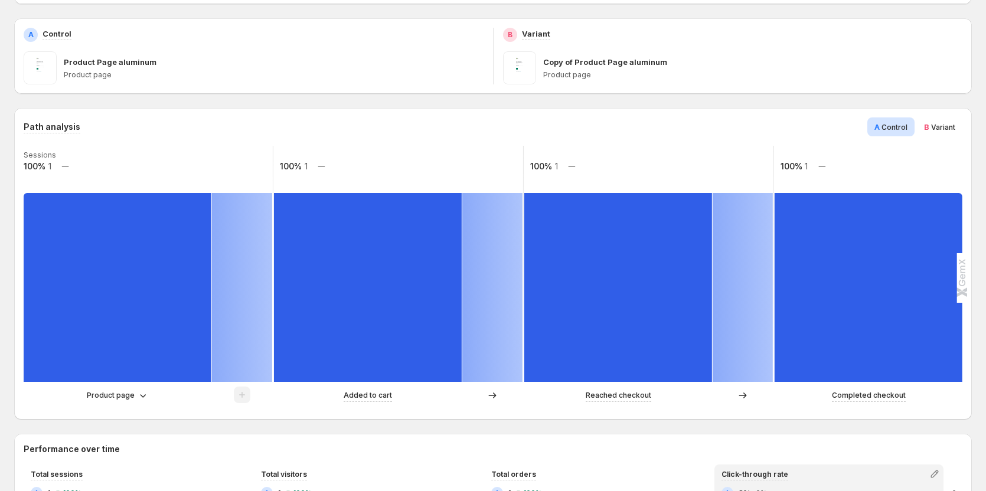
click at [955, 130] on span "Variant" at bounding box center [943, 127] width 24 height 9
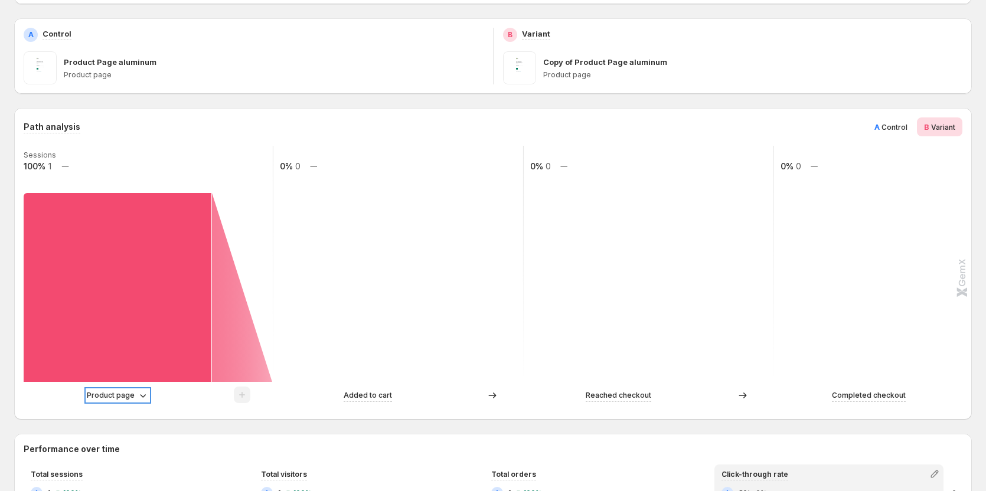
click at [117, 400] on p "Product page" at bounding box center [111, 396] width 48 height 12
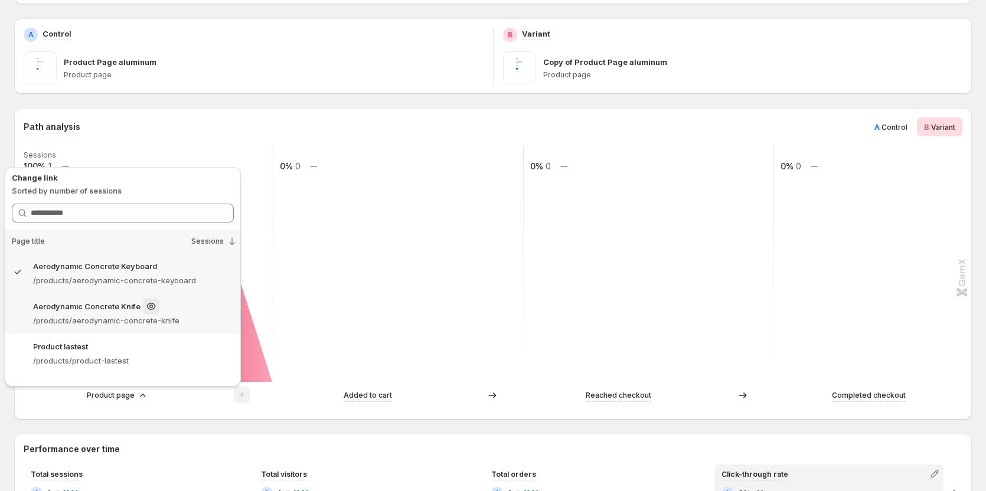
click at [202, 313] on div "Aerodynamic Concrete Knife" at bounding box center [133, 306] width 201 height 17
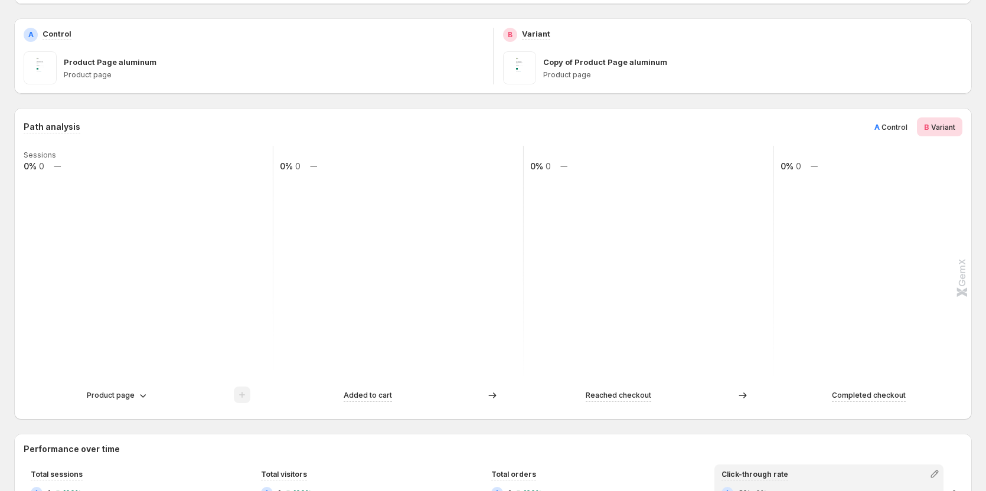
drag, startPoint x: 130, startPoint y: 402, endPoint x: 138, endPoint y: 397, distance: 8.5
click at [130, 403] on div "Product page" at bounding box center [148, 396] width 249 height 18
click at [139, 390] on icon at bounding box center [143, 396] width 12 height 12
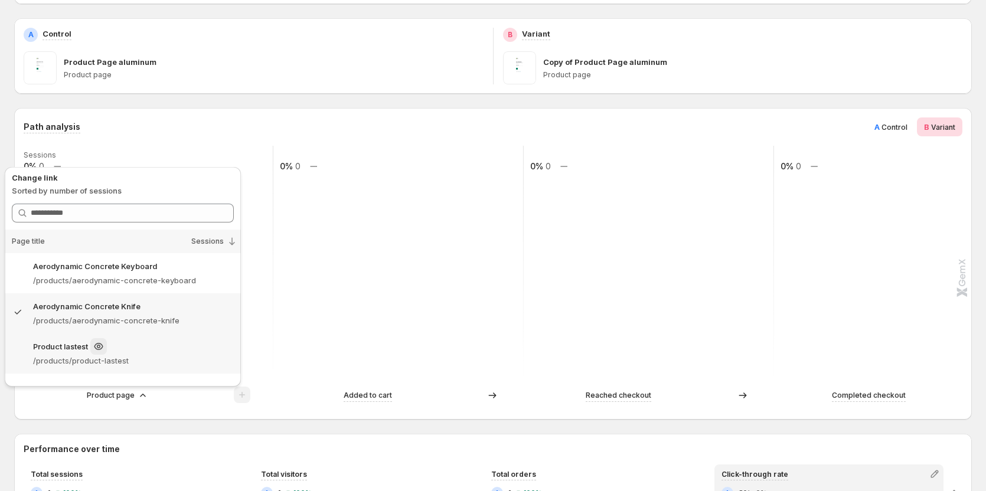
click at [189, 361] on p "/products/product-lastest" at bounding box center [133, 361] width 201 height 12
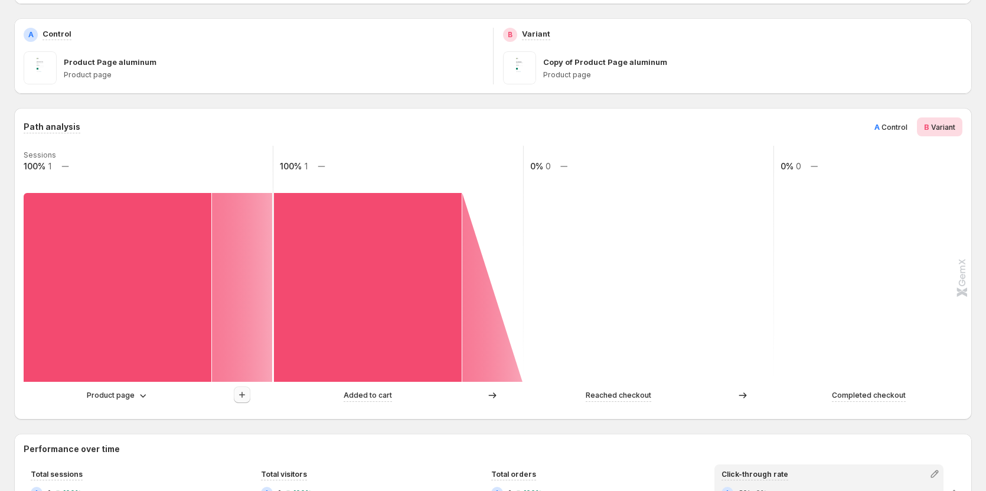
click at [242, 397] on icon "button" at bounding box center [242, 395] width 6 height 6
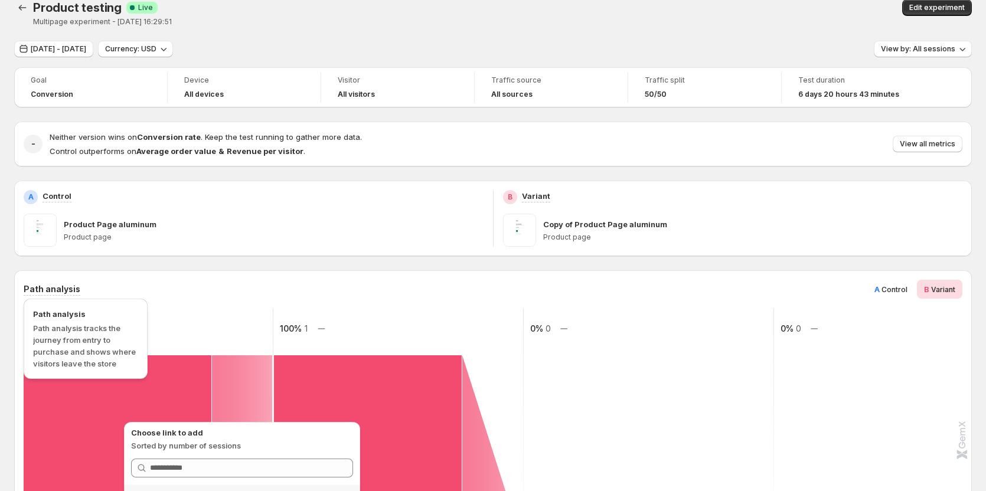
scroll to position [0, 0]
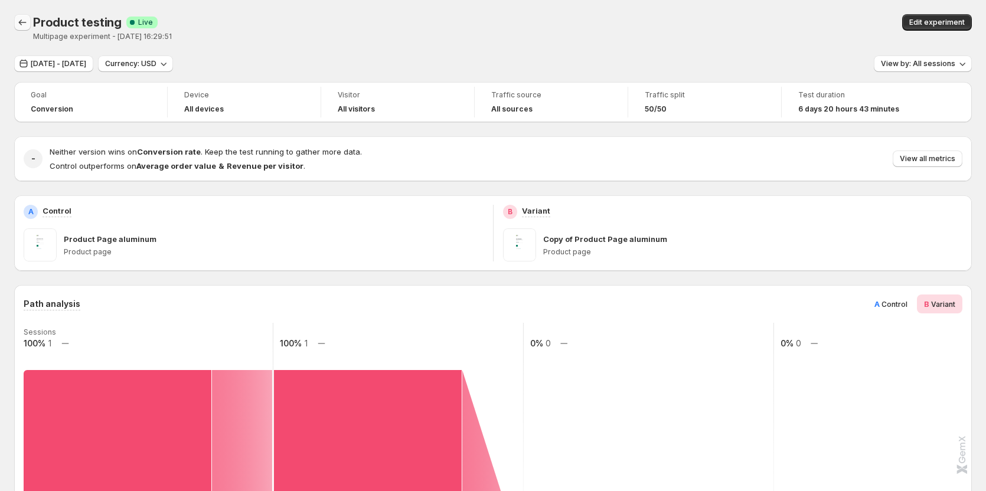
click at [25, 19] on icon "Back" at bounding box center [23, 23] width 12 height 12
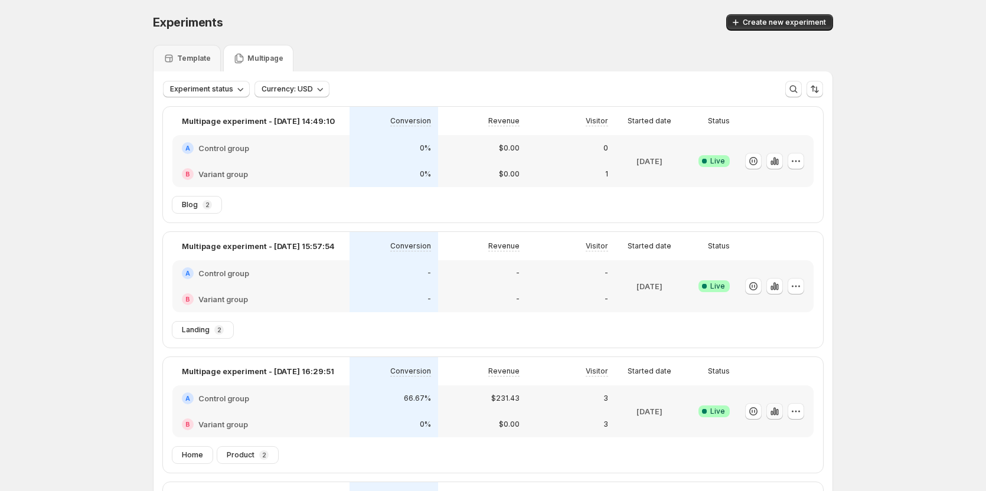
click at [777, 415] on icon "button" at bounding box center [774, 411] width 12 height 12
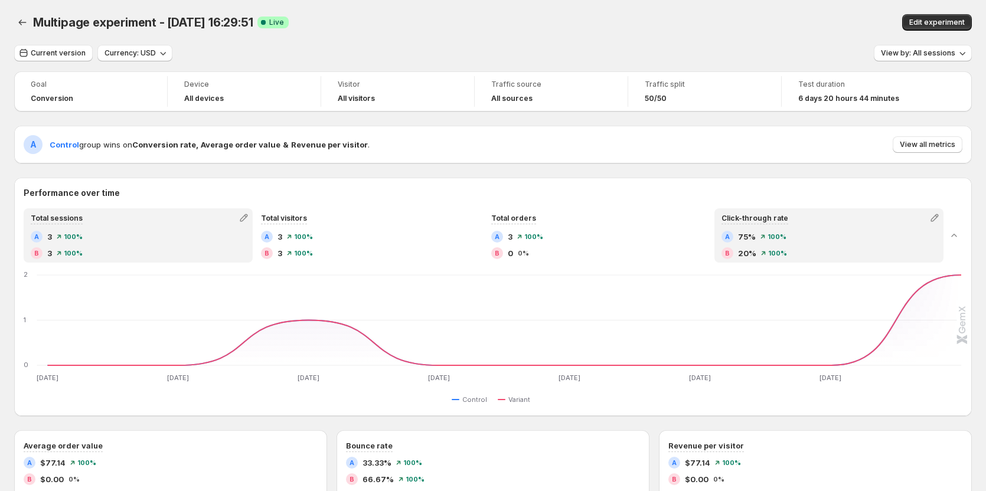
click at [830, 244] on div "A 75% 100% B 20% 100%" at bounding box center [828, 245] width 215 height 28
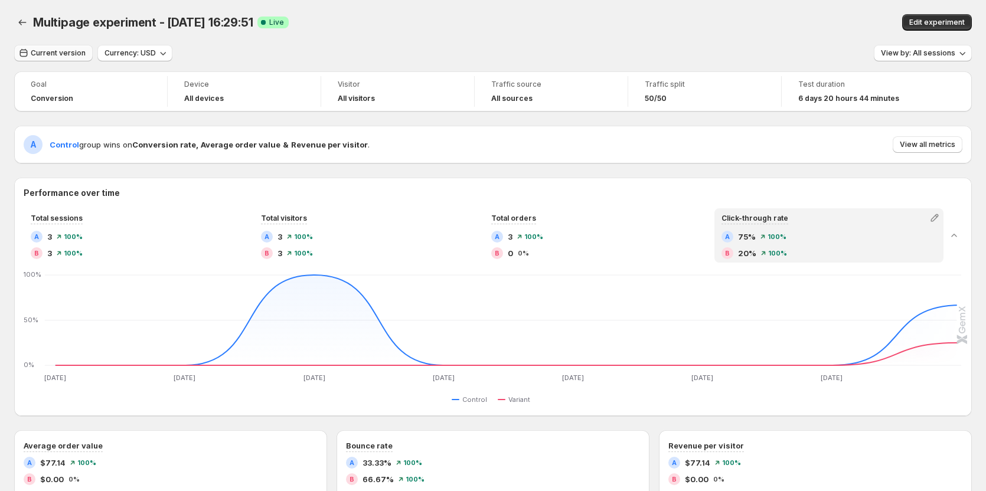
click at [53, 53] on span "Current version" at bounding box center [58, 52] width 55 height 9
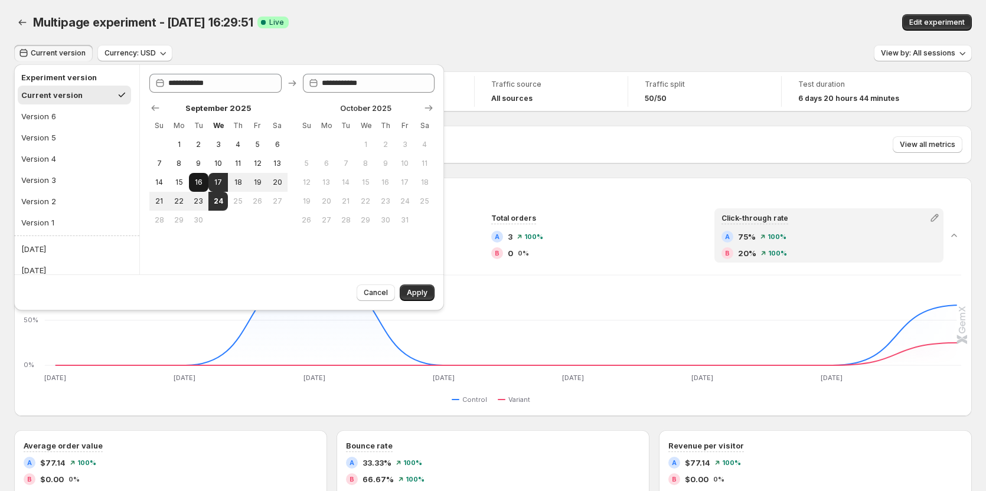
click at [199, 183] on span "16" at bounding box center [199, 182] width 10 height 9
type input "**********"
click at [218, 201] on span "24" at bounding box center [218, 201] width 10 height 9
type input "**********"
click at [413, 294] on span "Apply" at bounding box center [417, 292] width 21 height 9
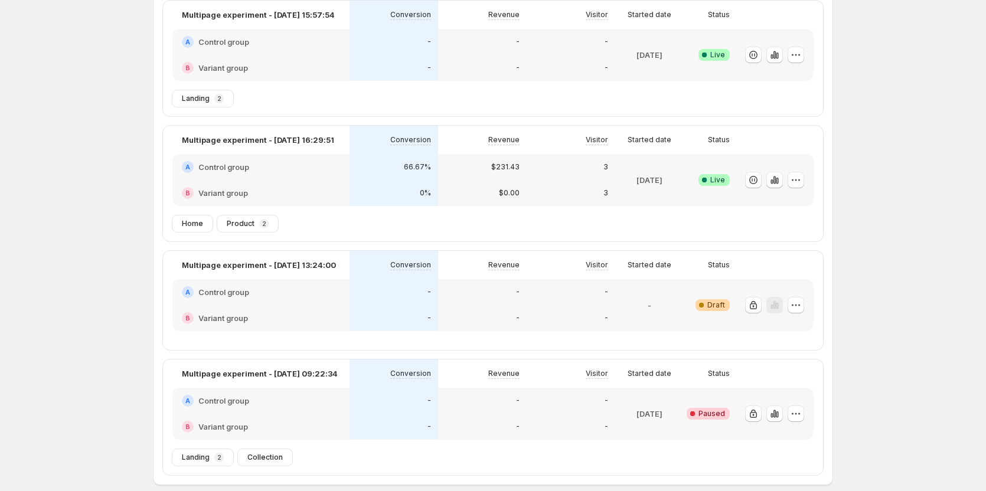
scroll to position [261, 0]
click at [797, 184] on icon "button" at bounding box center [796, 181] width 12 height 12
click at [783, 212] on button "Edit" at bounding box center [802, 206] width 146 height 19
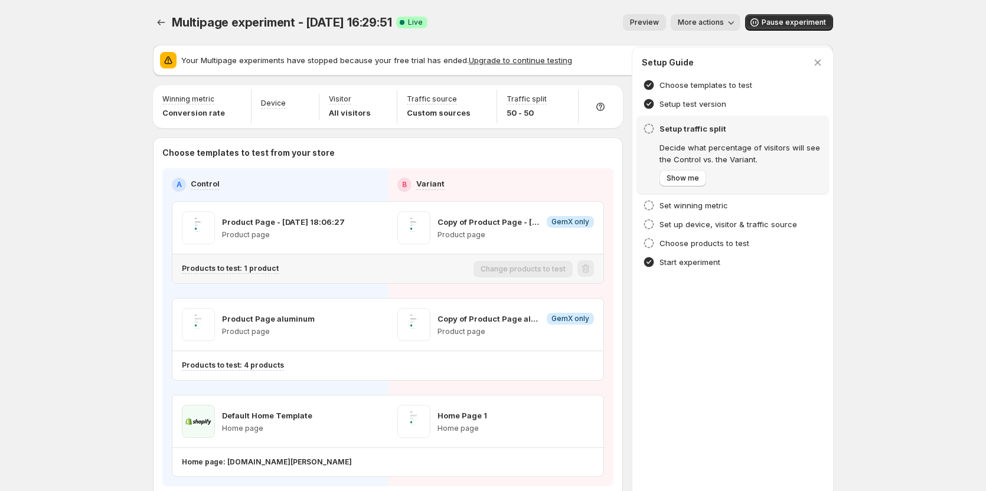
scroll to position [59, 0]
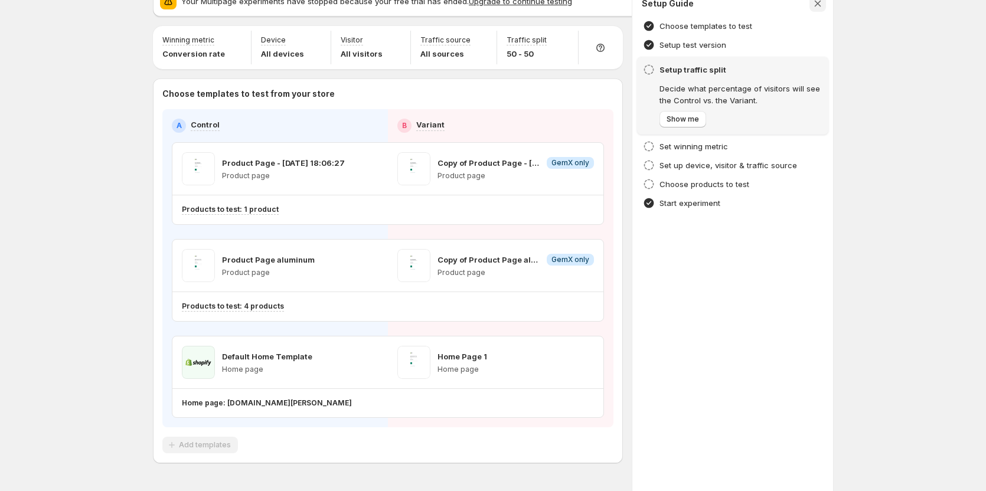
click at [822, 8] on icon "button" at bounding box center [818, 4] width 12 height 12
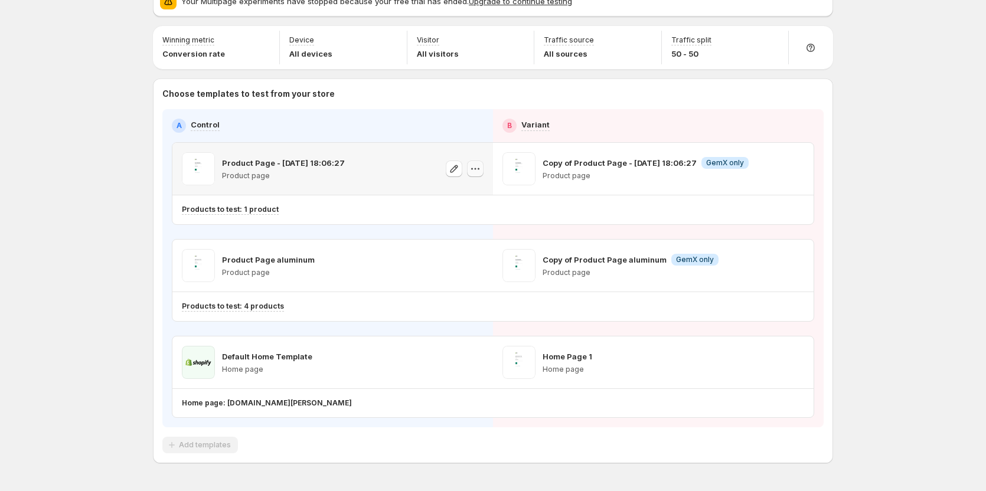
click at [480, 169] on icon "button" at bounding box center [475, 169] width 12 height 12
click at [464, 227] on div "Copy ID" at bounding box center [489, 223] width 134 height 12
click at [472, 269] on icon "button" at bounding box center [475, 266] width 12 height 12
click at [479, 169] on icon "button" at bounding box center [475, 169] width 12 height 12
click at [465, 231] on span "583931723444650727" at bounding box center [463, 235] width 83 height 9
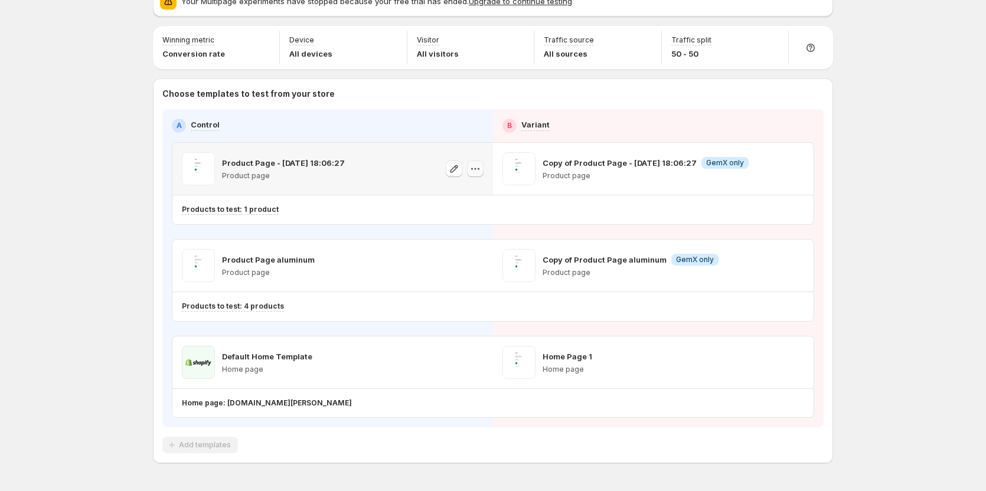
click at [476, 163] on icon "button" at bounding box center [475, 169] width 12 height 12
click at [99, 139] on div "Multipage experiment - [DATE] 16:29:51. This page is ready Multipage experiment…" at bounding box center [493, 234] width 986 height 586
click at [480, 169] on icon "button" at bounding box center [475, 169] width 12 height 12
click at [112, 195] on div "Multipage experiment - [DATE] 16:29:51. This page is ready Multipage experiment…" at bounding box center [493, 234] width 986 height 586
click at [478, 170] on icon "button" at bounding box center [475, 169] width 12 height 12
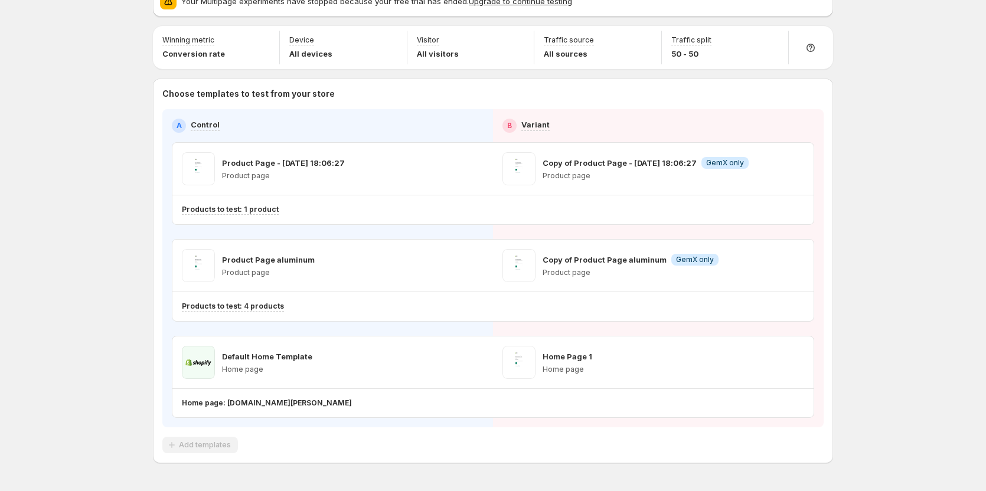
click at [115, 181] on div "Multipage experiment - [DATE] 16:29:51. This page is ready Multipage experiment…" at bounding box center [493, 234] width 986 height 586
click at [476, 167] on icon "button" at bounding box center [475, 169] width 12 height 12
click at [481, 168] on icon "button" at bounding box center [475, 169] width 12 height 12
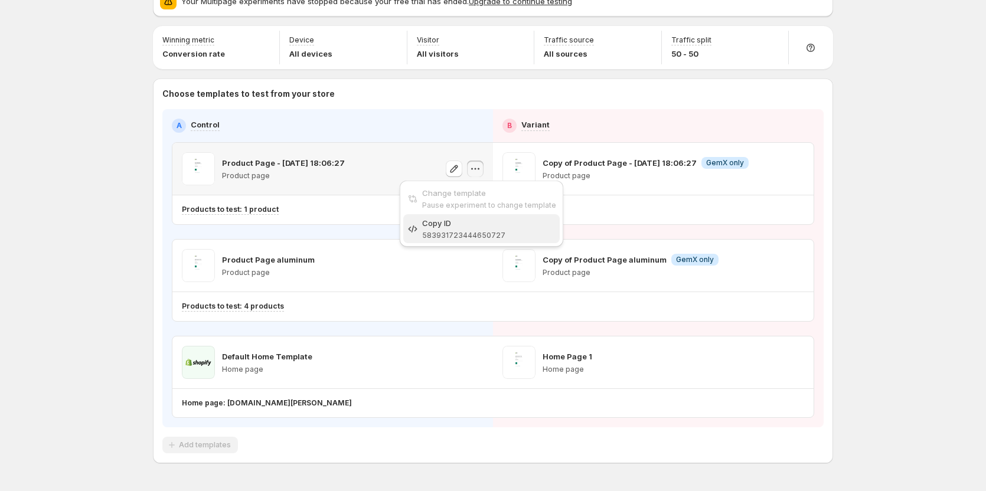
click at [469, 229] on span "Copy ID 583931723444650727" at bounding box center [489, 229] width 134 height 24
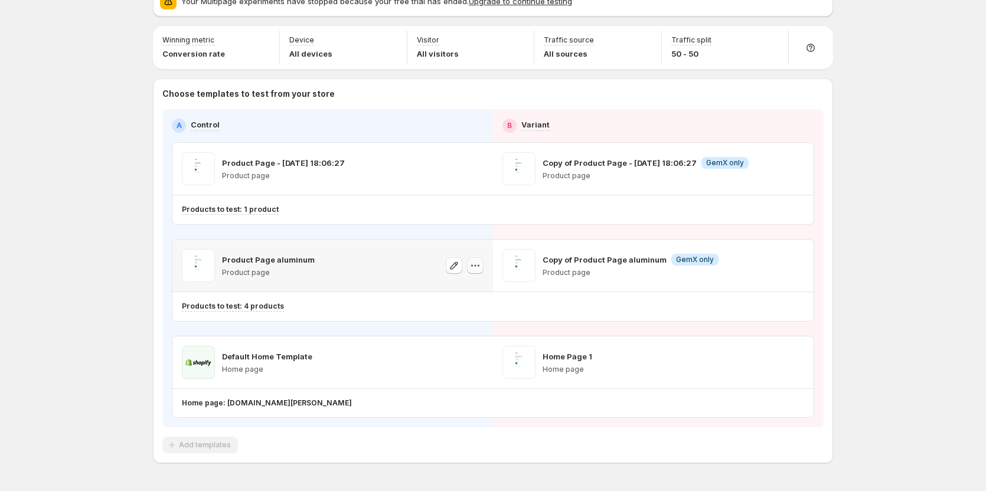
click at [478, 269] on icon "button" at bounding box center [475, 266] width 12 height 12
click at [466, 326] on span "Copy ID [CREDIT_CARD_NUMBER]" at bounding box center [489, 326] width 134 height 24
click at [476, 357] on icon "button" at bounding box center [475, 362] width 12 height 12
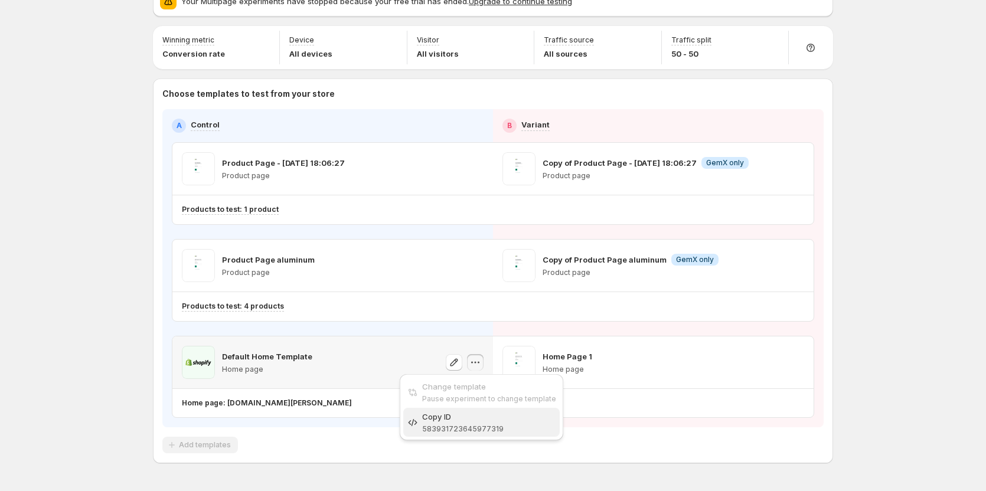
click at [449, 433] on span "Copy ID 583931723645977319" at bounding box center [489, 423] width 134 height 24
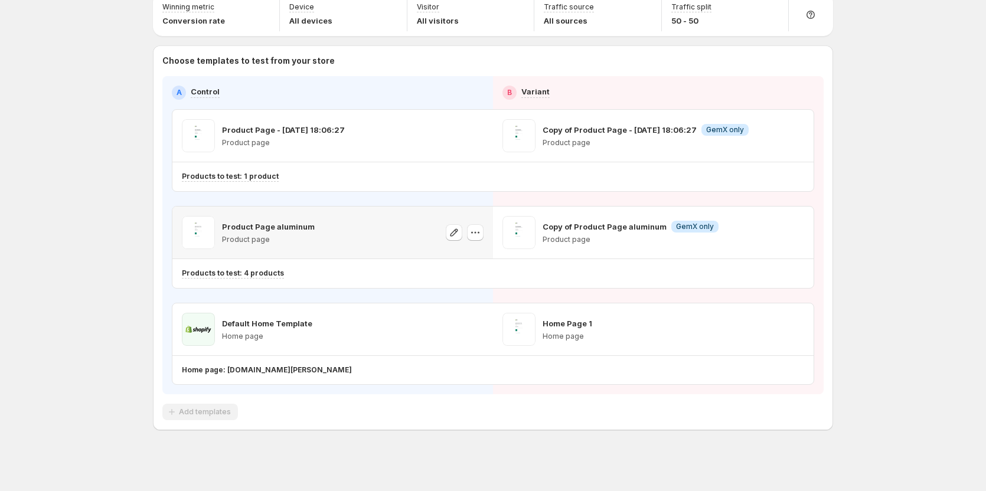
scroll to position [95, 0]
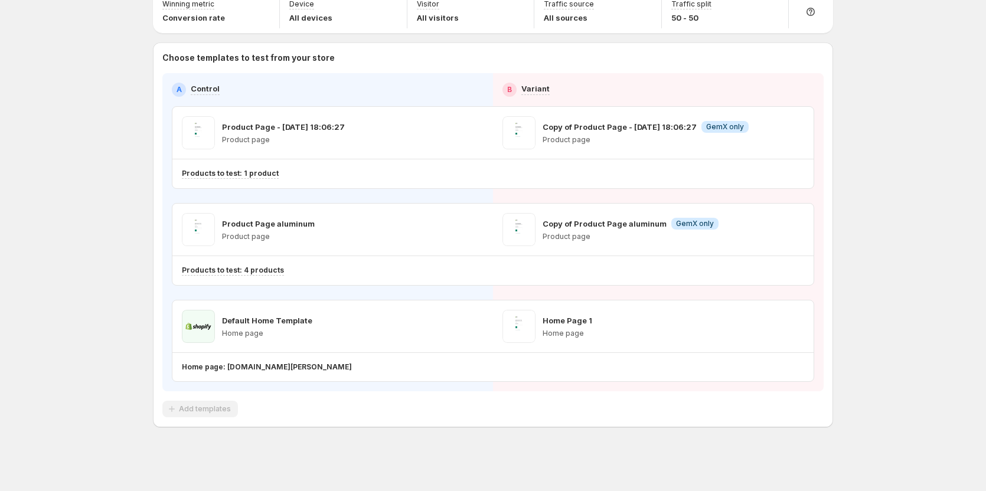
click at [110, 166] on div "Multipage experiment - [DATE] 16:29:51. This page is ready Multipage experiment…" at bounding box center [493, 198] width 986 height 586
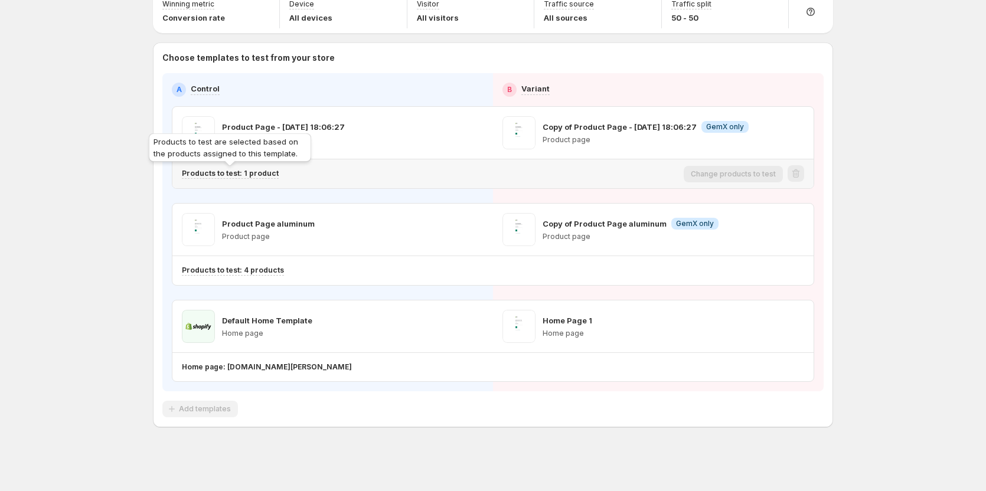
click at [253, 172] on p "Products to test: 1 product" at bounding box center [230, 173] width 97 height 9
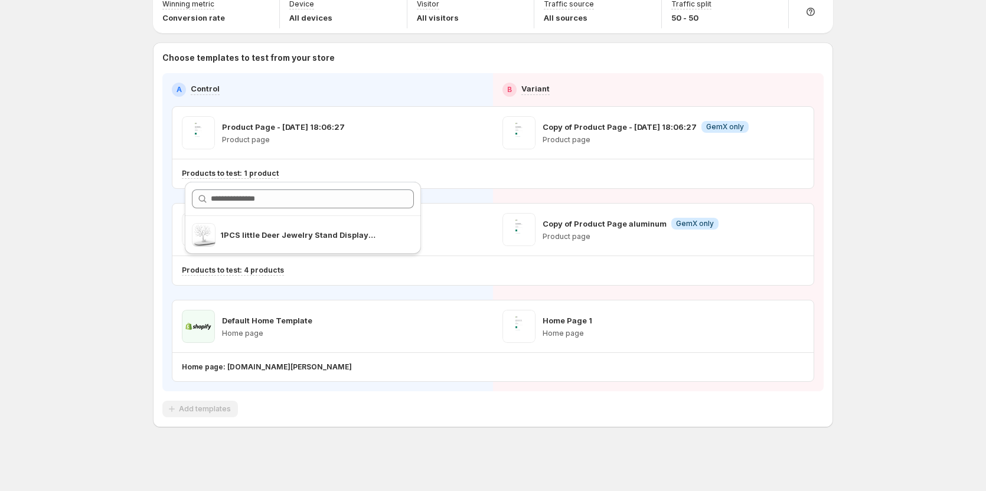
click at [76, 159] on div "Multipage experiment - [DATE] 16:29:51. This page is ready Multipage experiment…" at bounding box center [493, 198] width 986 height 586
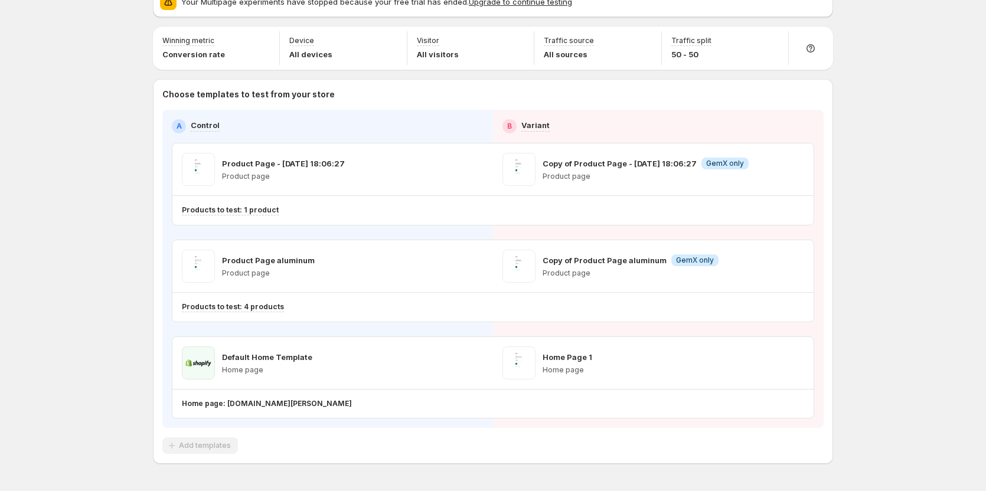
scroll to position [59, 0]
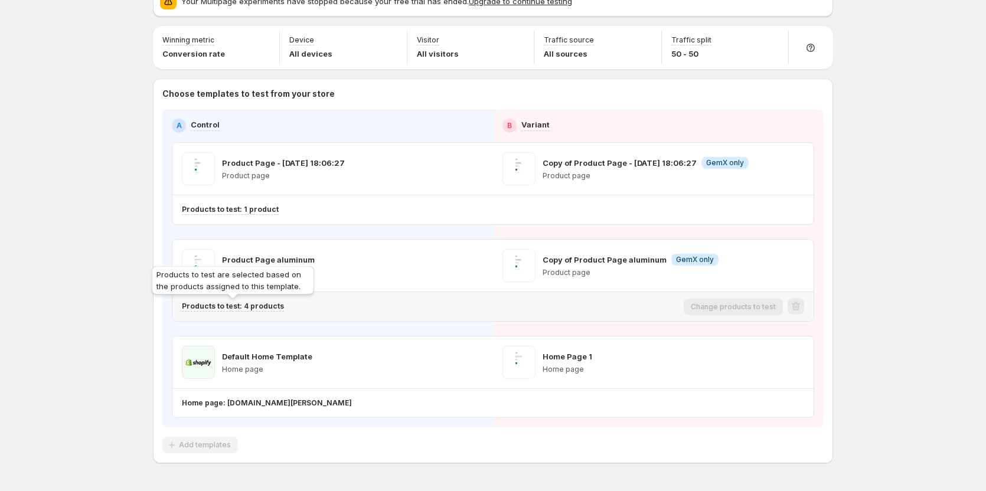
click at [256, 305] on p "Products to test: 4 products" at bounding box center [233, 306] width 102 height 9
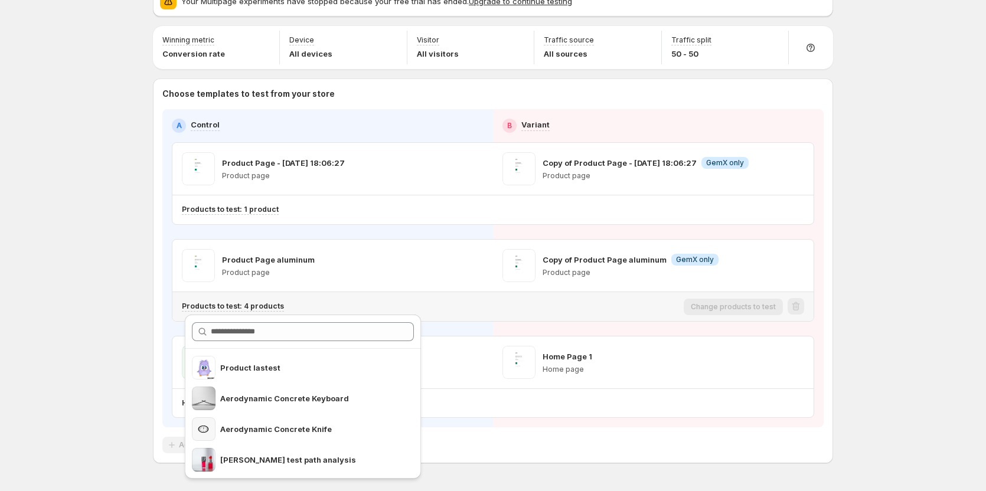
scroll to position [95, 0]
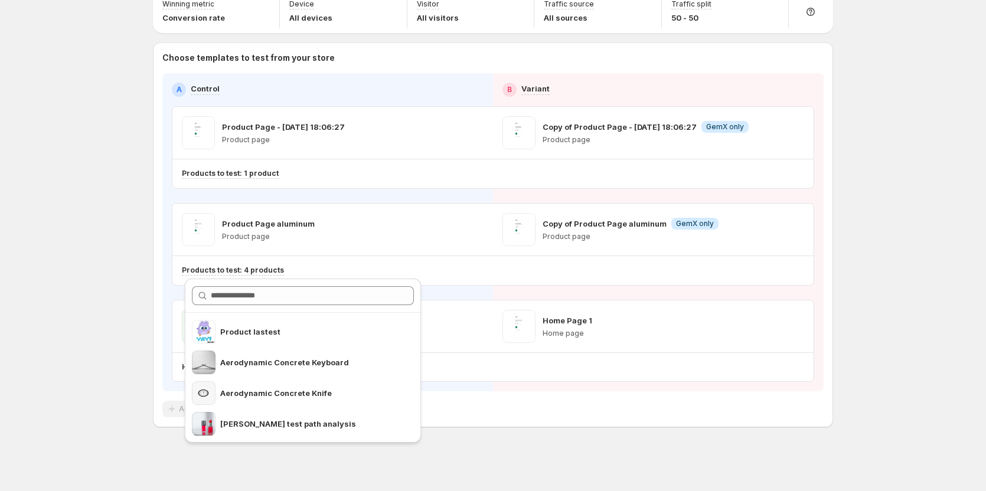
click at [123, 287] on div "Multipage experiment - [DATE] 16:29:51. This page is ready Multipage experiment…" at bounding box center [493, 198] width 986 height 586
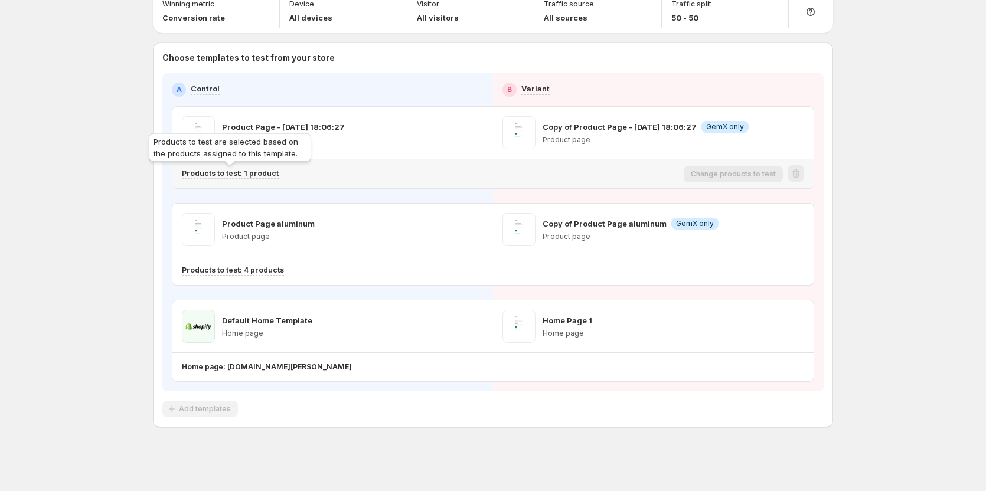
click at [249, 172] on p "Products to test: 1 product" at bounding box center [230, 173] width 97 height 9
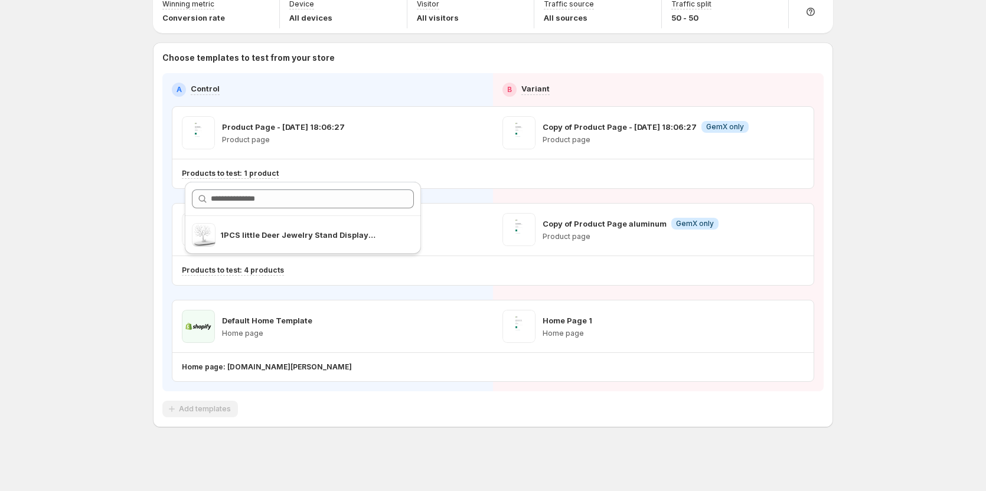
click at [138, 189] on div "Multipage experiment - [DATE] 16:29:51. This page is ready Multipage experiment…" at bounding box center [493, 198] width 986 height 586
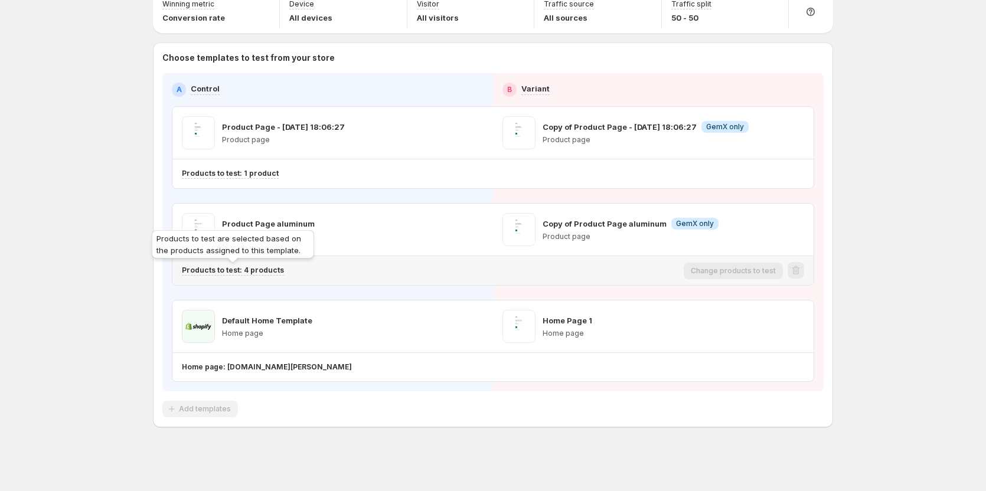
click at [258, 268] on p "Products to test: 4 products" at bounding box center [233, 270] width 102 height 9
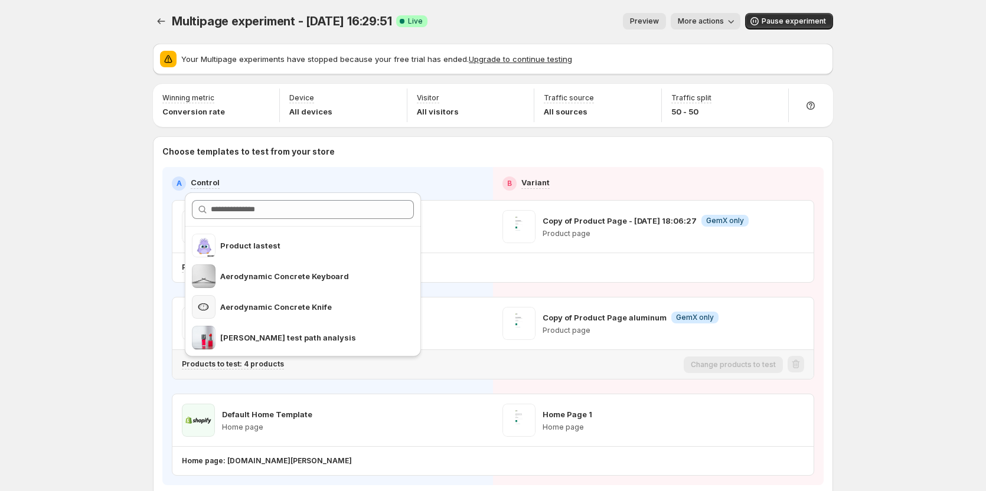
scroll to position [0, 0]
